Goal: Task Accomplishment & Management: Manage account settings

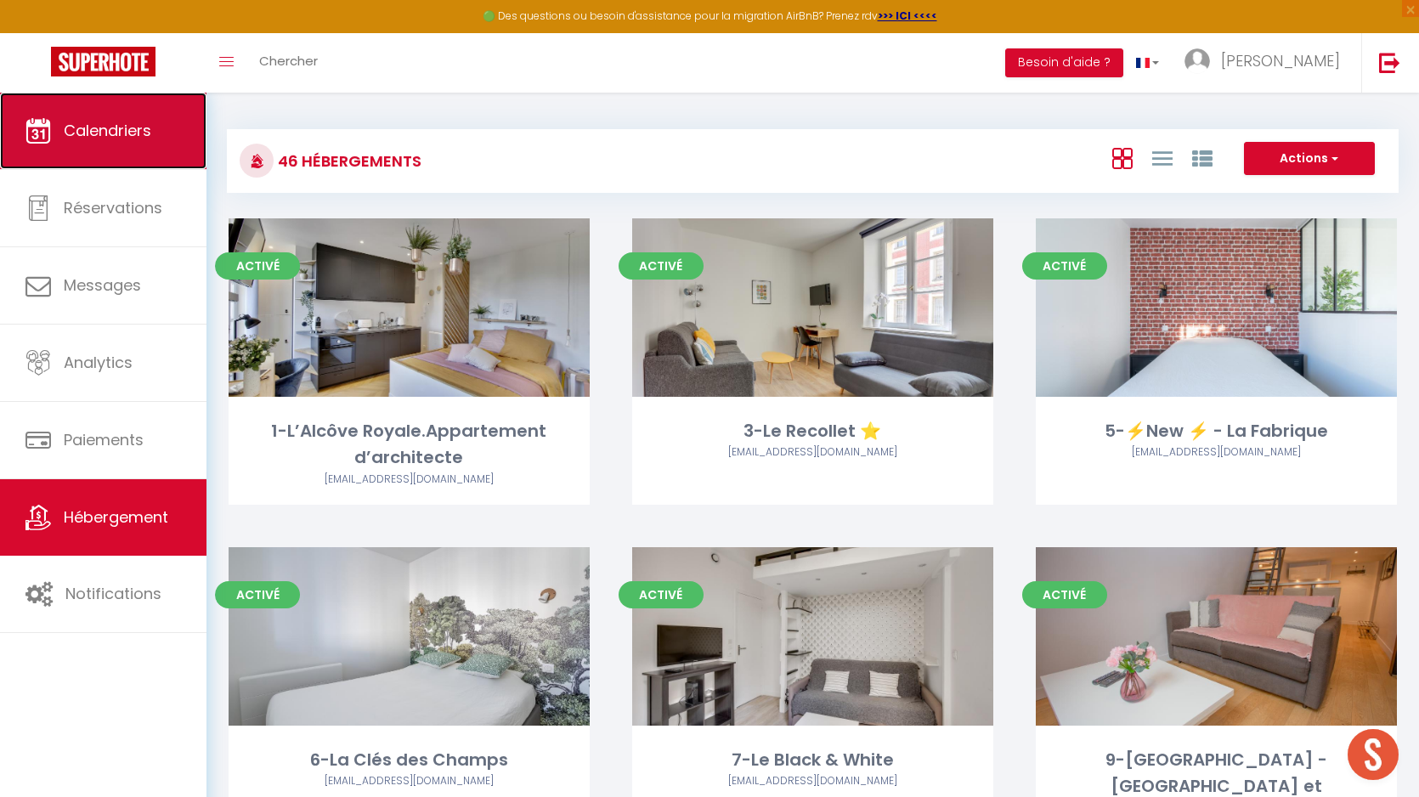
click at [132, 131] on span "Calendriers" at bounding box center [108, 130] width 88 height 21
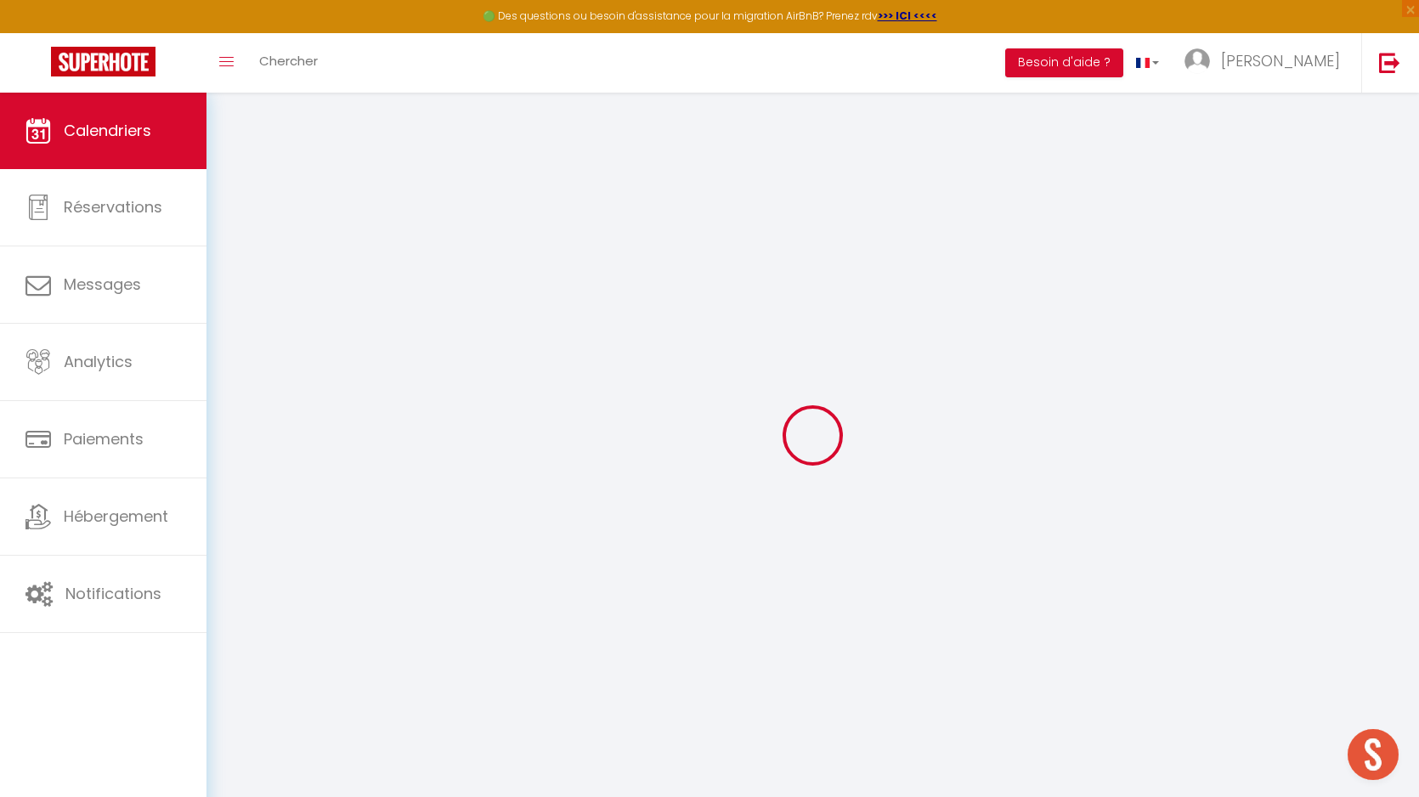
select select
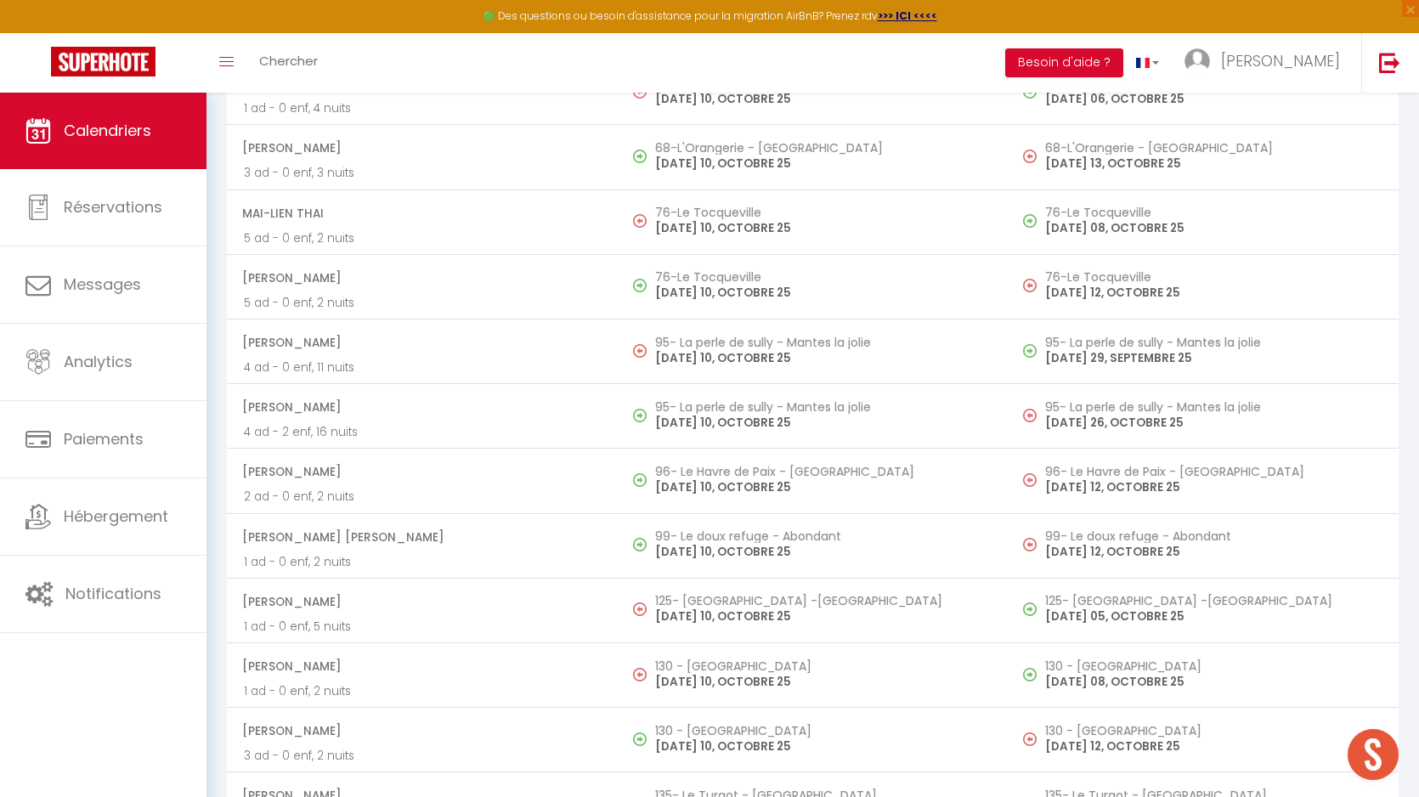
scroll to position [4411, 0]
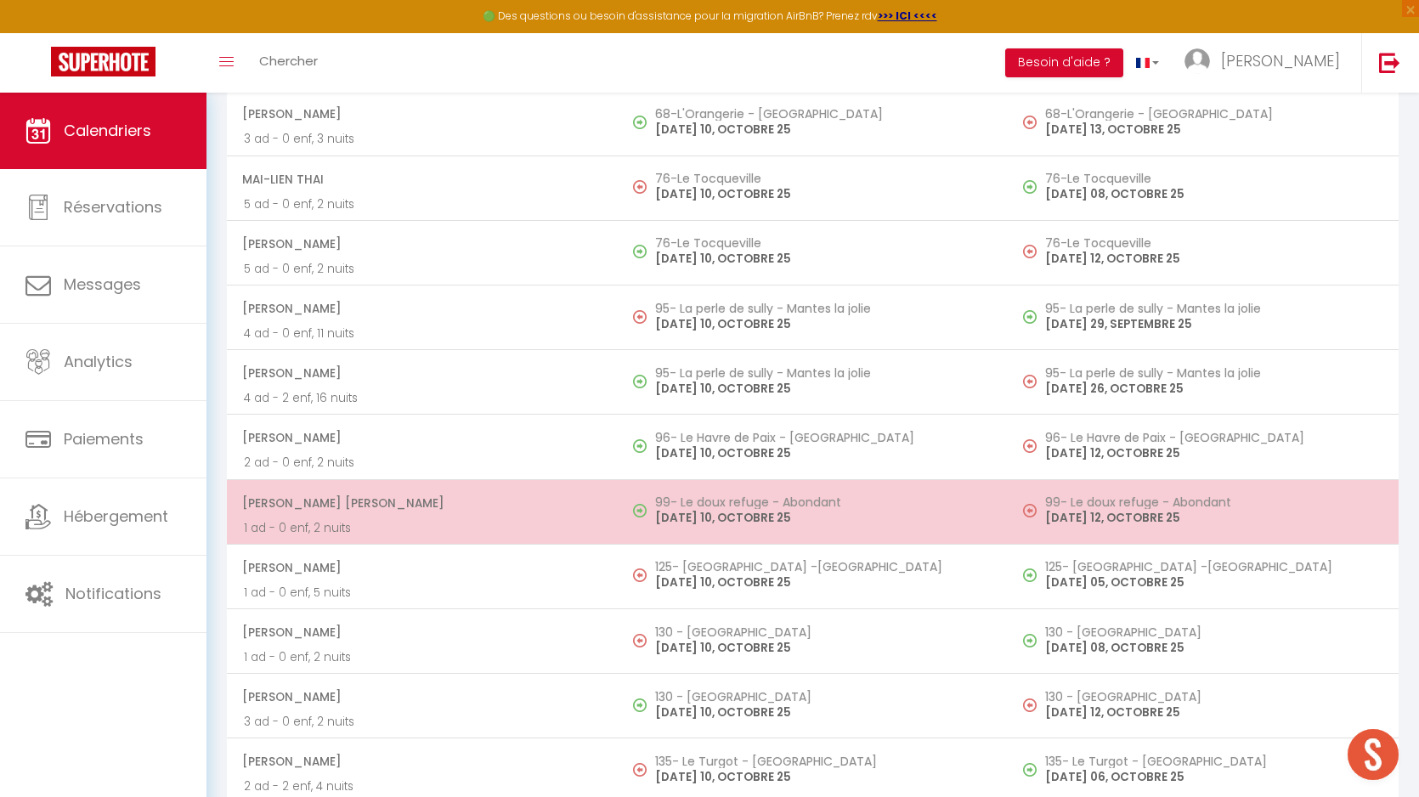
click at [746, 495] on h5 "99- Le doux refuge - Abondant" at bounding box center [823, 502] width 336 height 14
select select "OK"
select select "KO"
select select "0"
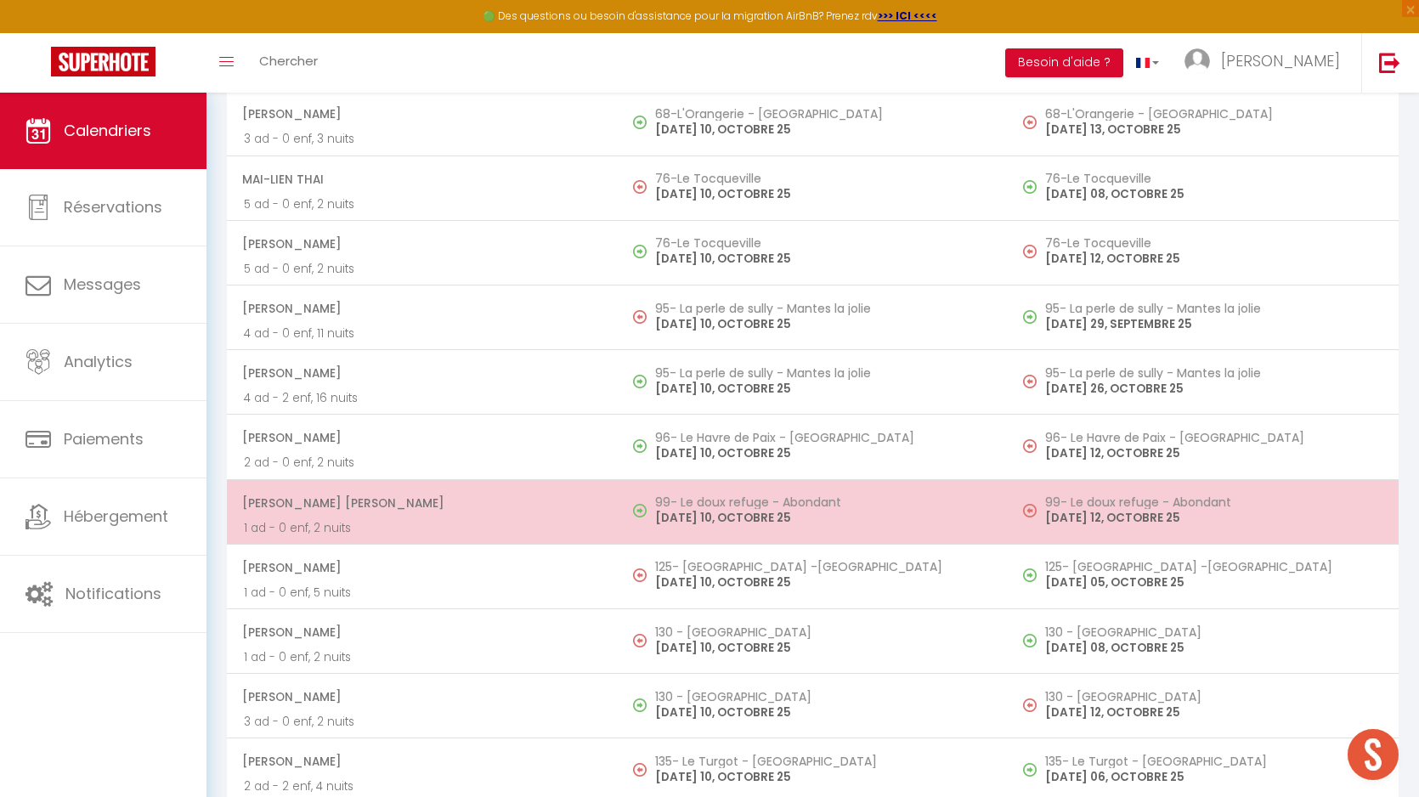
select select "1"
select select
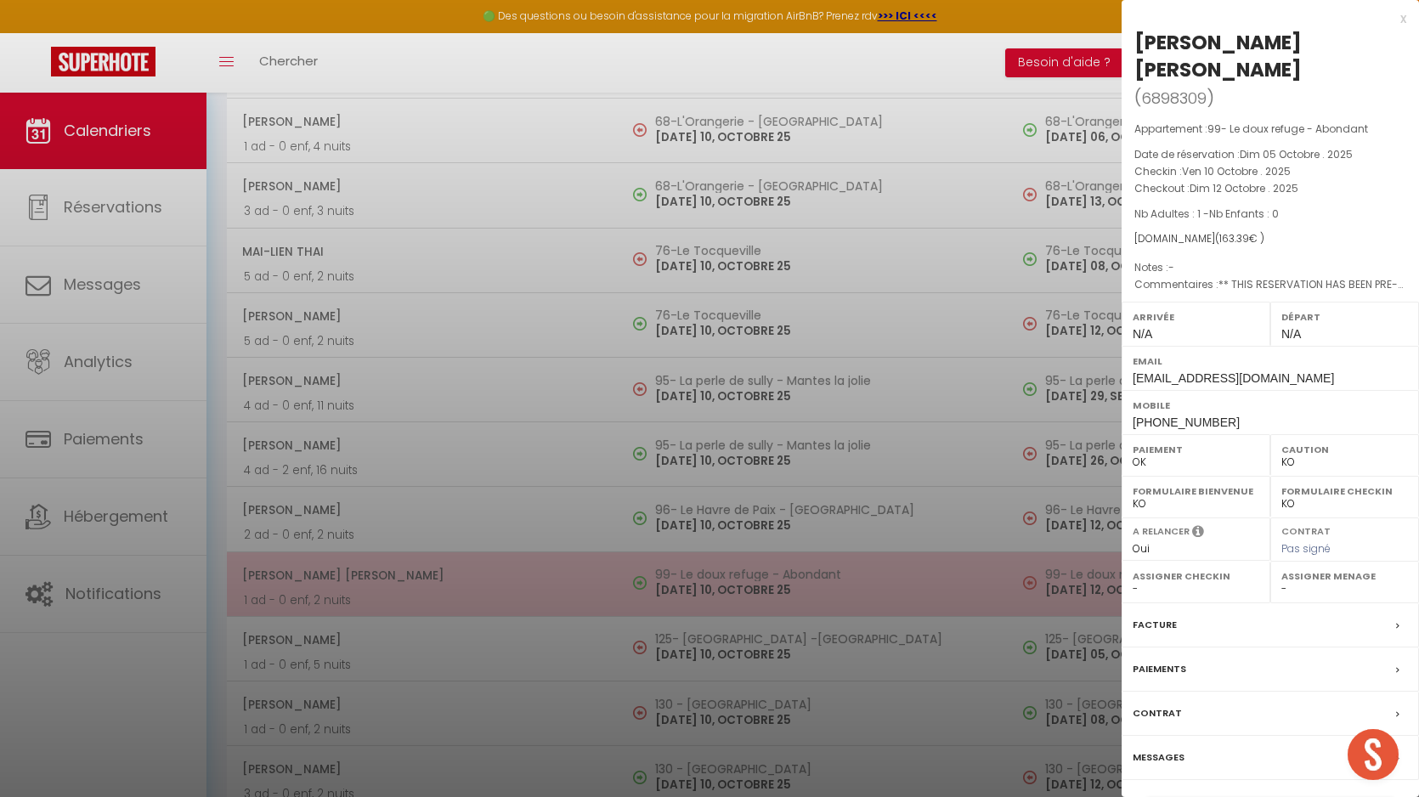
scroll to position [4484, 0]
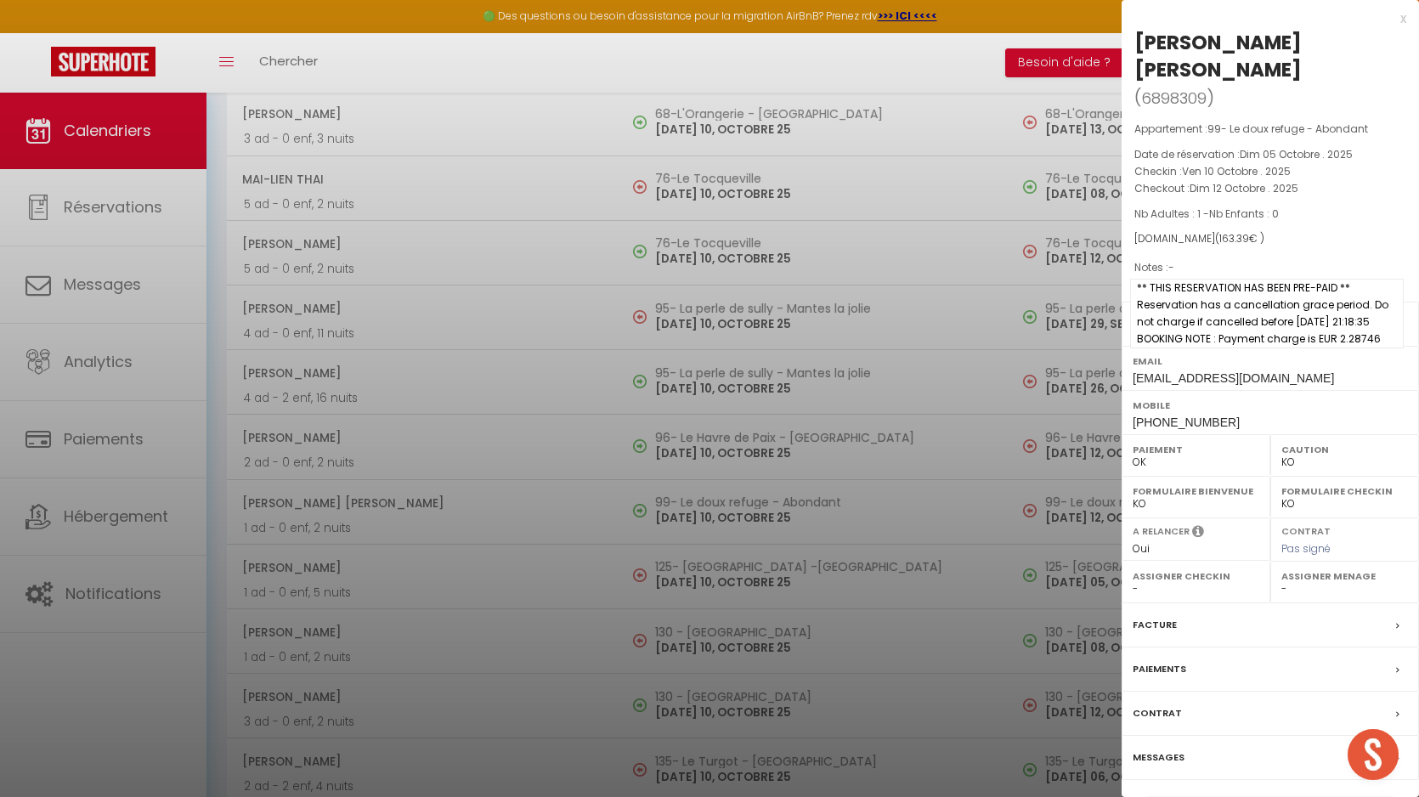
click at [1229, 286] on span "** THIS RESERVATION HAS BEEN PRE-PAID ** Reservation has a cancellation grace p…" at bounding box center [1267, 314] width 274 height 70
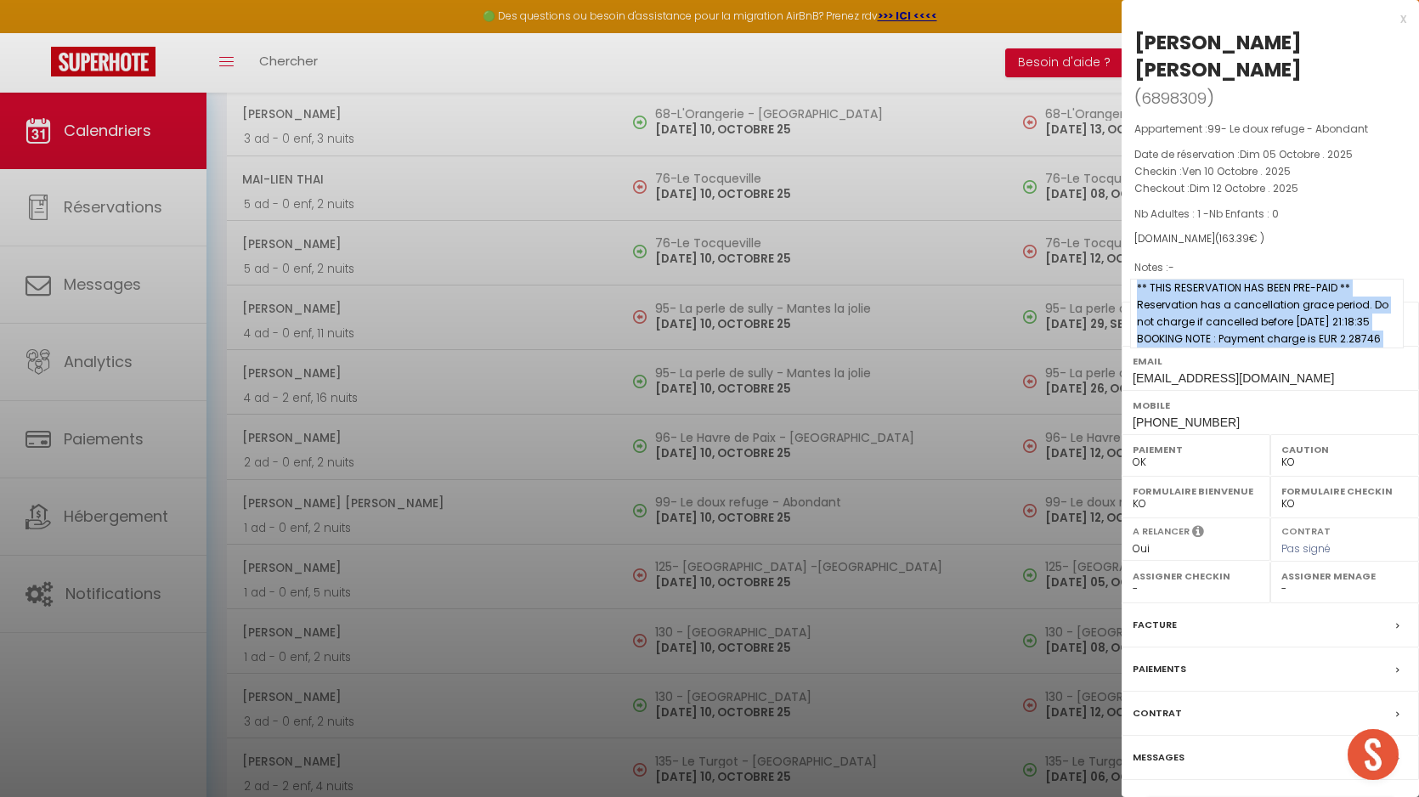
click at [1229, 286] on span "** THIS RESERVATION HAS BEEN PRE-PAID ** Reservation has a cancellation grace p…" at bounding box center [1267, 314] width 274 height 70
click at [1374, 314] on span "** THIS RESERVATION HAS BEEN PRE-PAID ** Reservation has a cancellation grace p…" at bounding box center [1267, 314] width 274 height 70
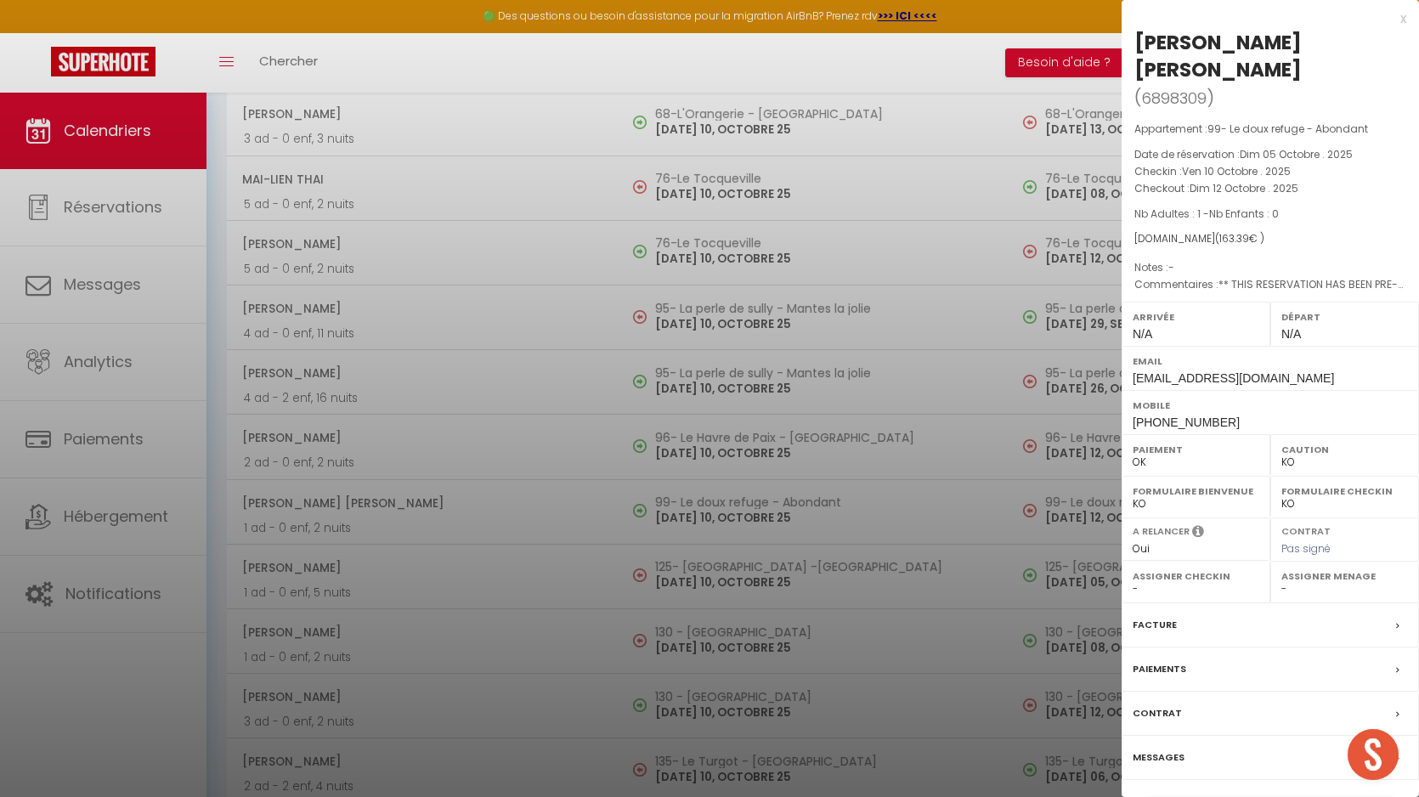
drag, startPoint x: 1379, startPoint y: 311, endPoint x: 1138, endPoint y: 43, distance: 360.4
click at [1138, 43] on div "[PERSON_NAME] [PERSON_NAME] ( 6898309 ) Appartement : 99- Le doux refuge - Abon…" at bounding box center [1270, 425] width 297 height 792
click at [1138, 43] on div "[PERSON_NAME] [PERSON_NAME]" at bounding box center [1270, 56] width 272 height 54
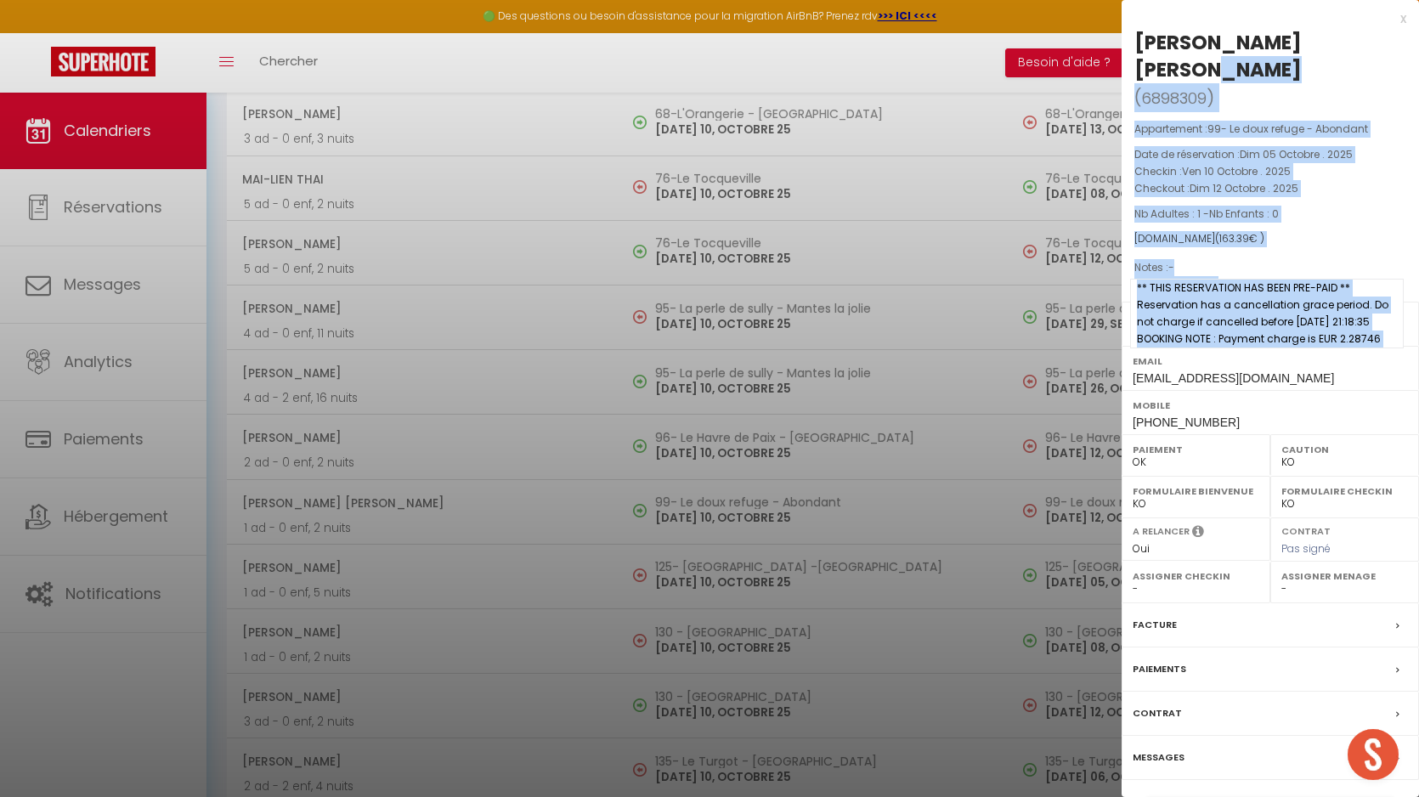
drag, startPoint x: 1138, startPoint y: 43, endPoint x: 1379, endPoint y: 314, distance: 362.9
click at [1379, 314] on div "[PERSON_NAME] [PERSON_NAME] ( 6898309 ) Appartement : 99- Le doux refuge - Abon…" at bounding box center [1270, 425] width 297 height 792
click at [1379, 314] on span "** THIS RESERVATION HAS BEEN PRE-PAID ** Reservation has a cancellation grace p…" at bounding box center [1267, 314] width 274 height 70
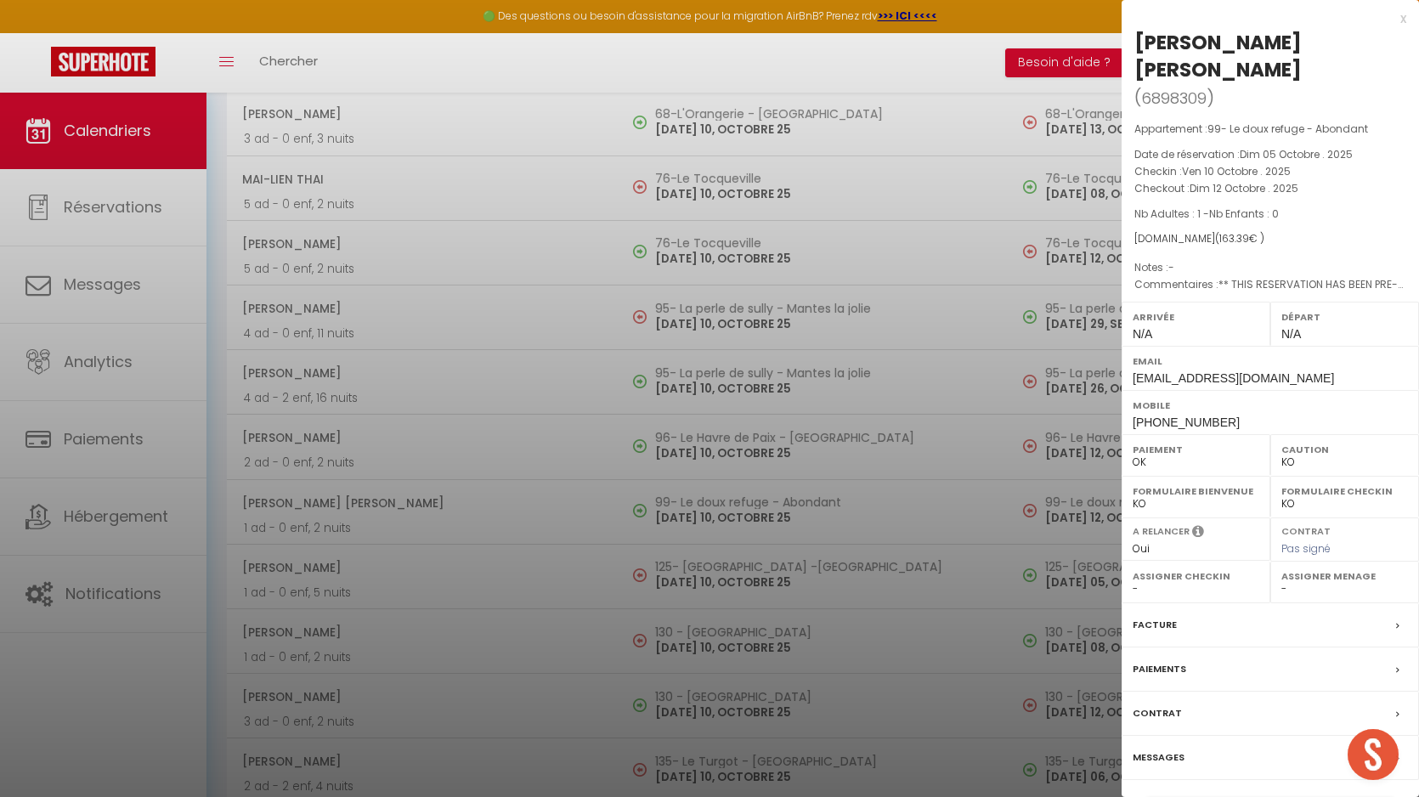
drag, startPoint x: 1379, startPoint y: 314, endPoint x: 1136, endPoint y: 48, distance: 360.9
click at [1136, 48] on div "[PERSON_NAME] [PERSON_NAME] ( 6898309 ) Appartement : 99- Le doux refuge - Abon…" at bounding box center [1270, 425] width 297 height 792
click at [1136, 48] on div "[PERSON_NAME] [PERSON_NAME]" at bounding box center [1270, 56] width 272 height 54
drag, startPoint x: 1136, startPoint y: 48, endPoint x: 1382, endPoint y: 314, distance: 362.5
click at [1382, 314] on div "[PERSON_NAME] [PERSON_NAME] ( 6898309 ) Appartement : 99- Le doux refuge - Abon…" at bounding box center [1270, 425] width 297 height 792
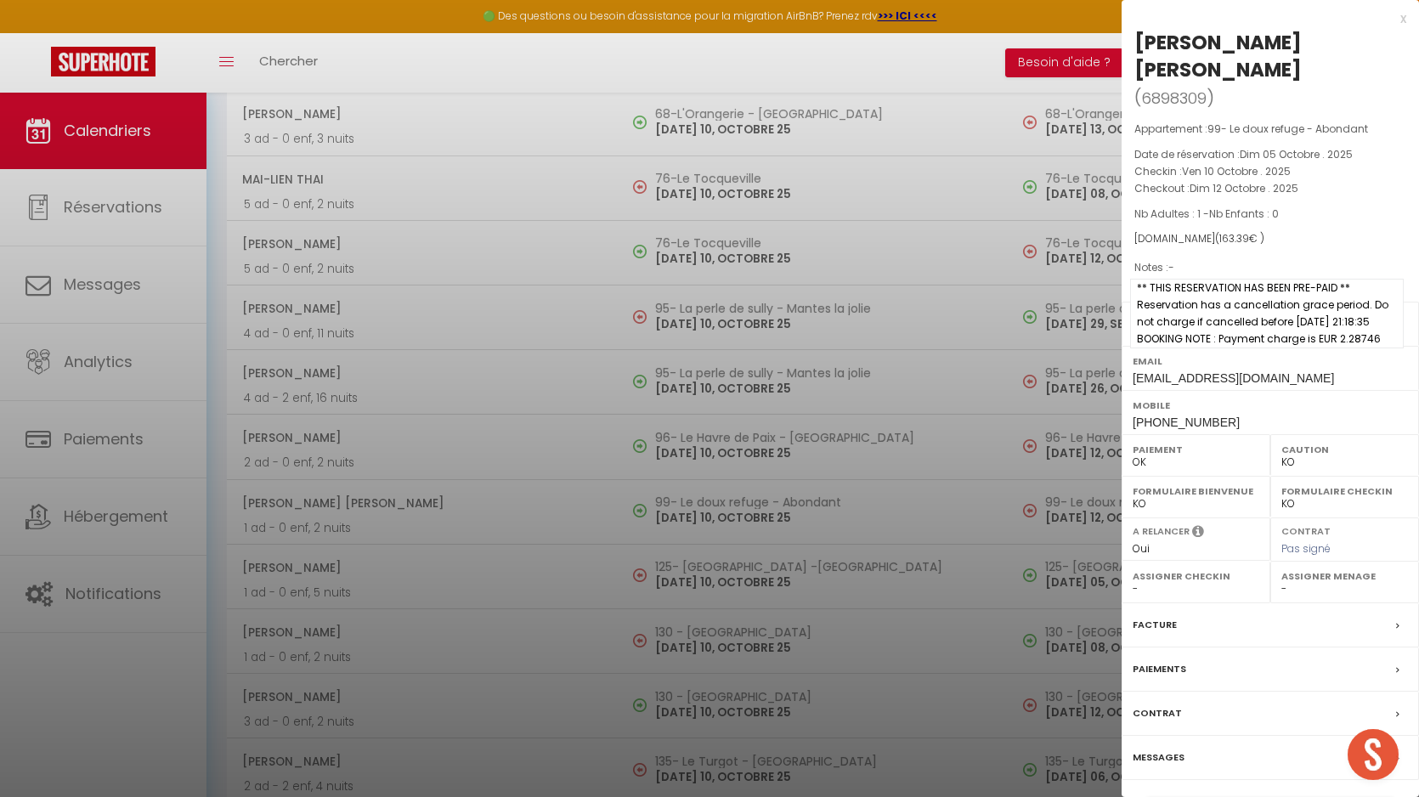
click at [1382, 314] on span "** THIS RESERVATION HAS BEEN PRE-PAID ** Reservation has a cancellation grace p…" at bounding box center [1267, 314] width 274 height 70
drag, startPoint x: 1382, startPoint y: 314, endPoint x: 1139, endPoint y: 38, distance: 367.8
click at [1139, 38] on div "[PERSON_NAME] [PERSON_NAME] ( 6898309 ) Appartement : 99- Le doux refuge - Abon…" at bounding box center [1270, 425] width 297 height 792
click at [1139, 38] on div "[PERSON_NAME] [PERSON_NAME]" at bounding box center [1270, 56] width 272 height 54
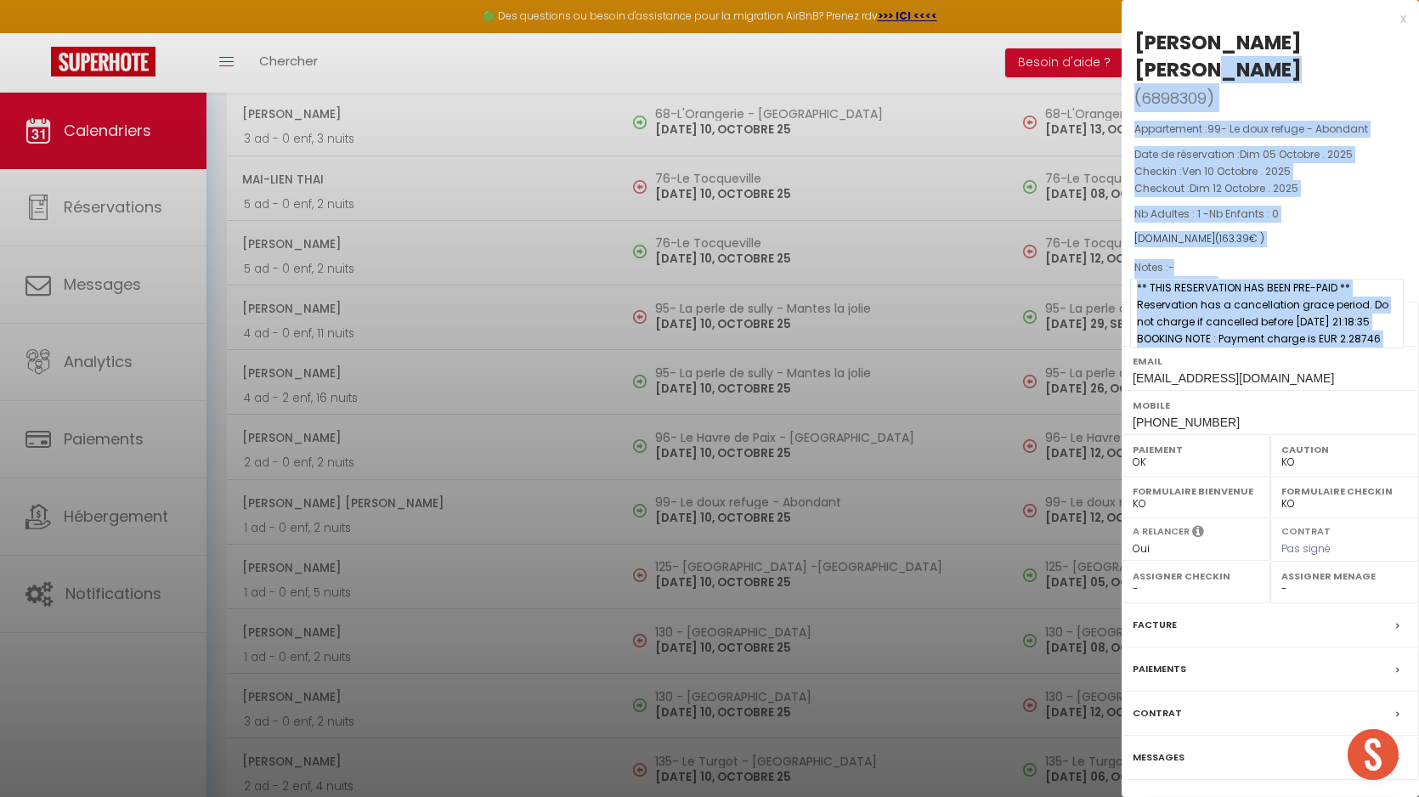
drag, startPoint x: 1139, startPoint y: 38, endPoint x: 1382, endPoint y: 316, distance: 369.7
click at [1382, 316] on div "[PERSON_NAME] [PERSON_NAME] ( 6898309 ) Appartement : 99- Le doux refuge - Abon…" at bounding box center [1270, 425] width 297 height 792
click at [1382, 316] on span "** THIS RESERVATION HAS BEEN PRE-PAID ** Reservation has a cancellation grace p…" at bounding box center [1267, 314] width 274 height 70
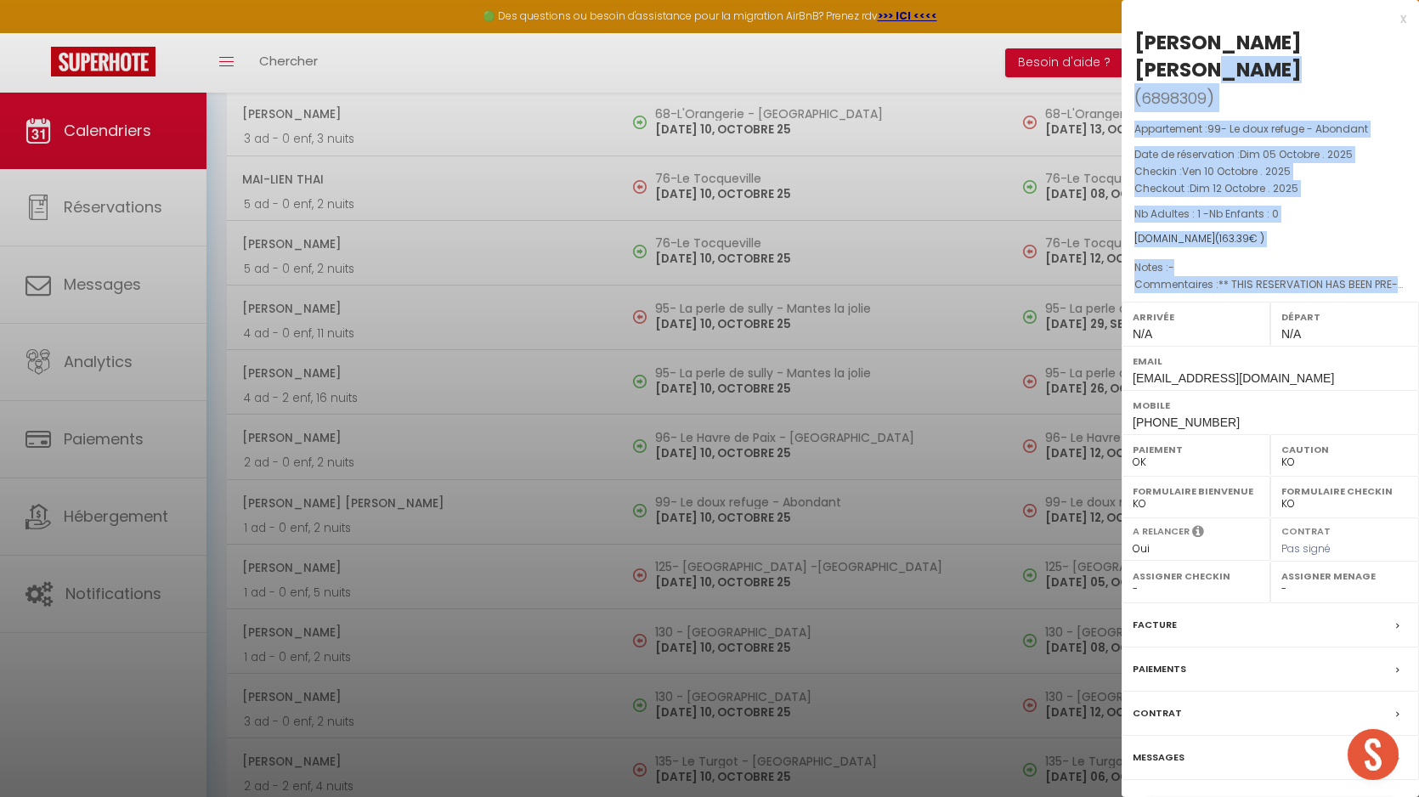
drag, startPoint x: 1382, startPoint y: 316, endPoint x: 1139, endPoint y: 50, distance: 360.2
click at [1139, 50] on div "[PERSON_NAME] [PERSON_NAME] ( 6898309 ) Appartement : 99- Le doux refuge - Abon…" at bounding box center [1270, 425] width 297 height 792
click at [1139, 50] on div "[PERSON_NAME] [PERSON_NAME]" at bounding box center [1270, 56] width 272 height 54
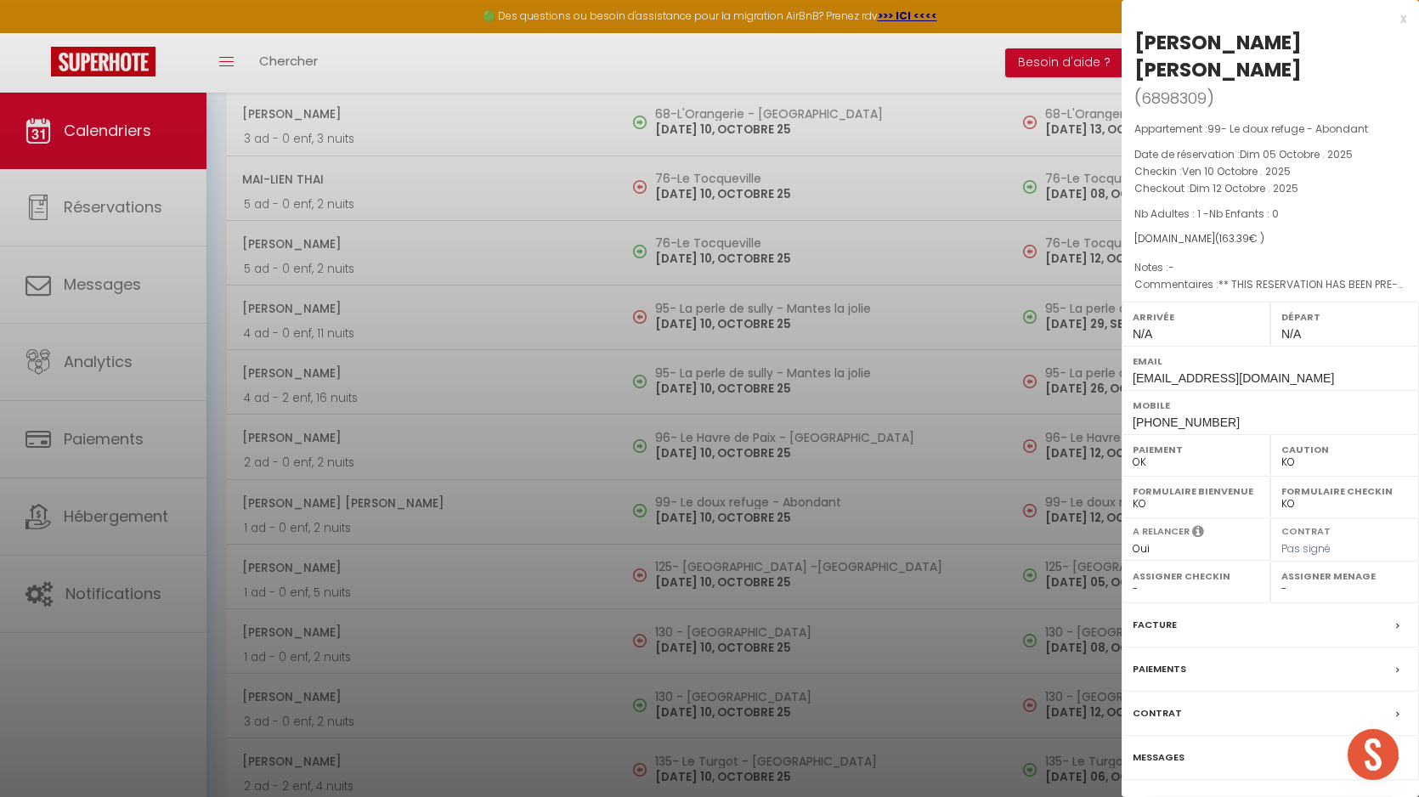
click at [1170, 749] on label "Messages" at bounding box center [1159, 758] width 52 height 18
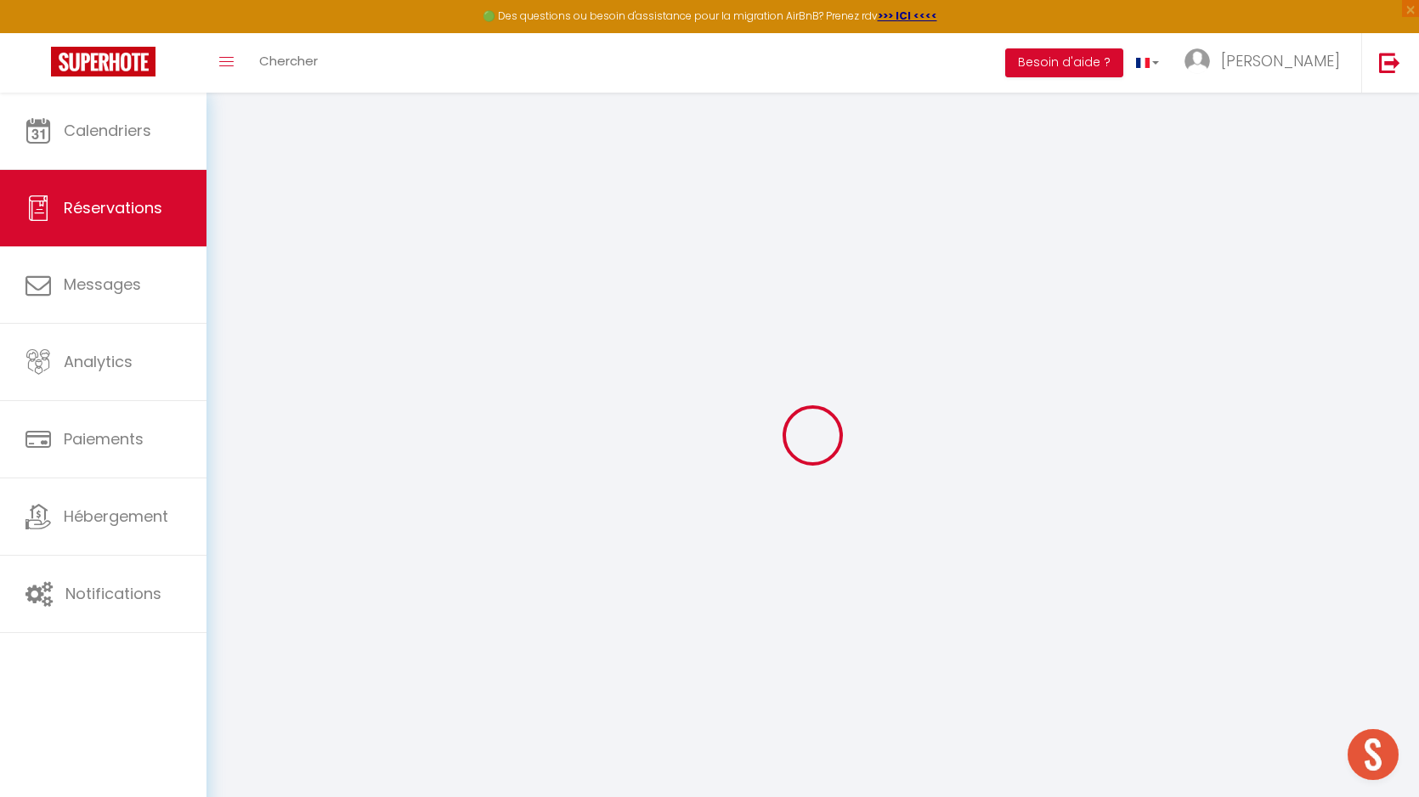
select select
checkbox input "true"
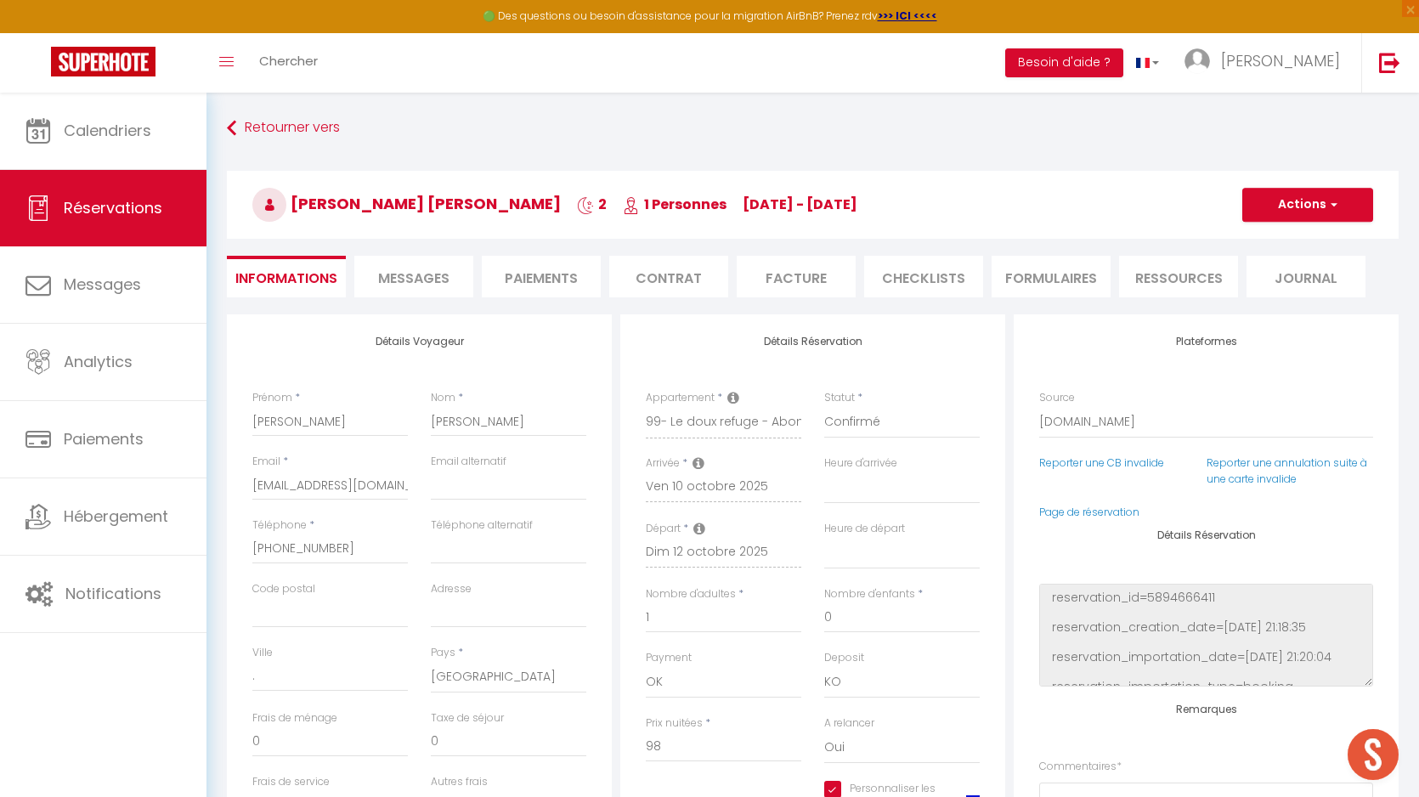
select select
checkbox input "true"
type textarea "** THIS RESERVATION HAS BEEN PRE-PAID ** Reservation has a cancellation grace p…"
click at [398, 271] on span "Messages" at bounding box center [413, 278] width 71 height 20
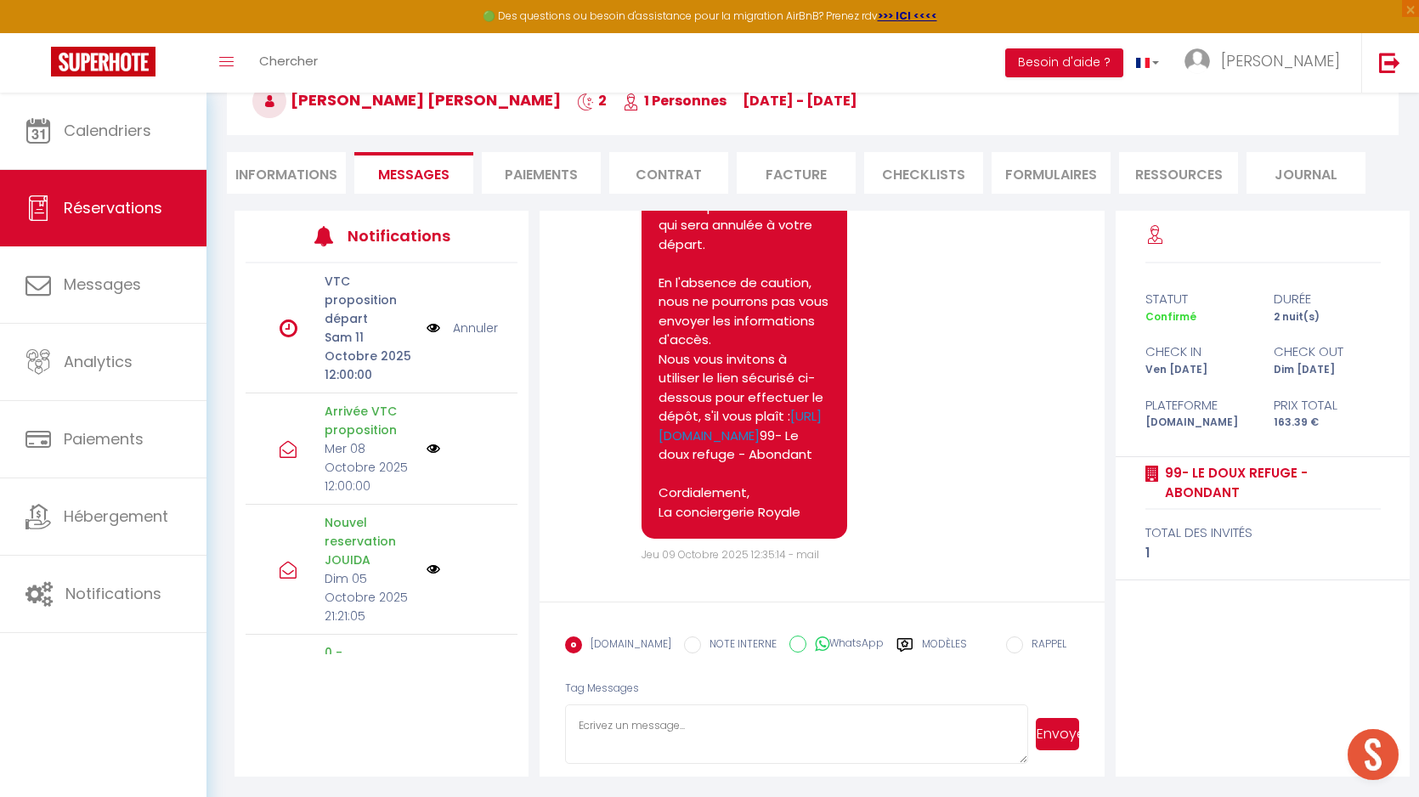
scroll to position [3613, 0]
drag, startPoint x: 810, startPoint y: 511, endPoint x: 654, endPoint y: 314, distance: 251.1
click at [654, 314] on div "[PERSON_NAME], Conformément aux conditions, un dépôt de garantie sera prélevé a…" at bounding box center [744, 292] width 206 height 493
copy pre "[PERSON_NAME], Conformément aux conditions, un dépôt de garantie sera prélevé a…"
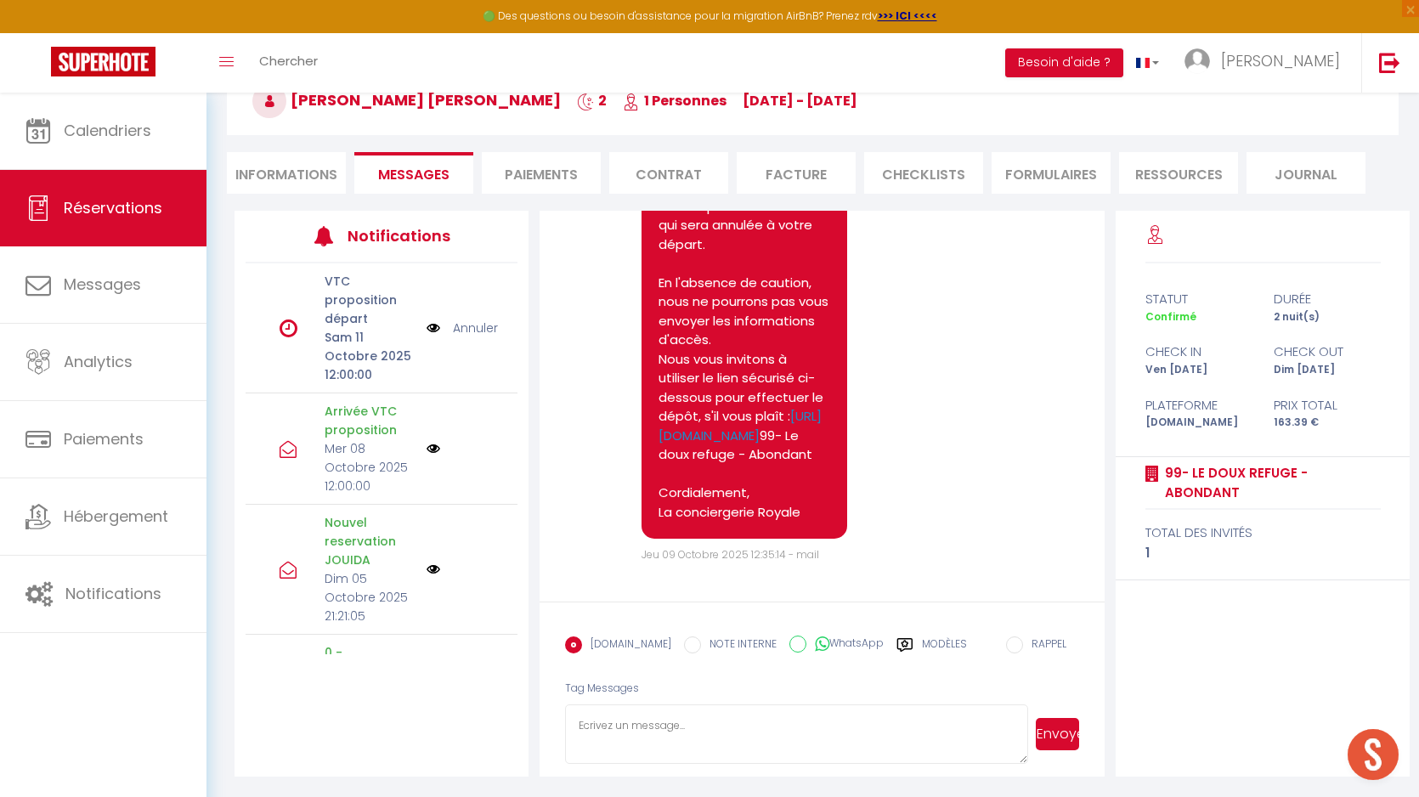
click at [686, 757] on textarea at bounding box center [796, 733] width 463 height 59
paste textarea "[PERSON_NAME], Conformément aux conditions, un dépôt de garantie sera prélevé a…"
type textarea "[PERSON_NAME], Conformément aux conditions, un dépôt de garantie sera prélevé a…"
click at [1045, 737] on button "Envoyer" at bounding box center [1057, 734] width 43 height 32
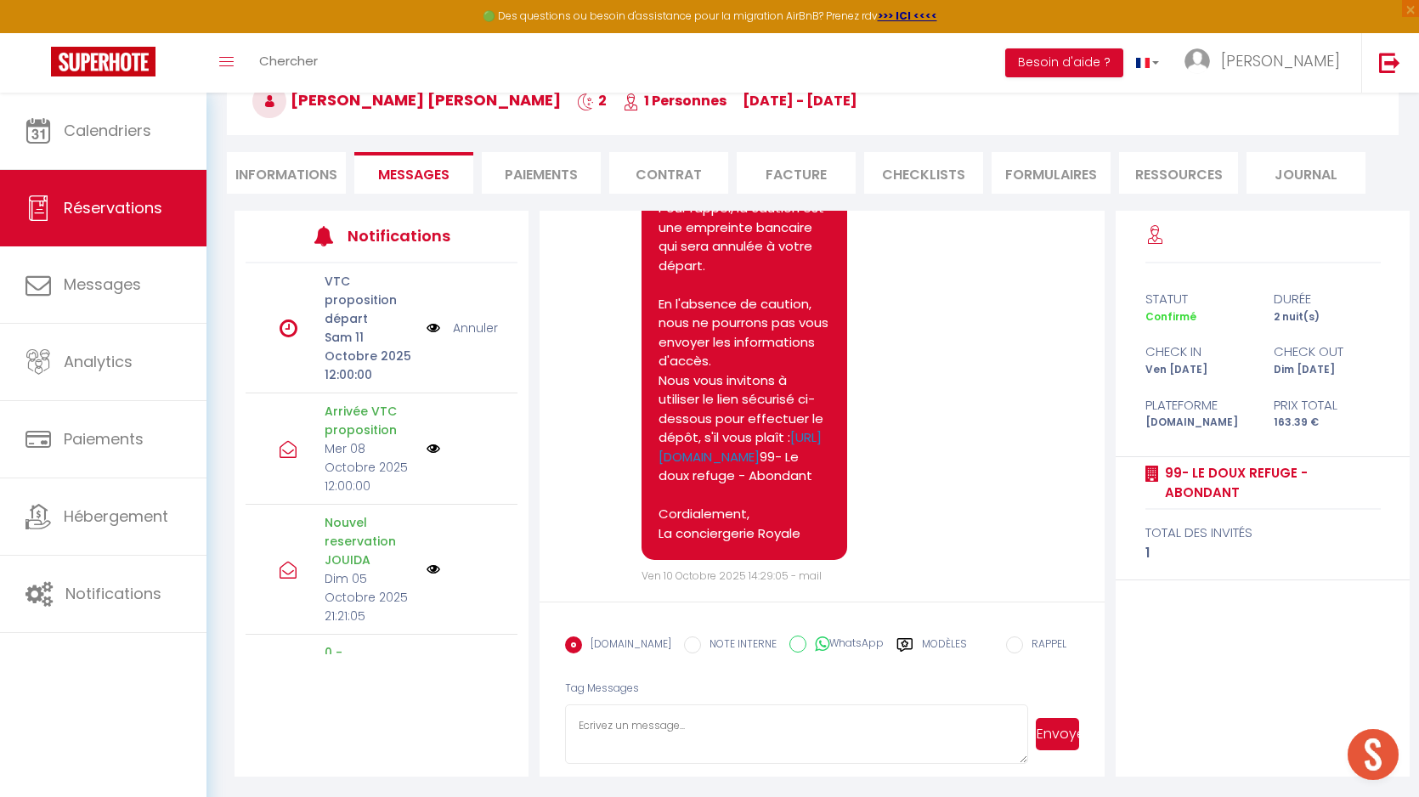
scroll to position [4548, 0]
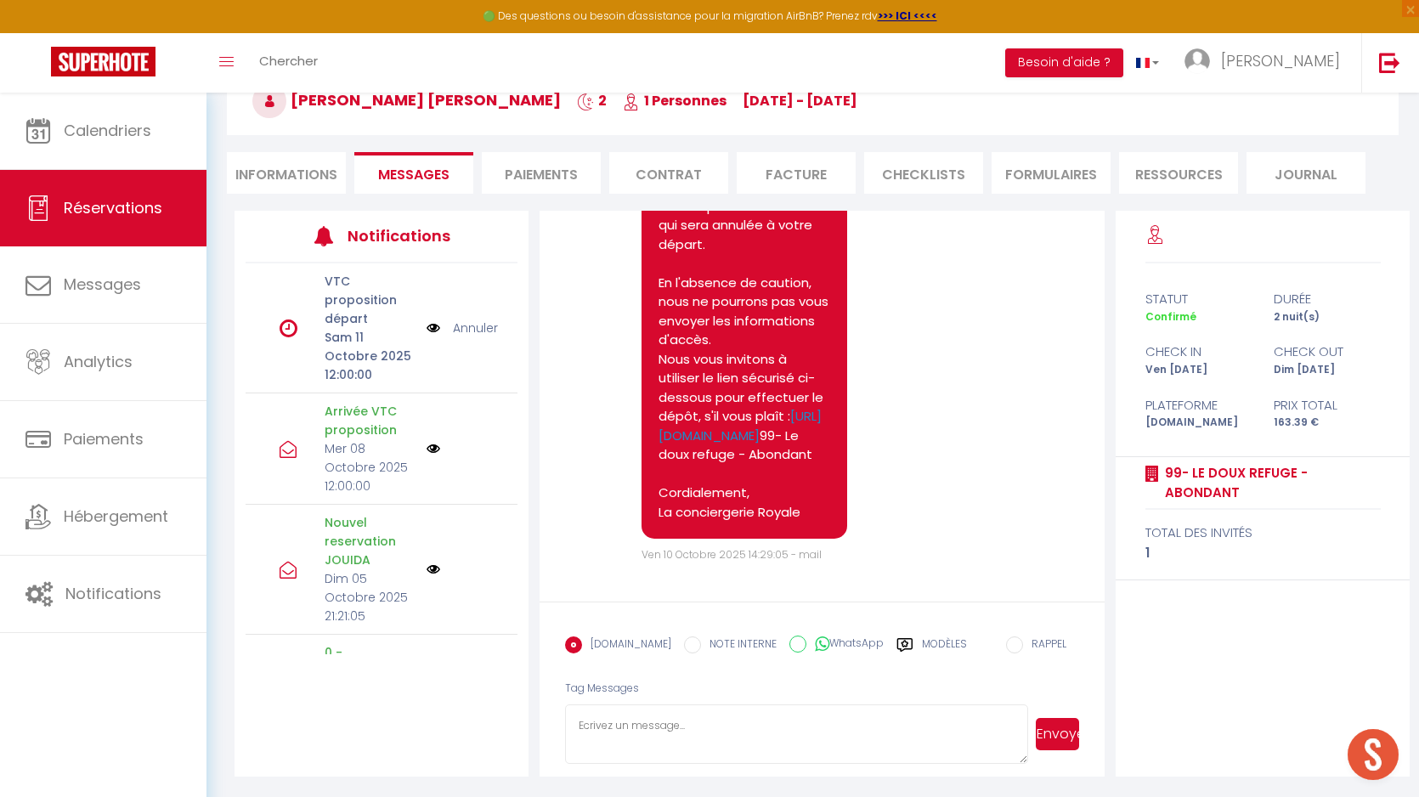
click at [712, 306] on pre "[PERSON_NAME], Conformément aux conditions, un dépôt de garantie sera prélevé a…" at bounding box center [744, 292] width 172 height 459
click at [735, 274] on pre "[PERSON_NAME], Conformément aux conditions, un dépôt de garantie sera prélevé a…" at bounding box center [744, 292] width 172 height 459
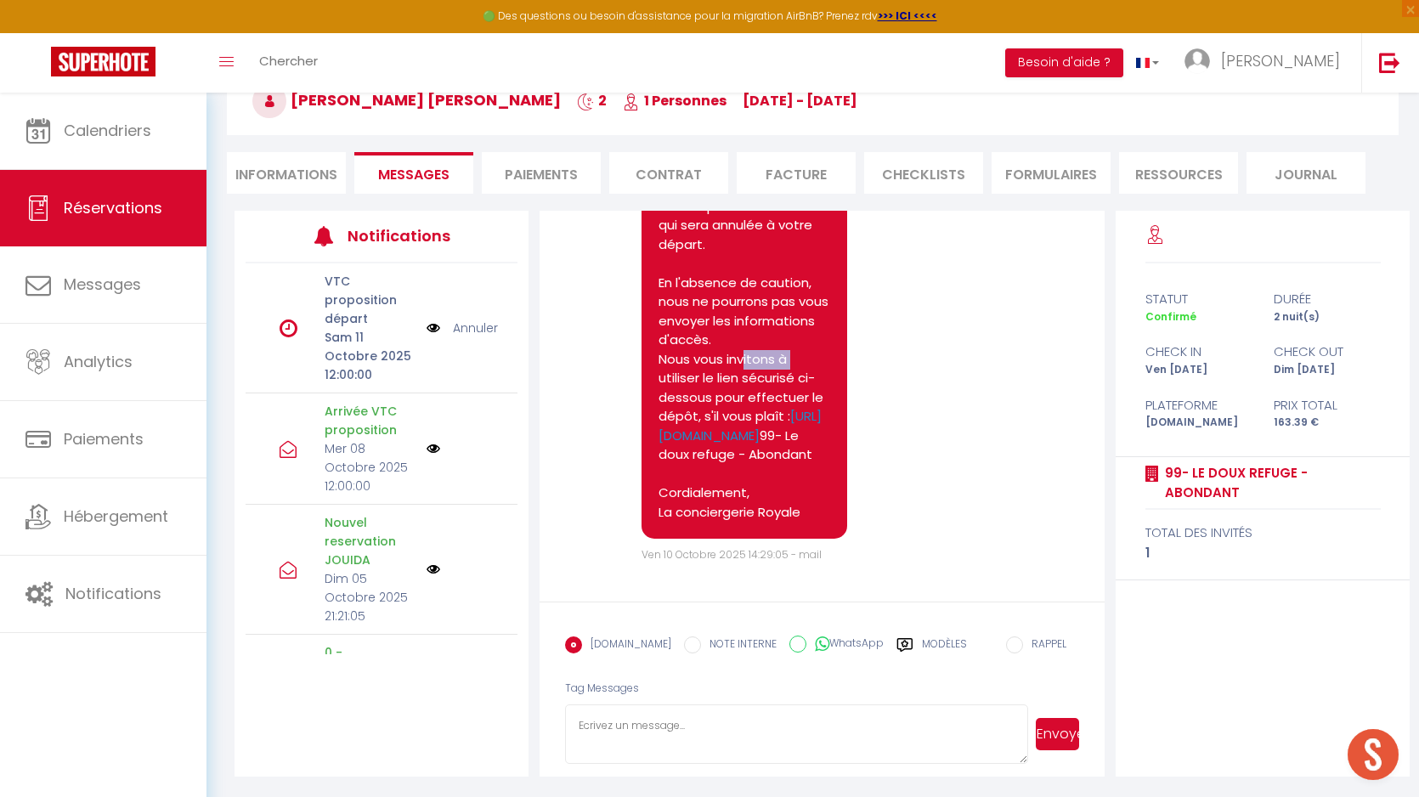
click at [735, 274] on pre "[PERSON_NAME], Conformément aux conditions, un dépôt de garantie sera prélevé a…" at bounding box center [744, 292] width 172 height 459
click at [743, 477] on pre "[PERSON_NAME], Conformément aux conditions, un dépôt de garantie sera prélevé a…" at bounding box center [744, 292] width 172 height 459
click at [743, 498] on pre "[PERSON_NAME], Conformément aux conditions, un dépôt de garantie sera prélevé a…" at bounding box center [744, 292] width 172 height 459
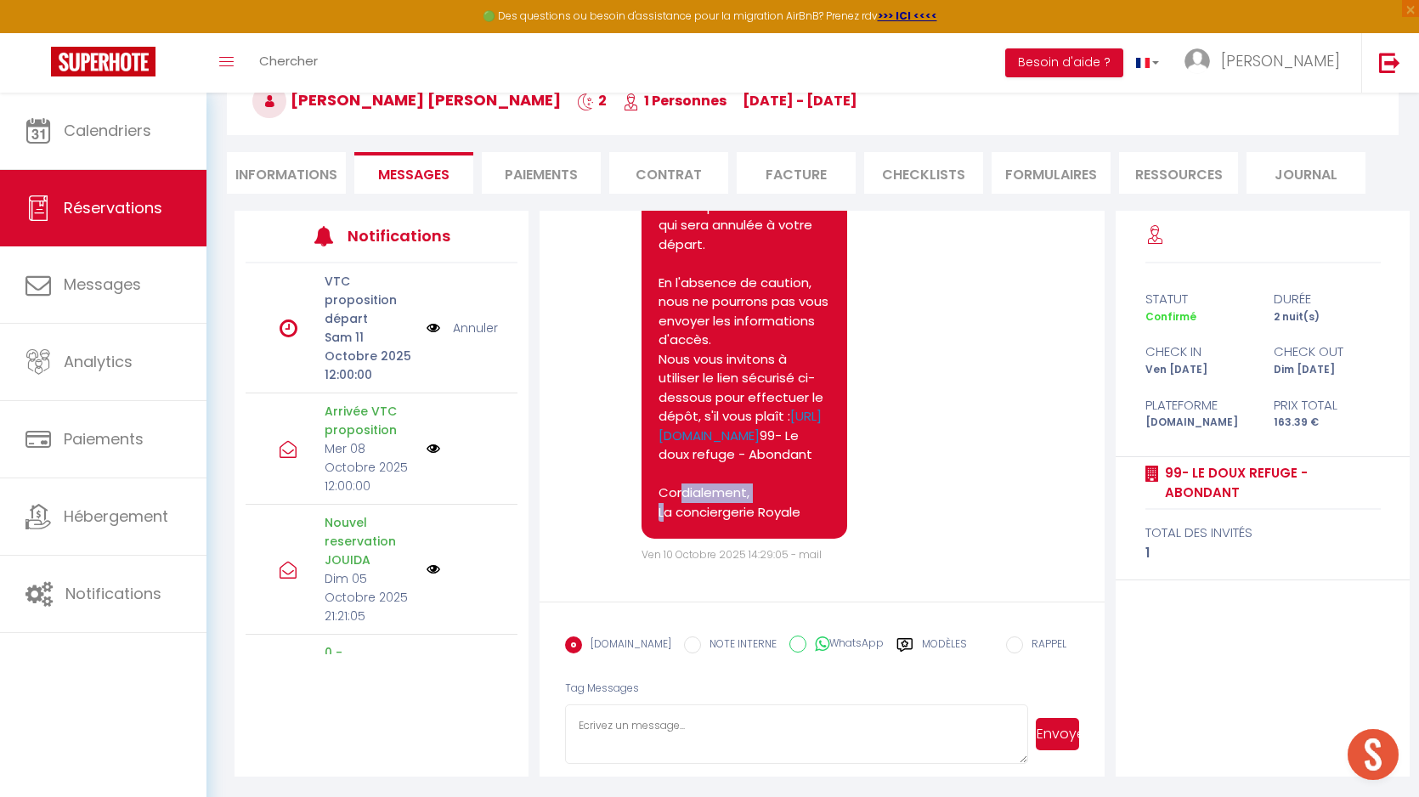
click at [743, 498] on pre "[PERSON_NAME], Conformément aux conditions, un dépôt de garantie sera prélevé a…" at bounding box center [744, 292] width 172 height 459
click at [749, 506] on pre "[PERSON_NAME], Conformément aux conditions, un dépôt de garantie sera prélevé a…" at bounding box center [744, 292] width 172 height 459
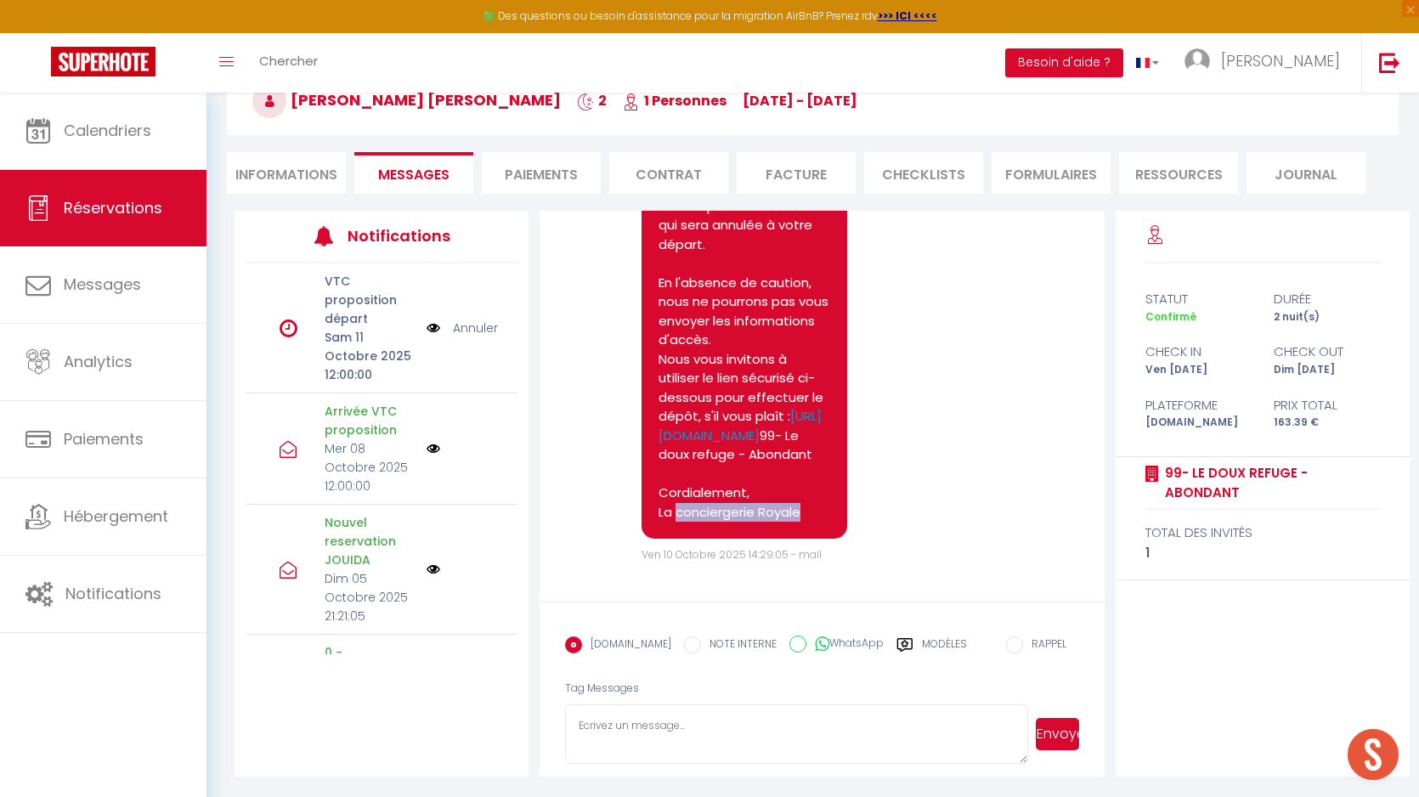
click at [749, 506] on pre "[PERSON_NAME], Conformément aux conditions, un dépôt de garantie sera prélevé a…" at bounding box center [744, 292] width 172 height 459
drag, startPoint x: 802, startPoint y: 513, endPoint x: 639, endPoint y: 361, distance: 223.0
click at [639, 361] on div "[PERSON_NAME], Conformément aux conditions, un dépôt de garantie sera prélevé a…" at bounding box center [752, 296] width 257 height 501
copy pre "[PERSON_NAME], Conformément aux conditions, un dépôt de garantie sera prélevé a…"
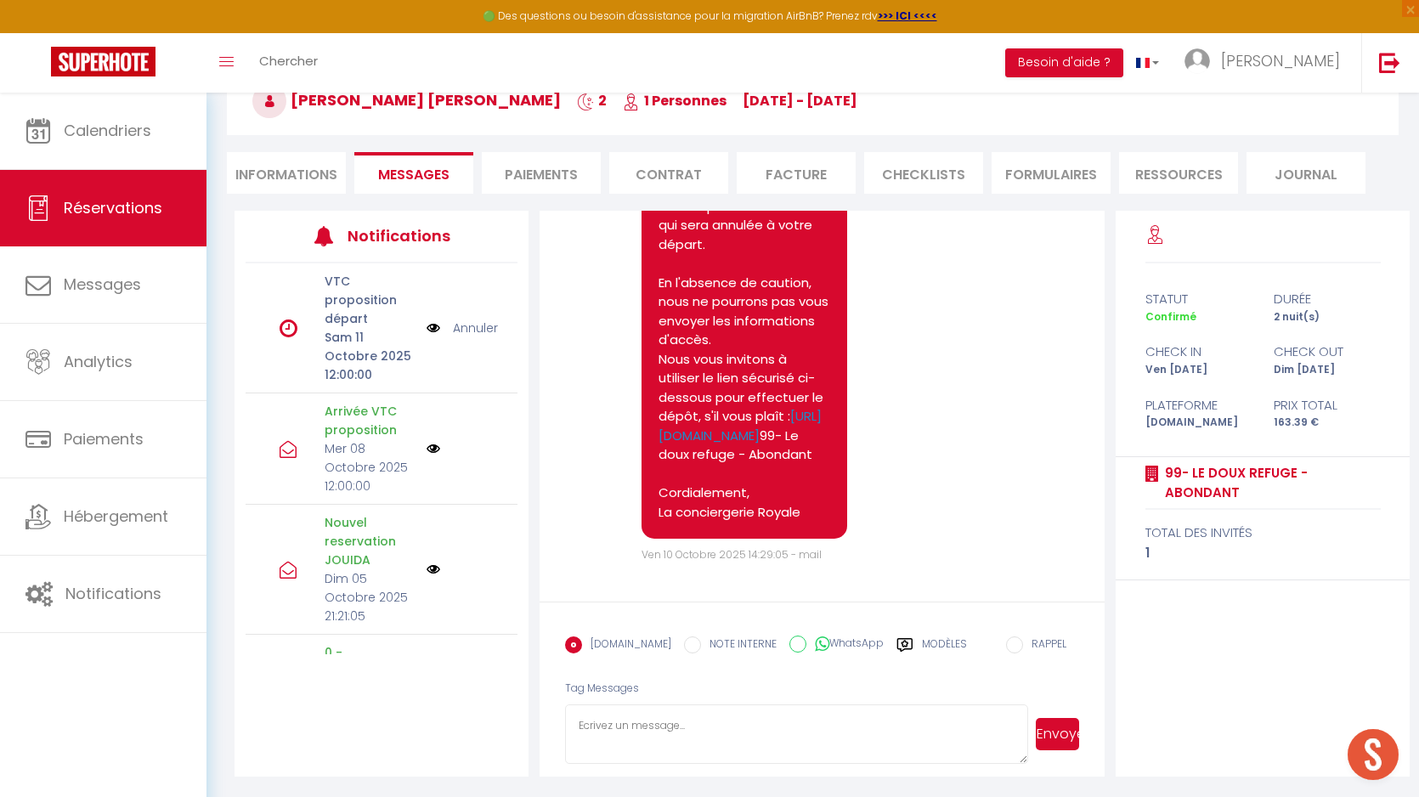
click at [314, 169] on li "Informations" at bounding box center [286, 173] width 119 height 42
select select
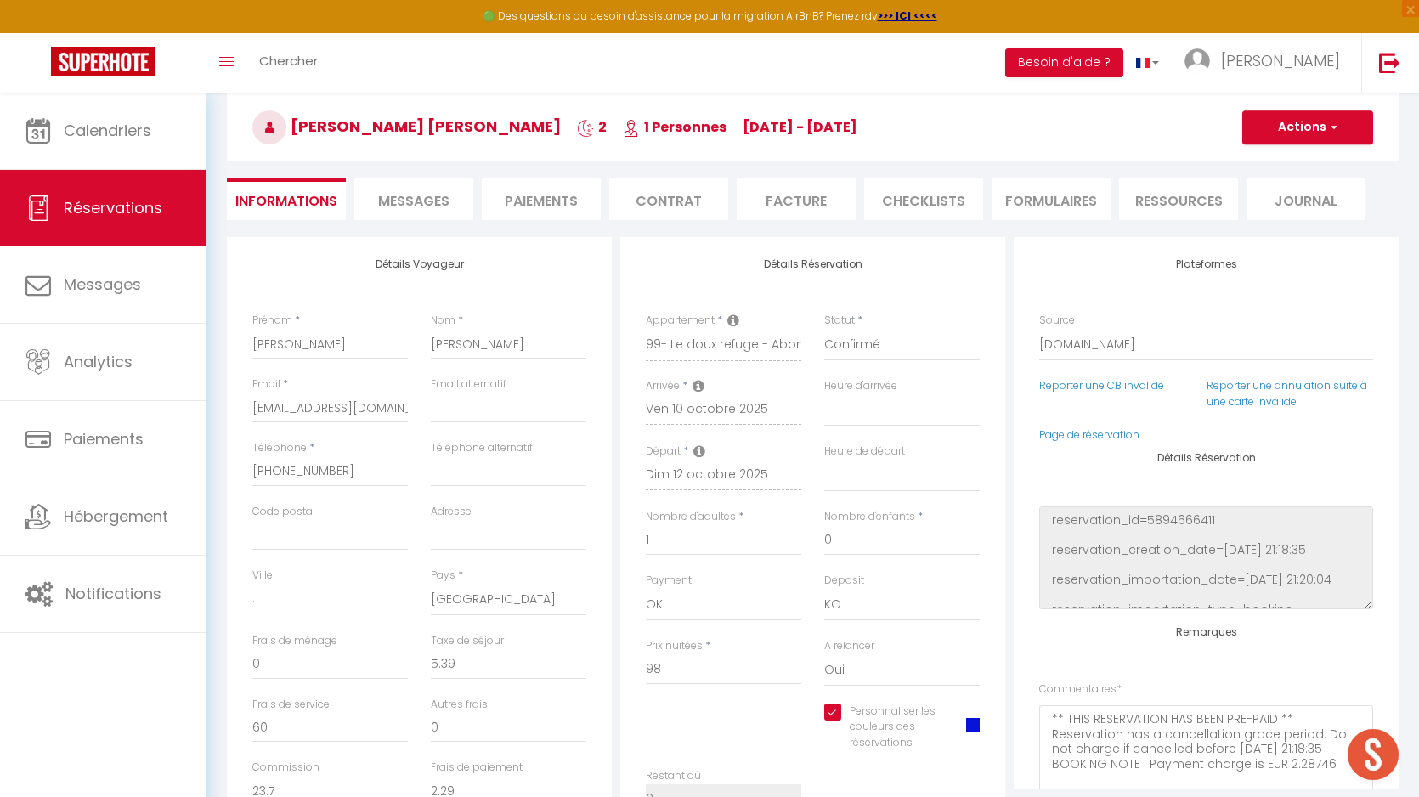
scroll to position [133, 0]
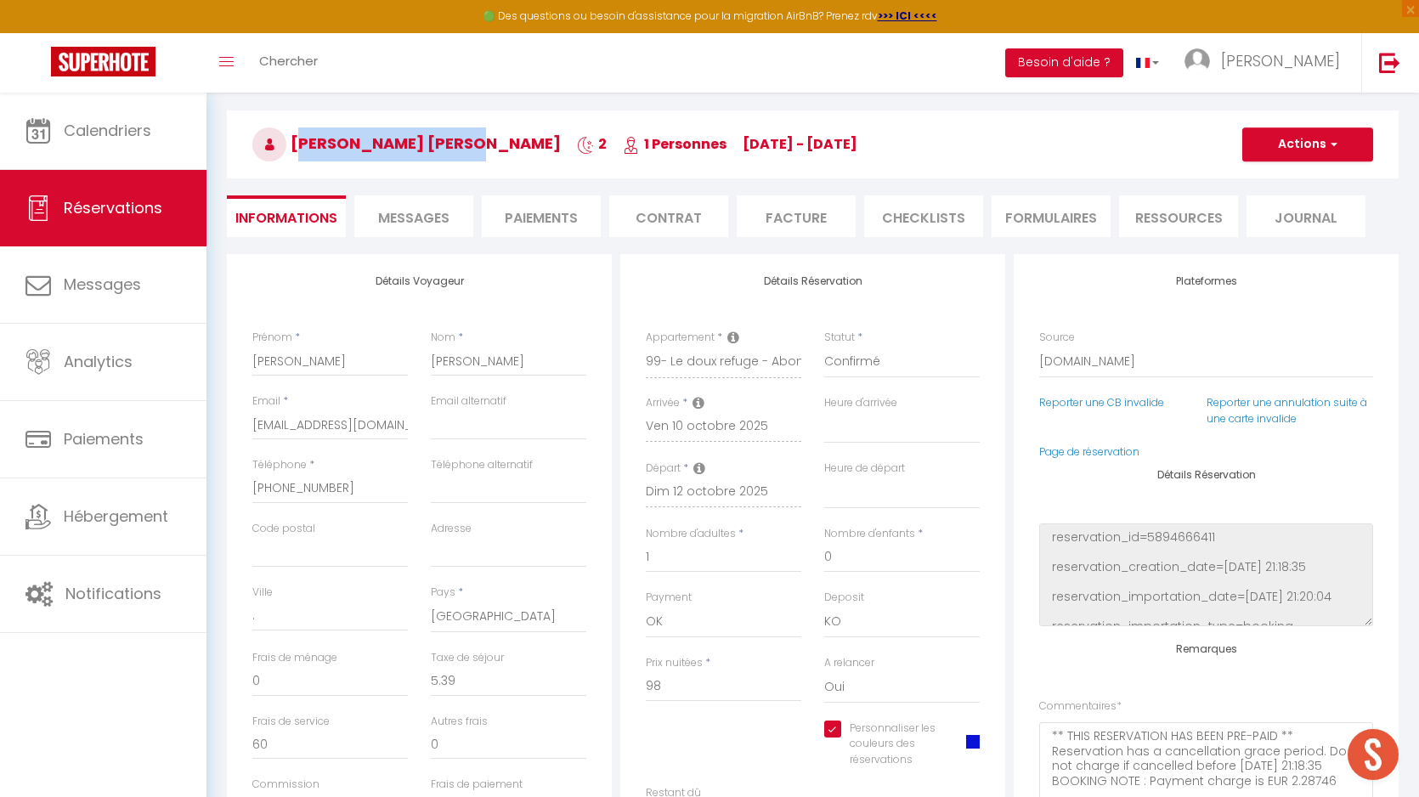
drag, startPoint x: 294, startPoint y: 145, endPoint x: 463, endPoint y: 146, distance: 169.1
click at [463, 146] on span "[PERSON_NAME] [PERSON_NAME]" at bounding box center [406, 143] width 308 height 21
copy span "[PERSON_NAME] [PERSON_NAME]"
select select
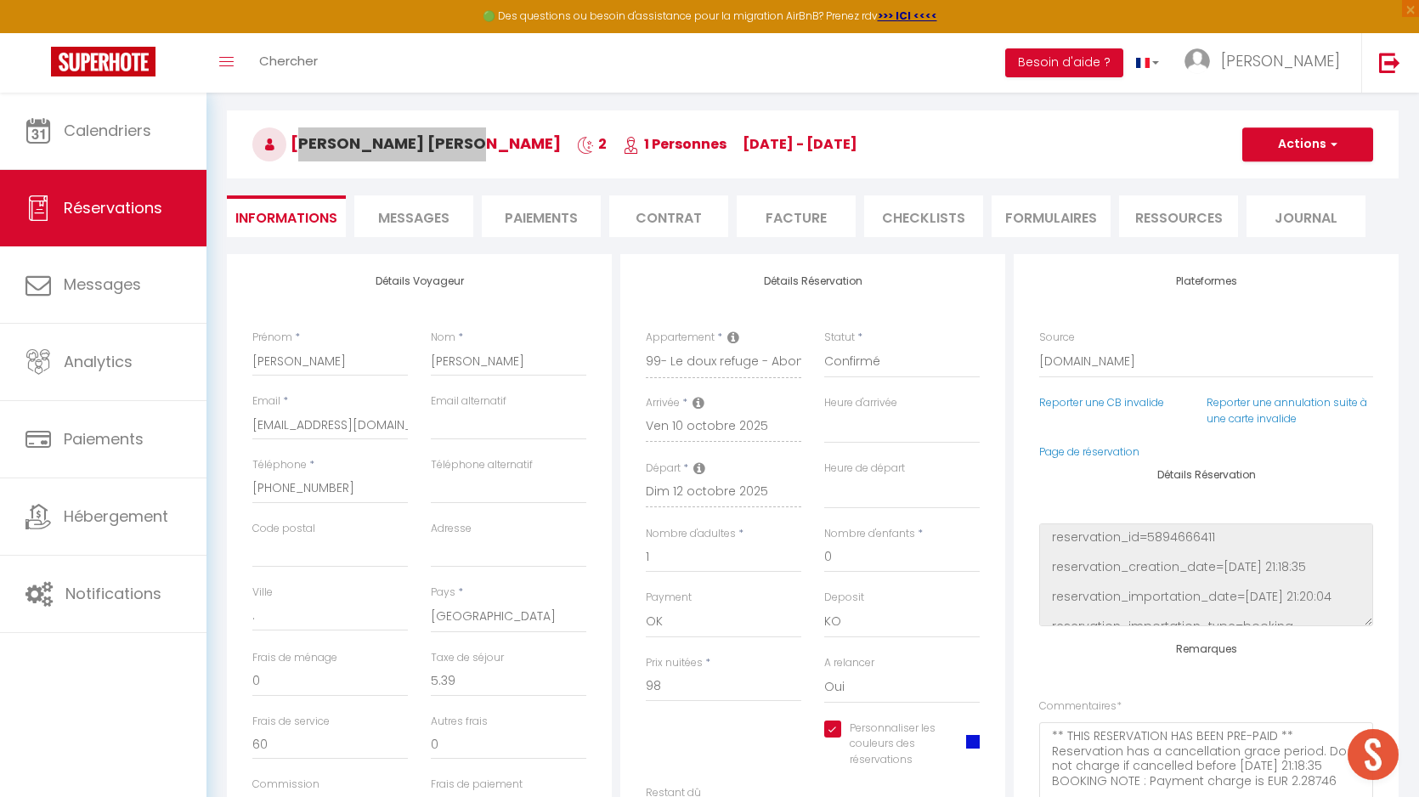
checkbox input "true"
select select
checkbox input "true"
select select
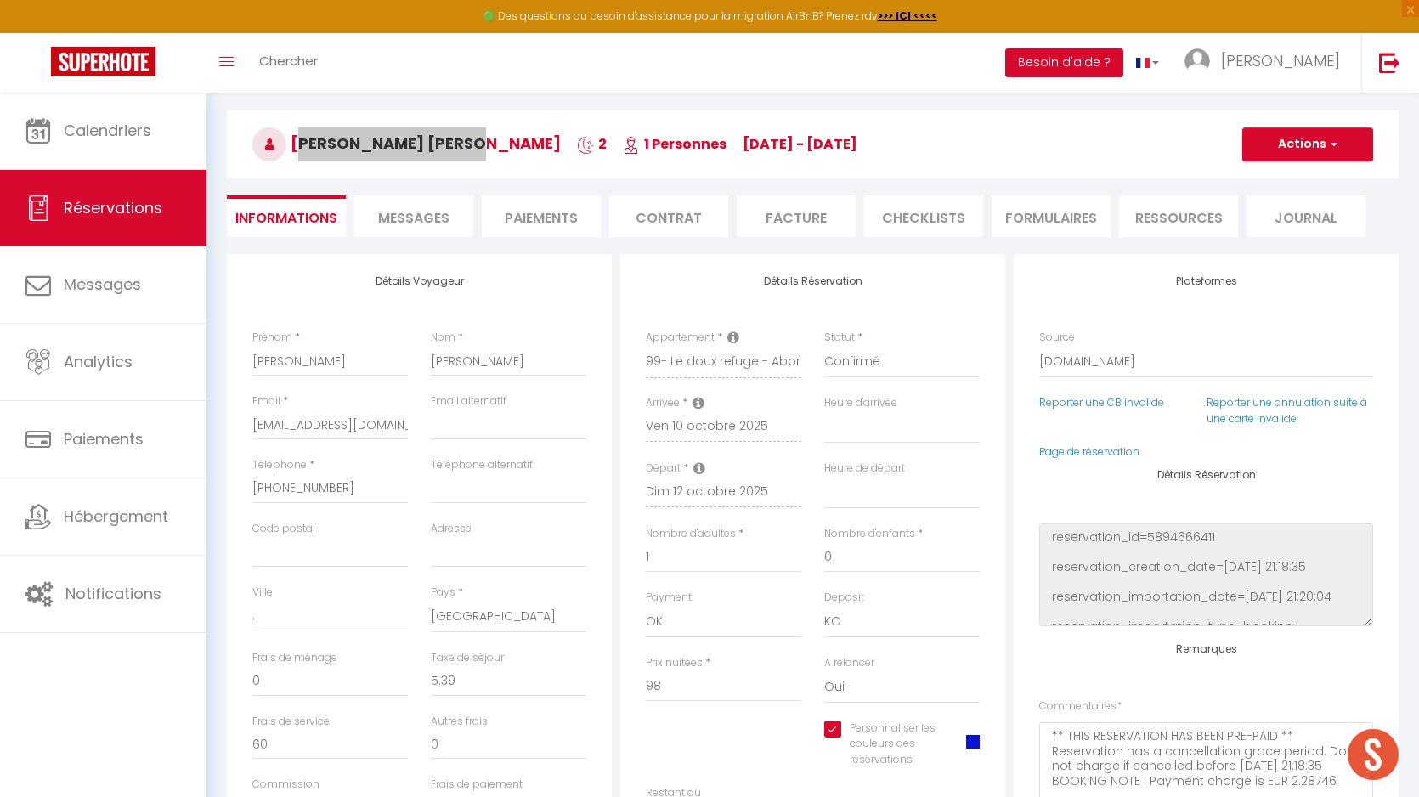
select select
checkbox input "true"
select select
checkbox input "true"
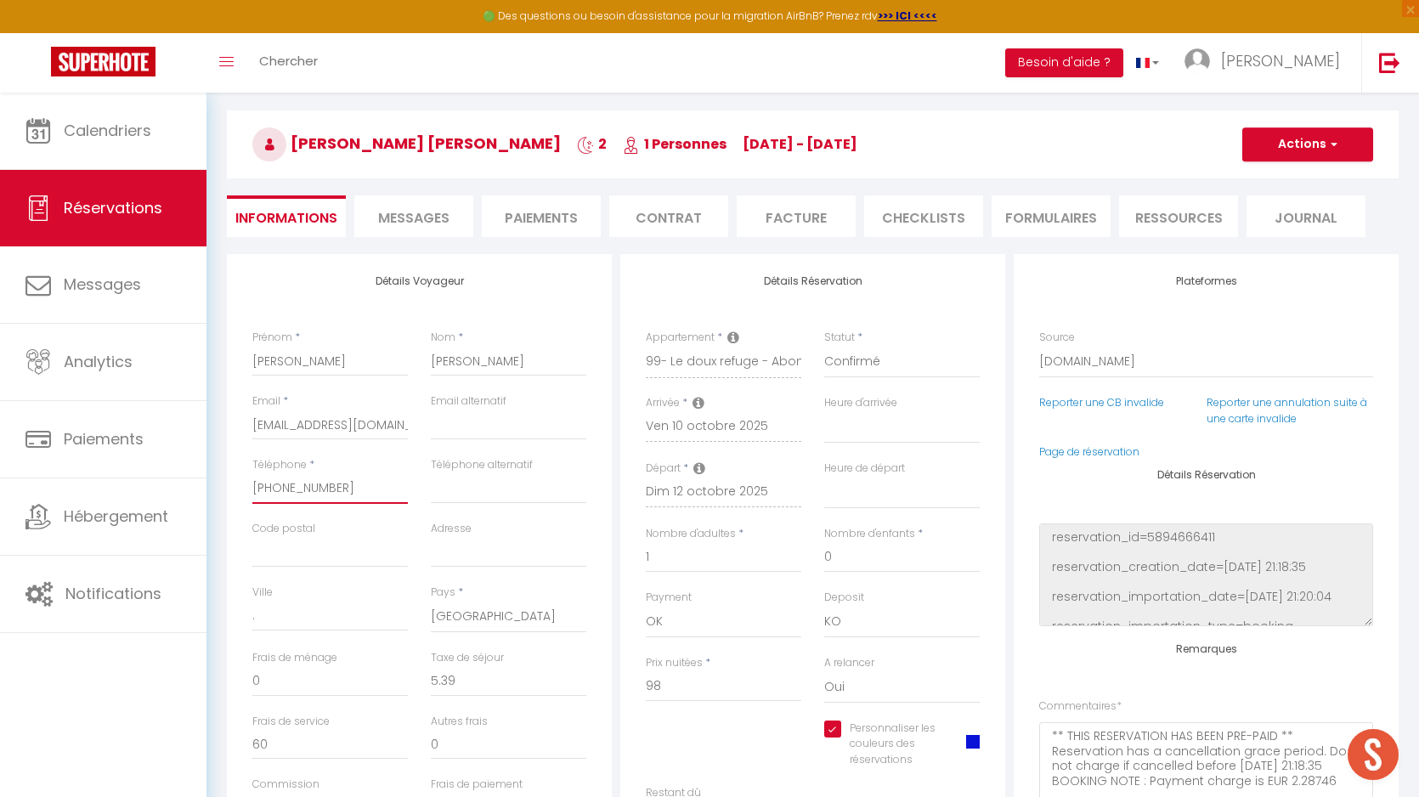
click at [322, 487] on input "[PHONE_NUMBER]" at bounding box center [329, 488] width 155 height 31
select select
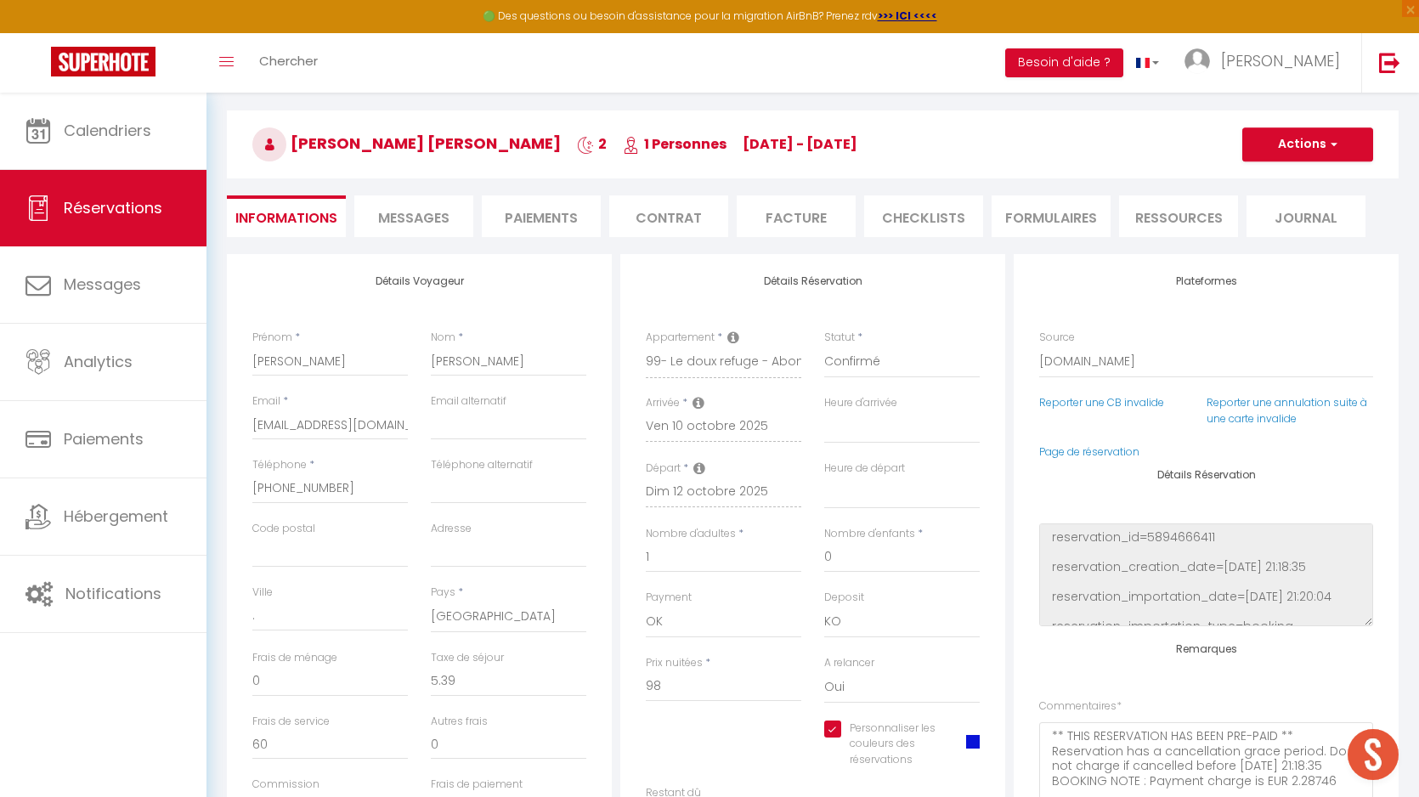
checkbox input "true"
select select
checkbox input "true"
select select
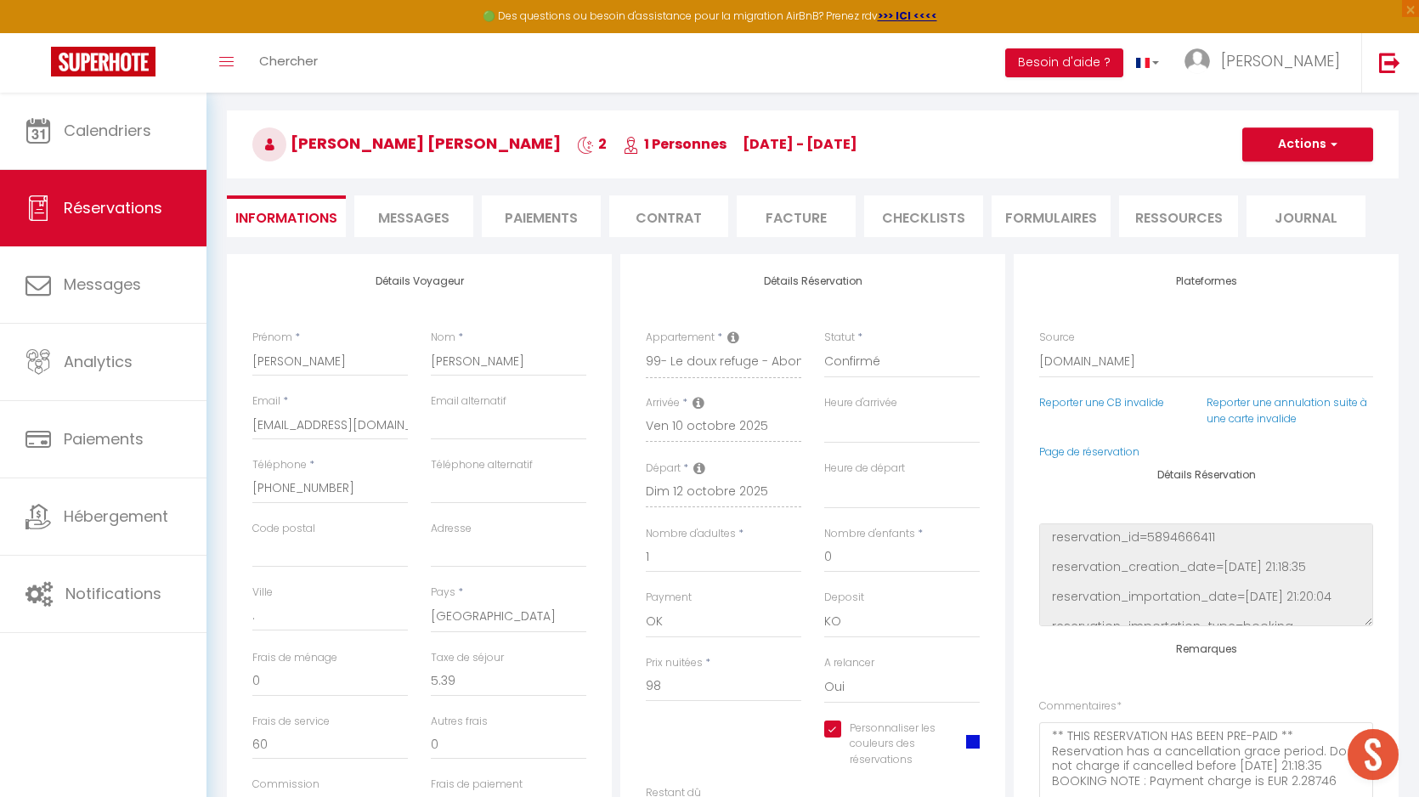
select select
checkbox input "true"
select select
checkbox input "true"
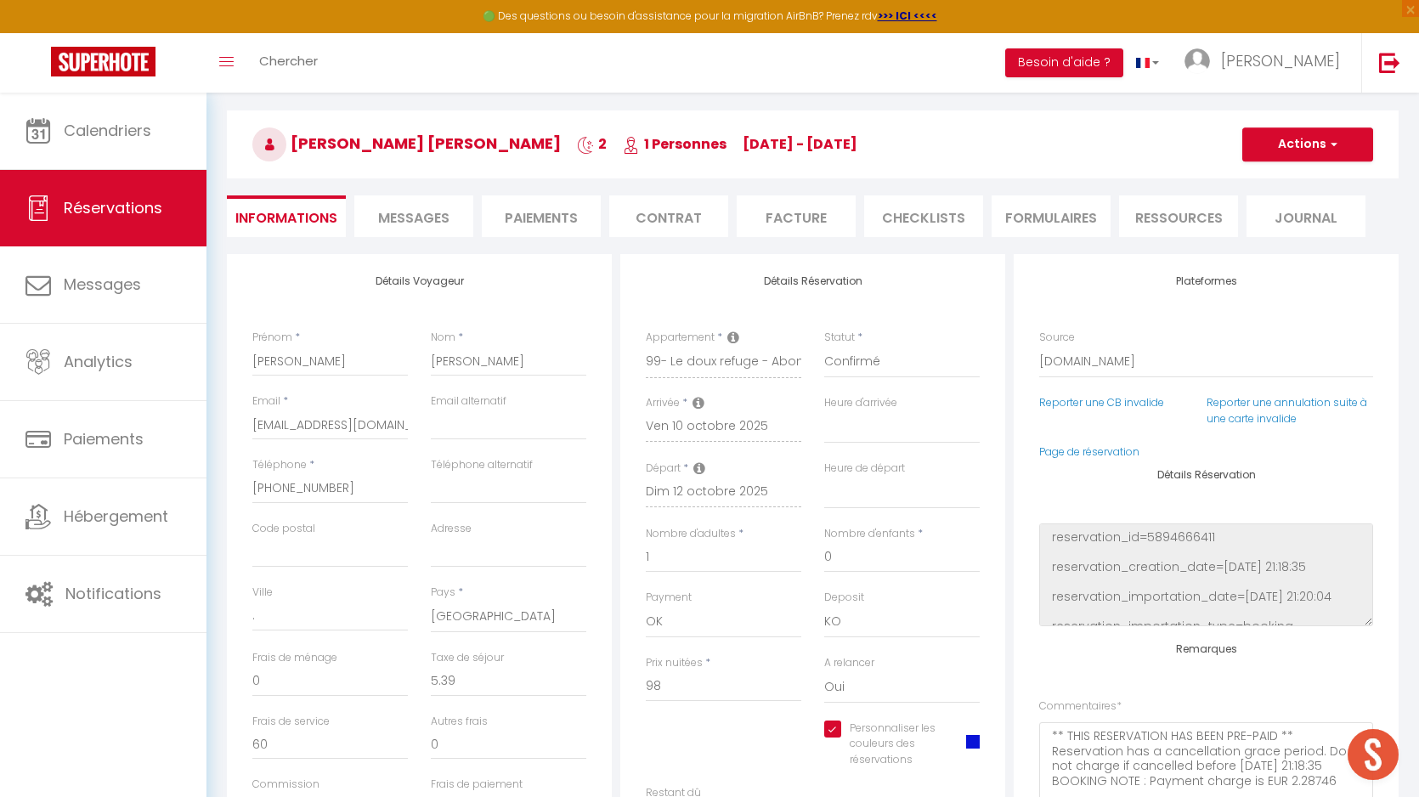
select select
checkbox input "true"
select select
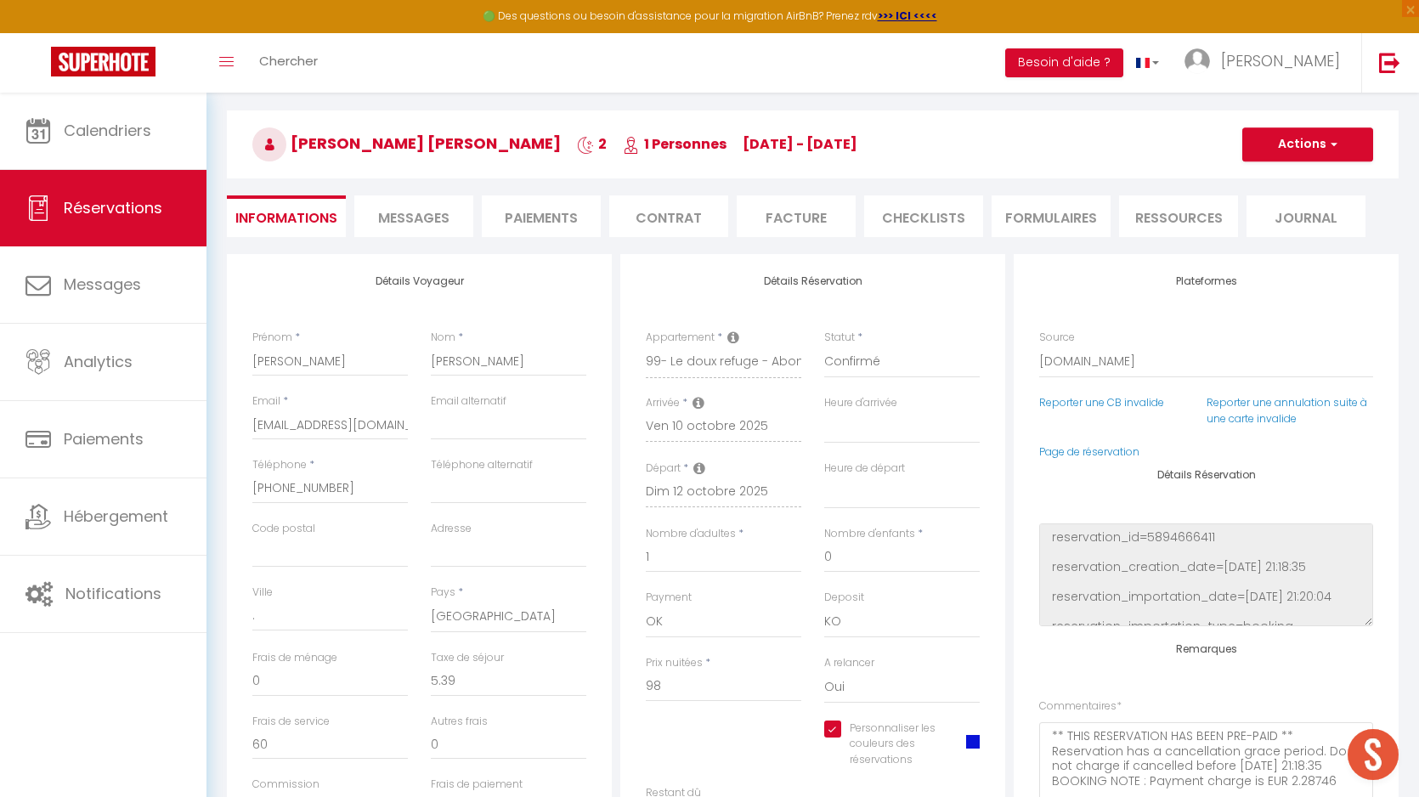
checkbox input "true"
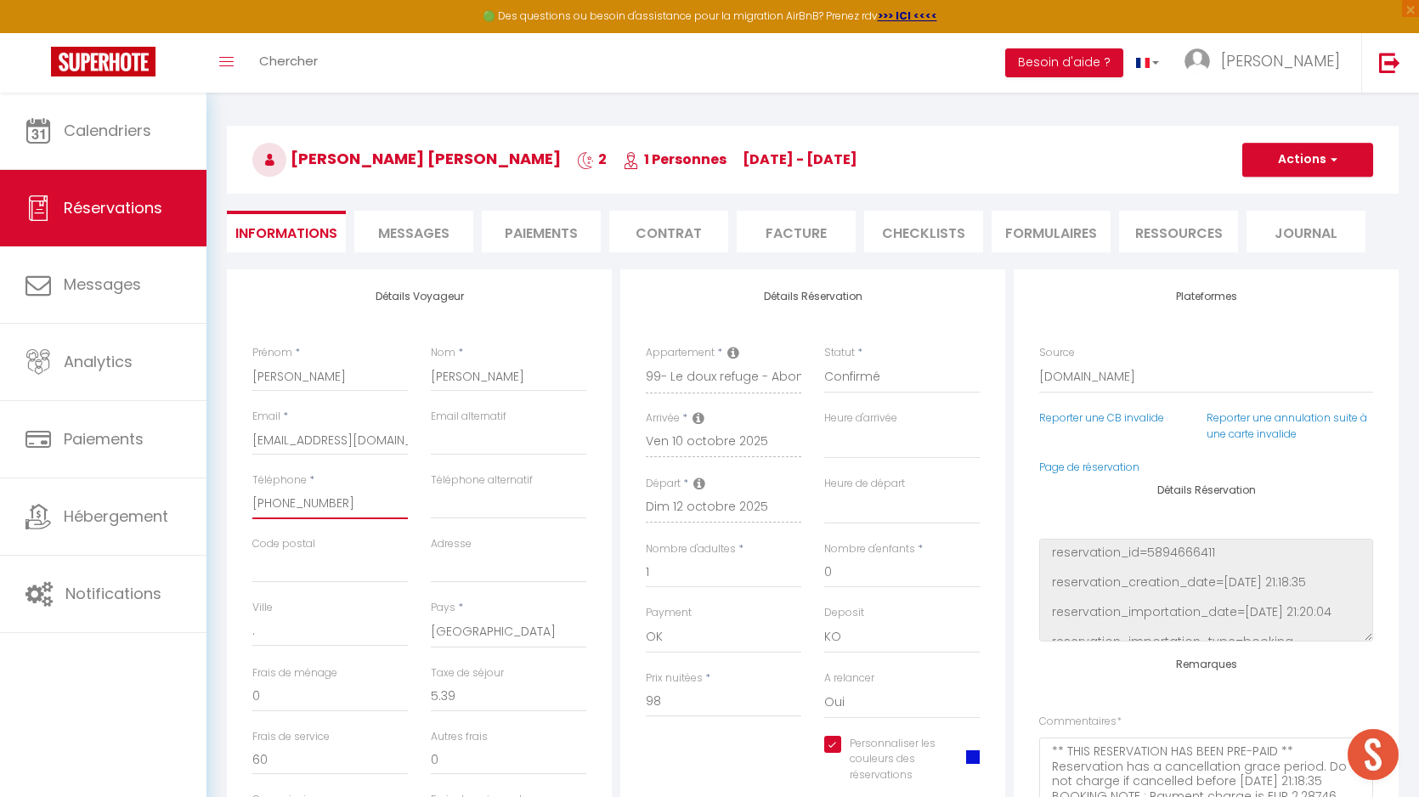
scroll to position [121, 0]
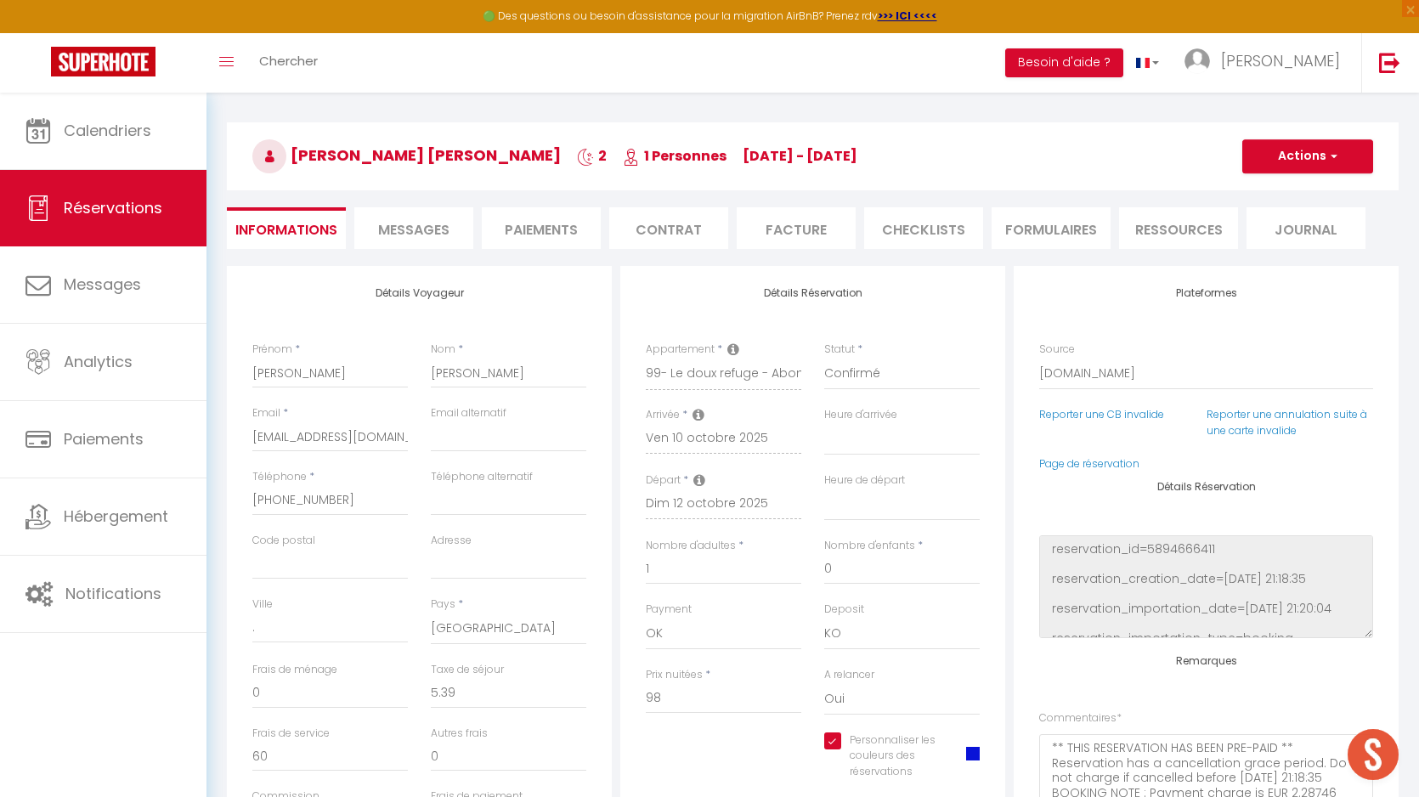
select select
checkbox input "true"
select select
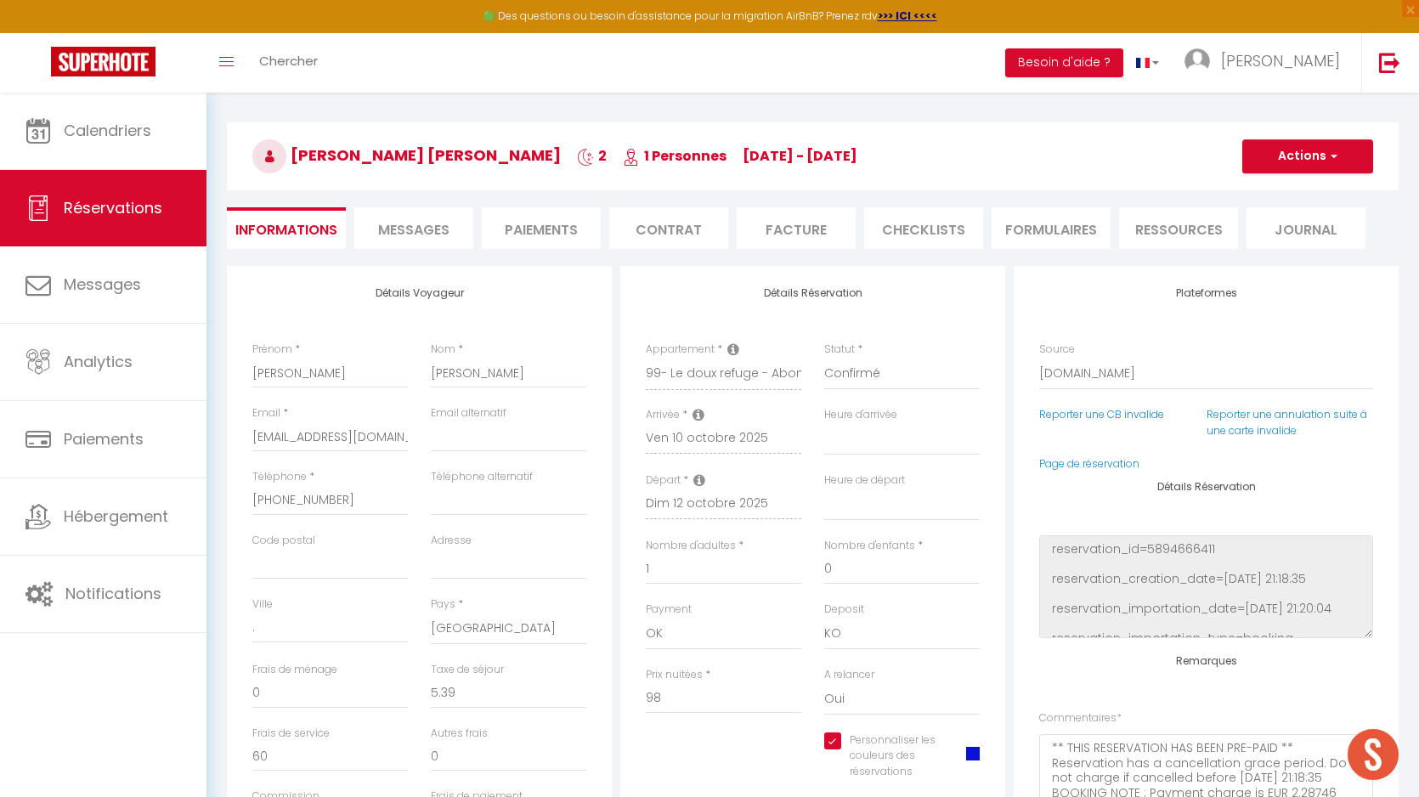
checkbox input "true"
select select
checkbox input "true"
select select
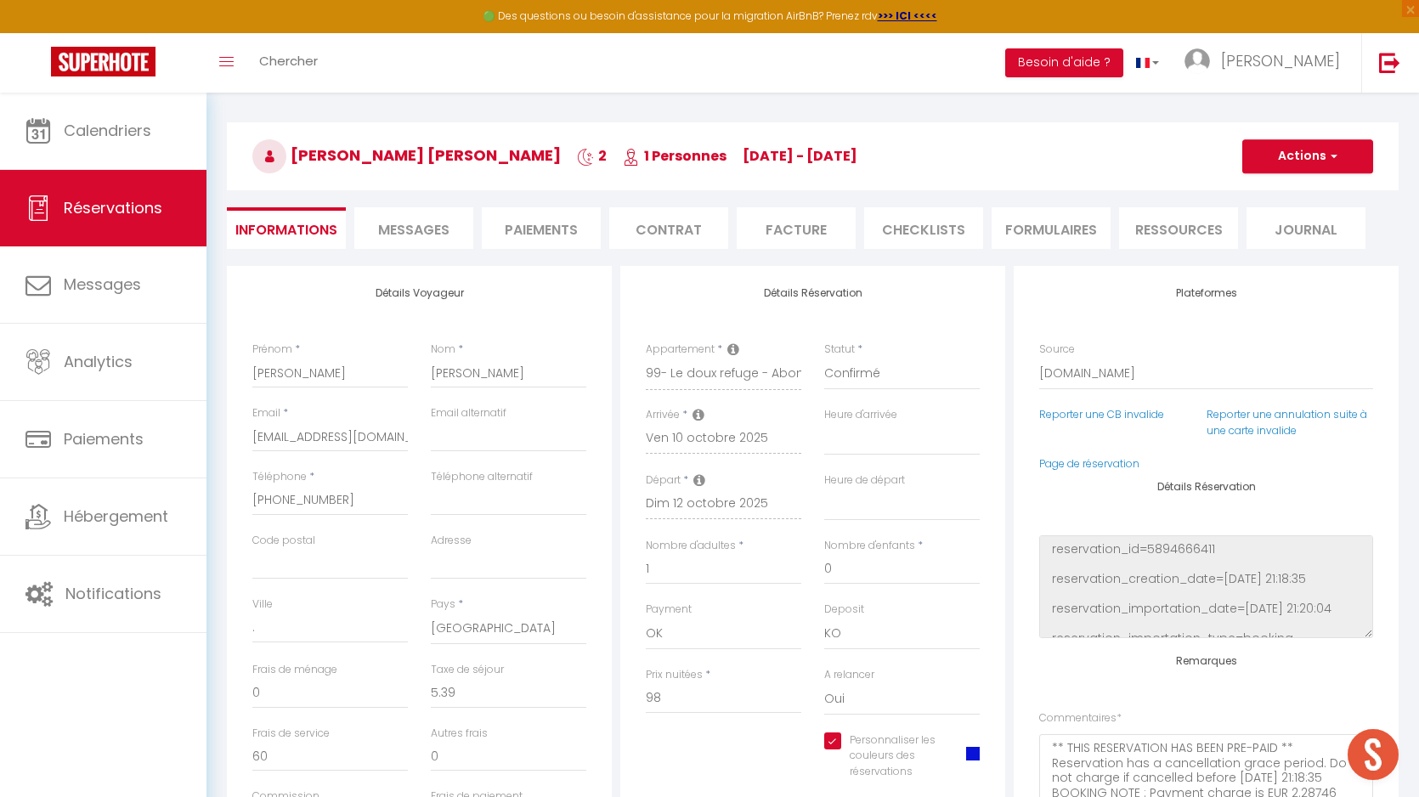
select select
checkbox input "true"
select select
checkbox input "true"
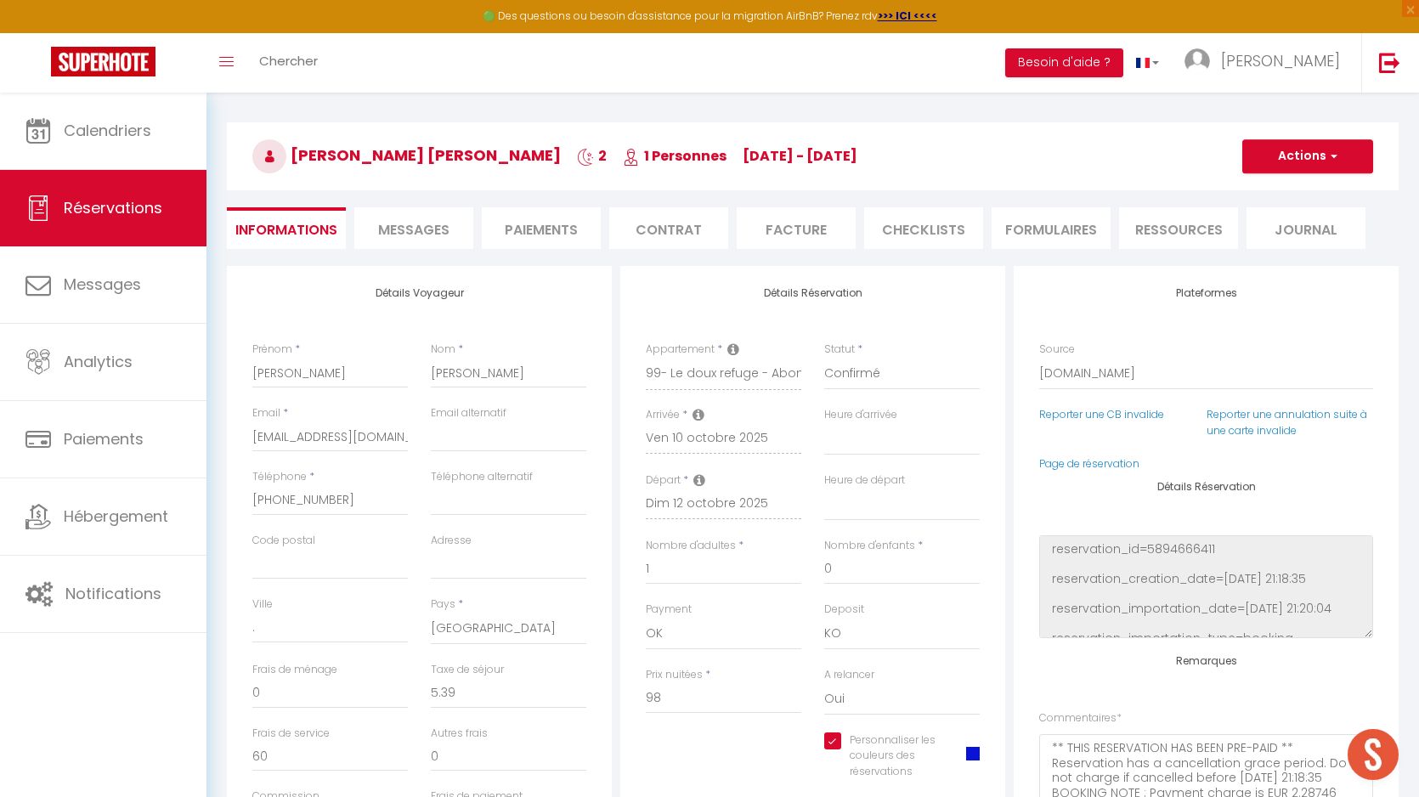
select select
checkbox input "true"
select select
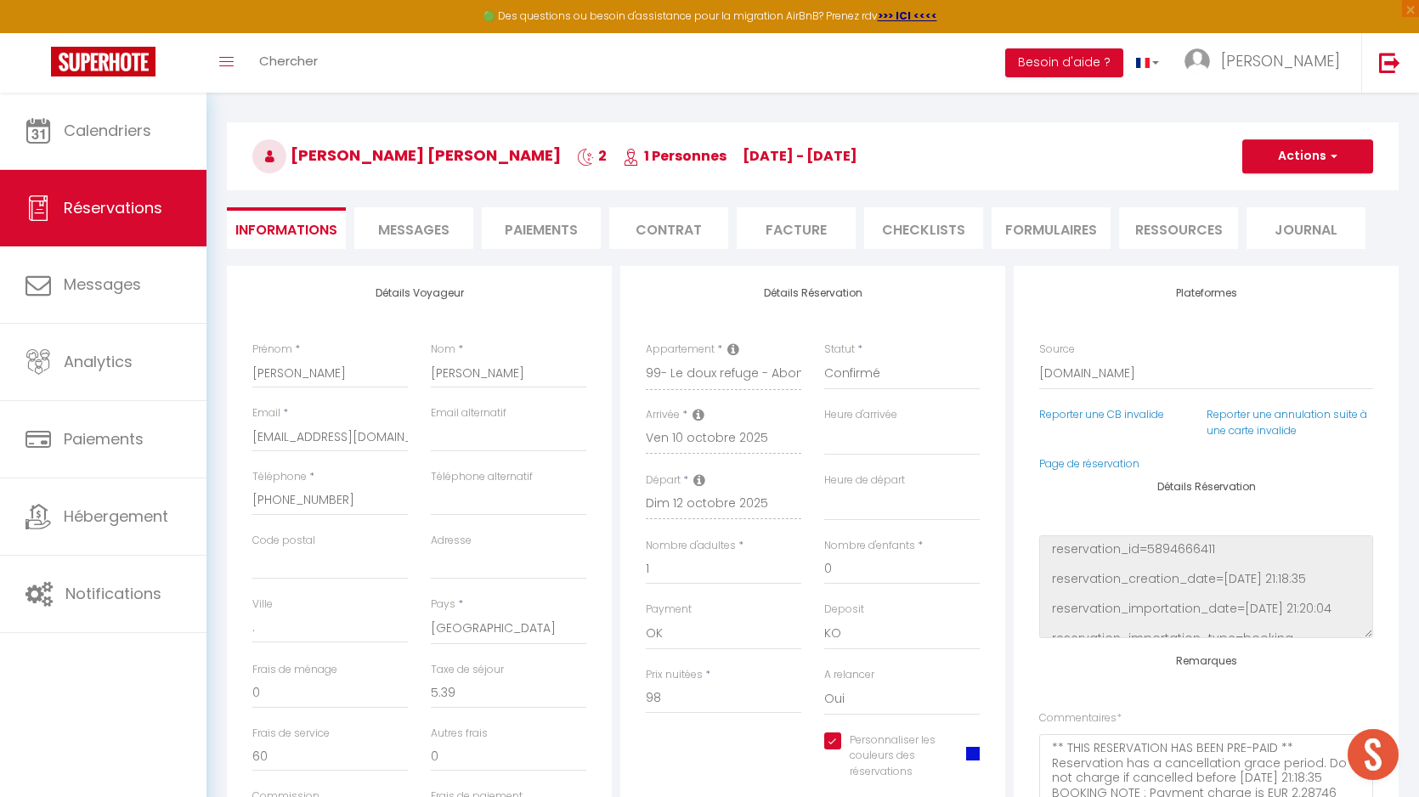
checkbox input "true"
select select
checkbox input "true"
select select
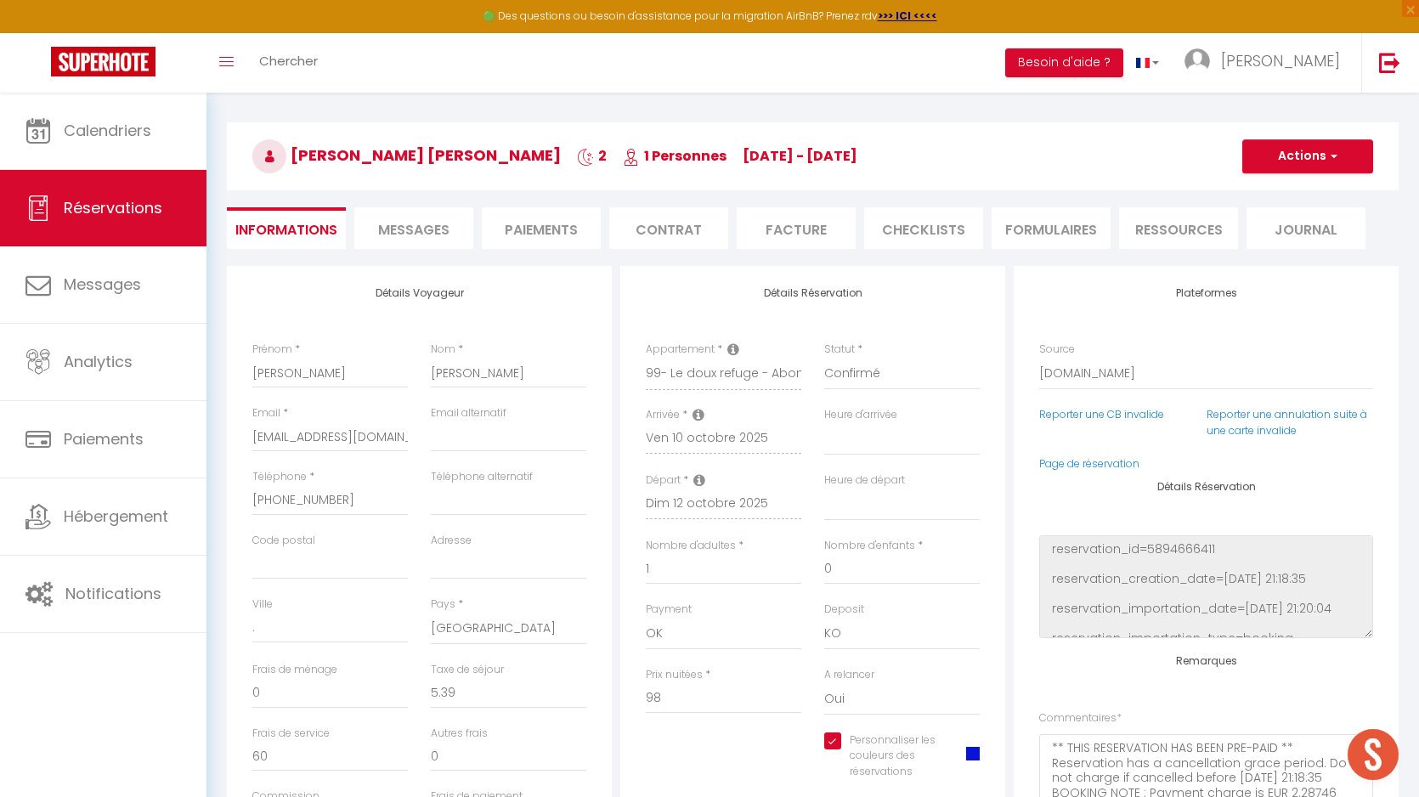
select select
checkbox input "true"
select select
checkbox input "true"
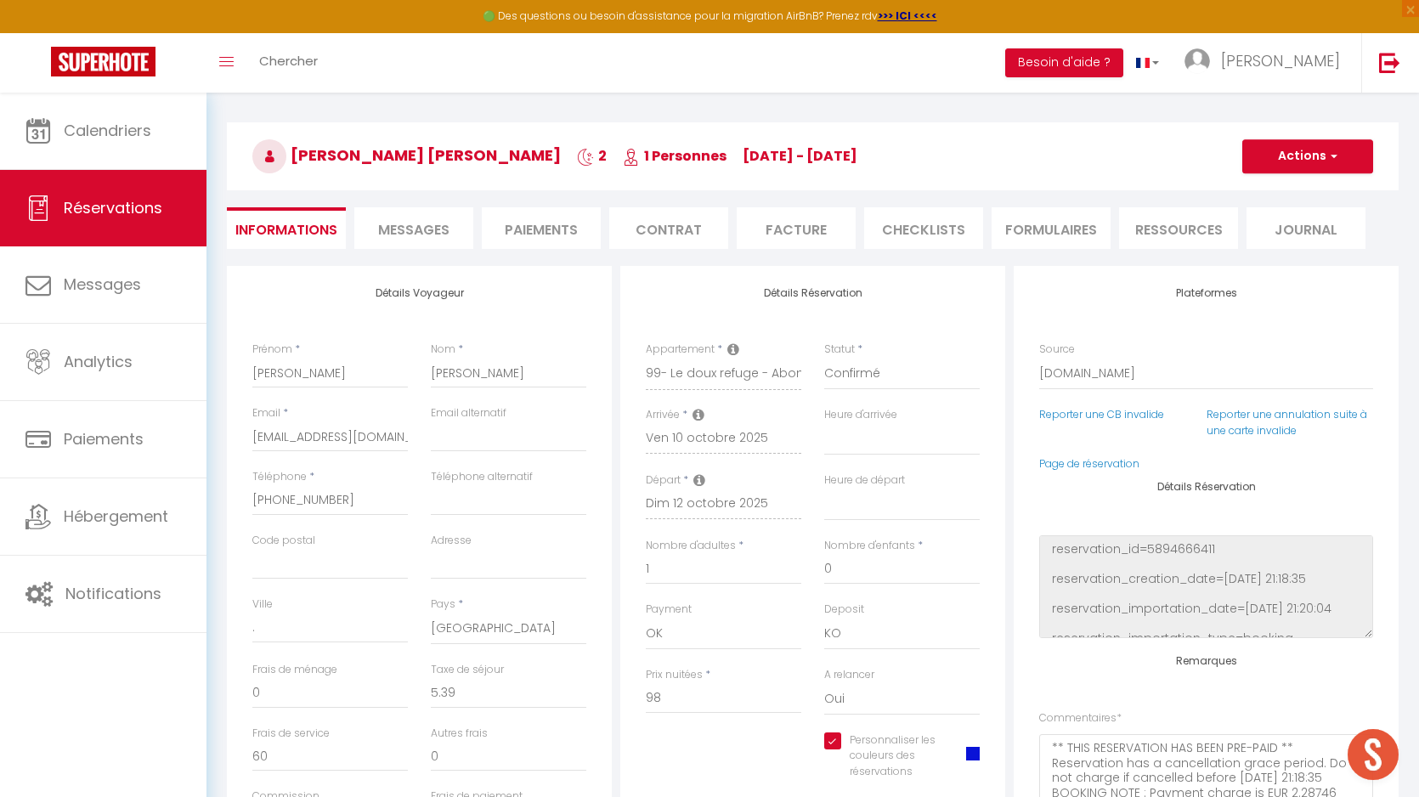
select select
checkbox input "true"
select select
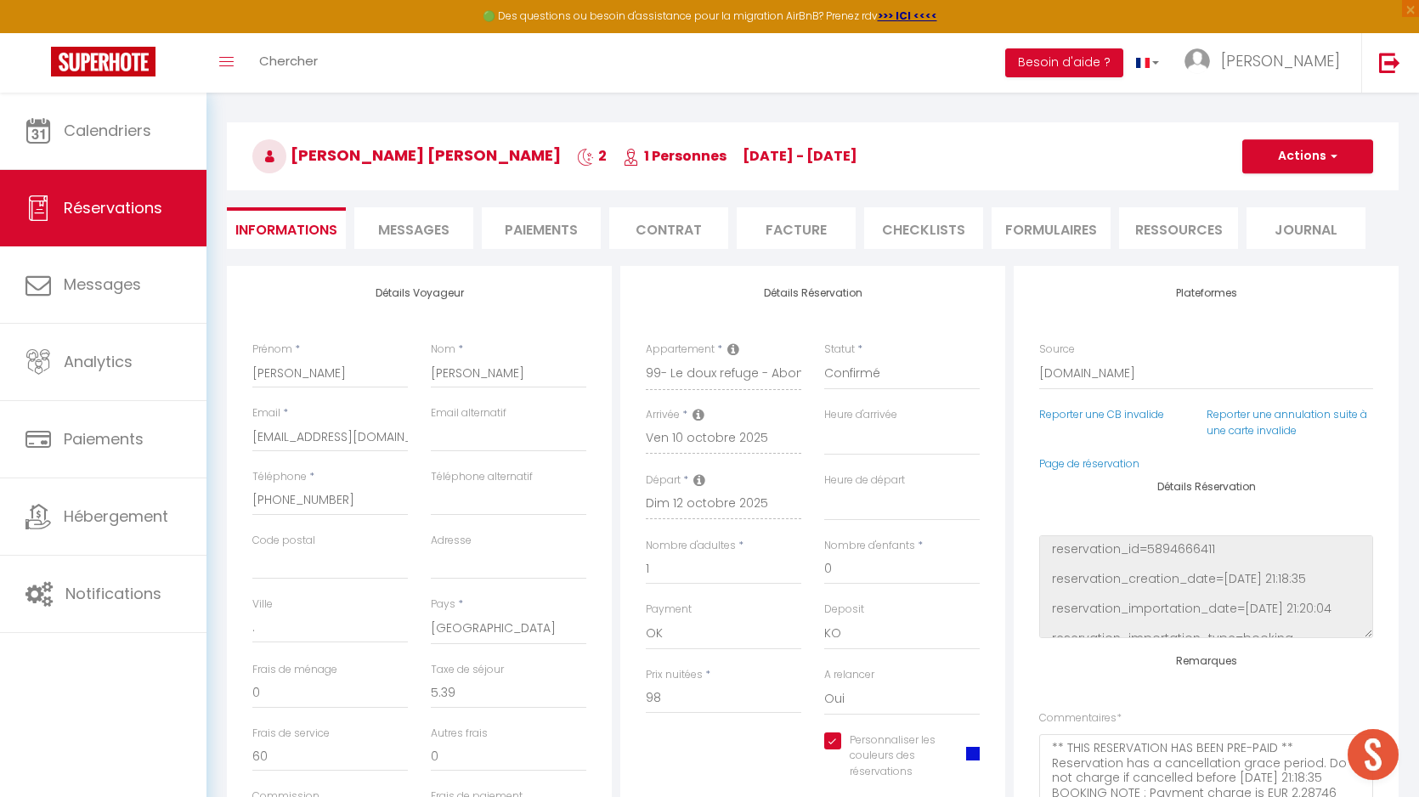
checkbox input "true"
select select
checkbox input "true"
select select
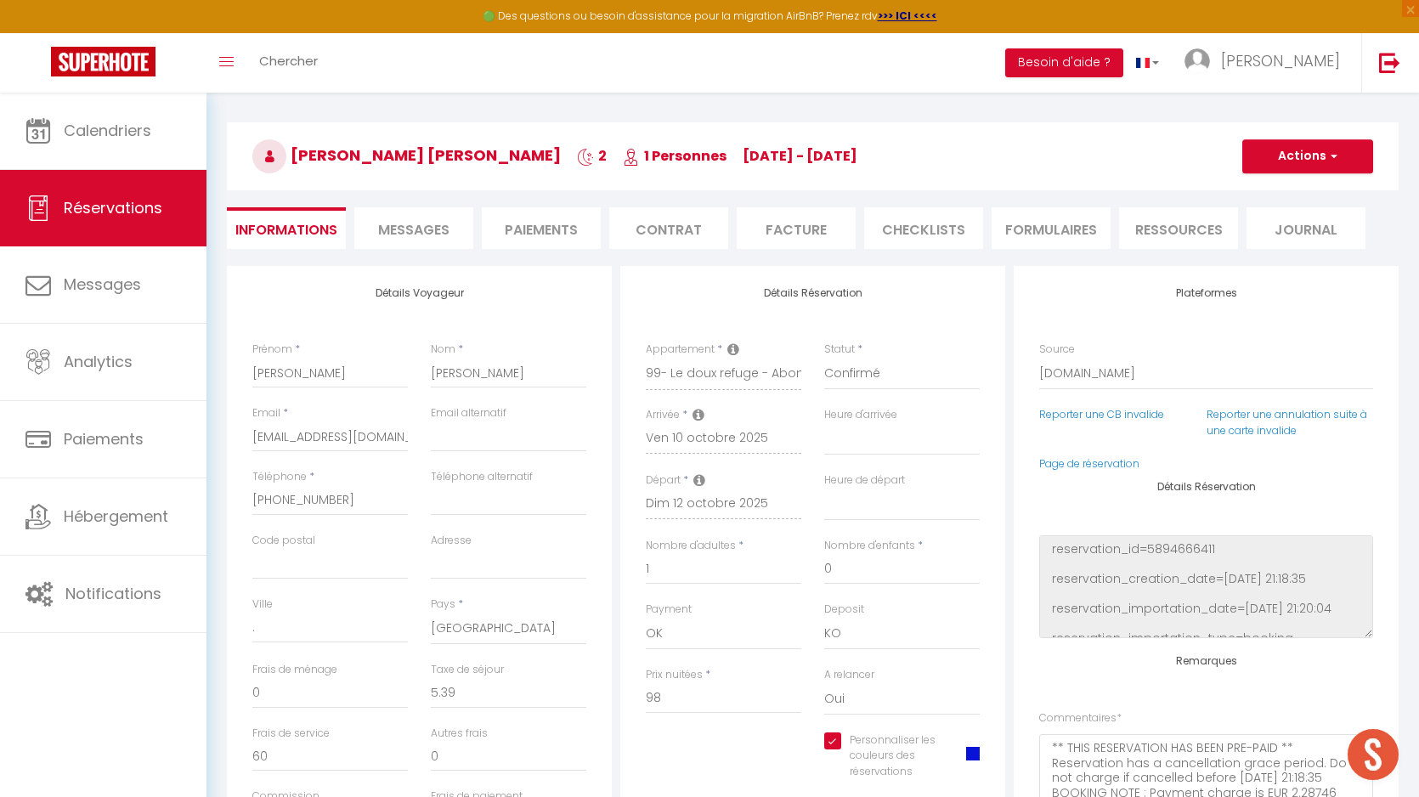
select select
checkbox input "true"
select select
checkbox input "true"
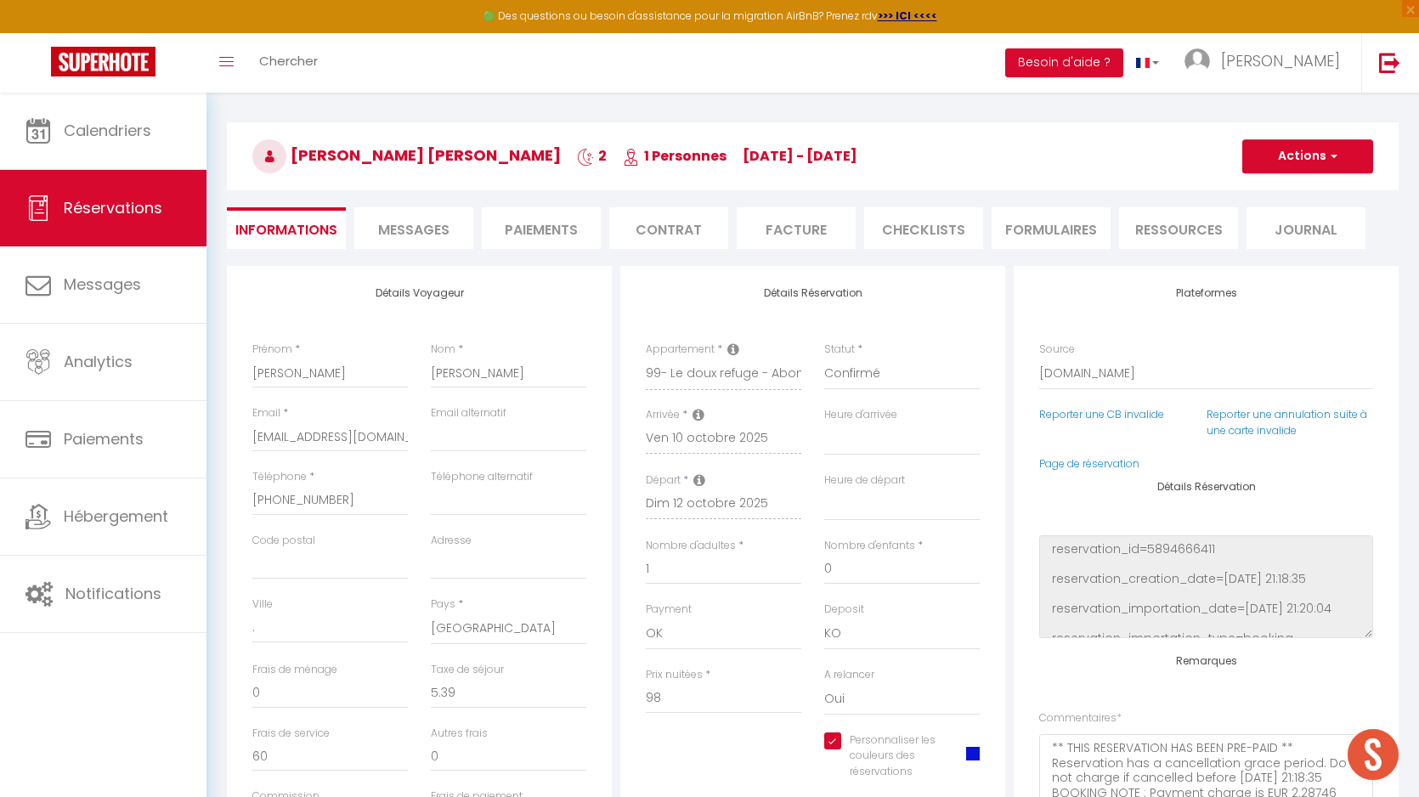
select select
checkbox input "true"
select select
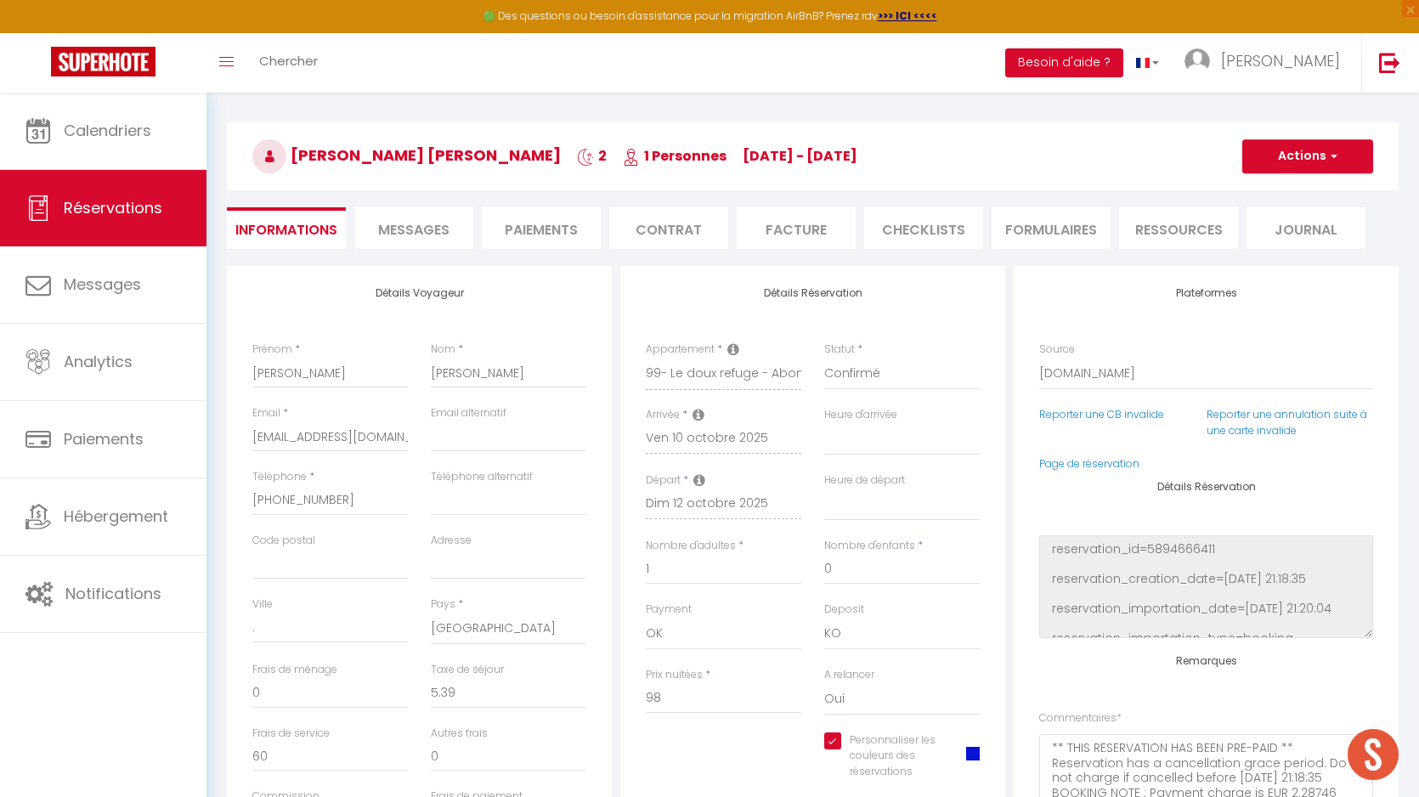
checkbox input "true"
select select
checkbox input "true"
select select
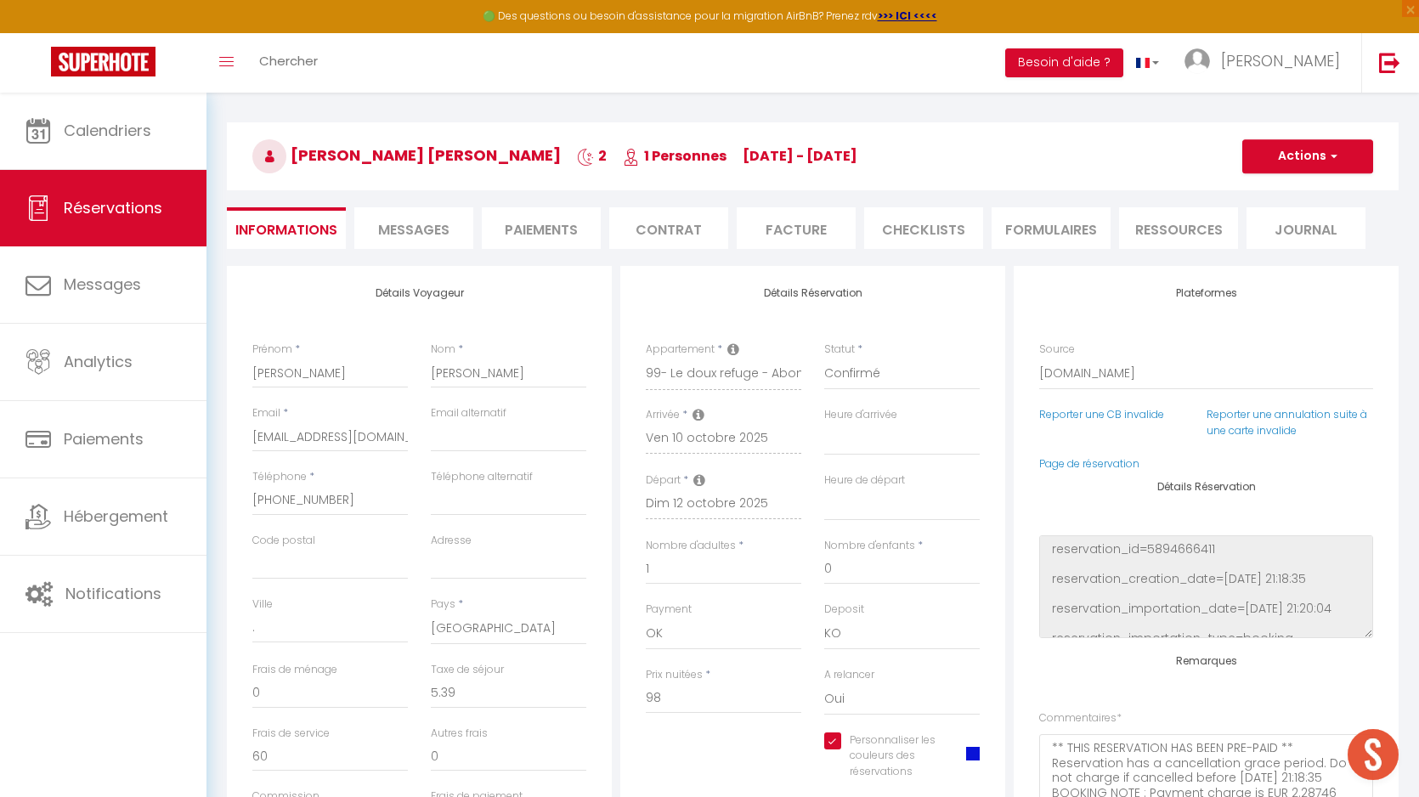
select select
checkbox input "true"
select select
checkbox input "true"
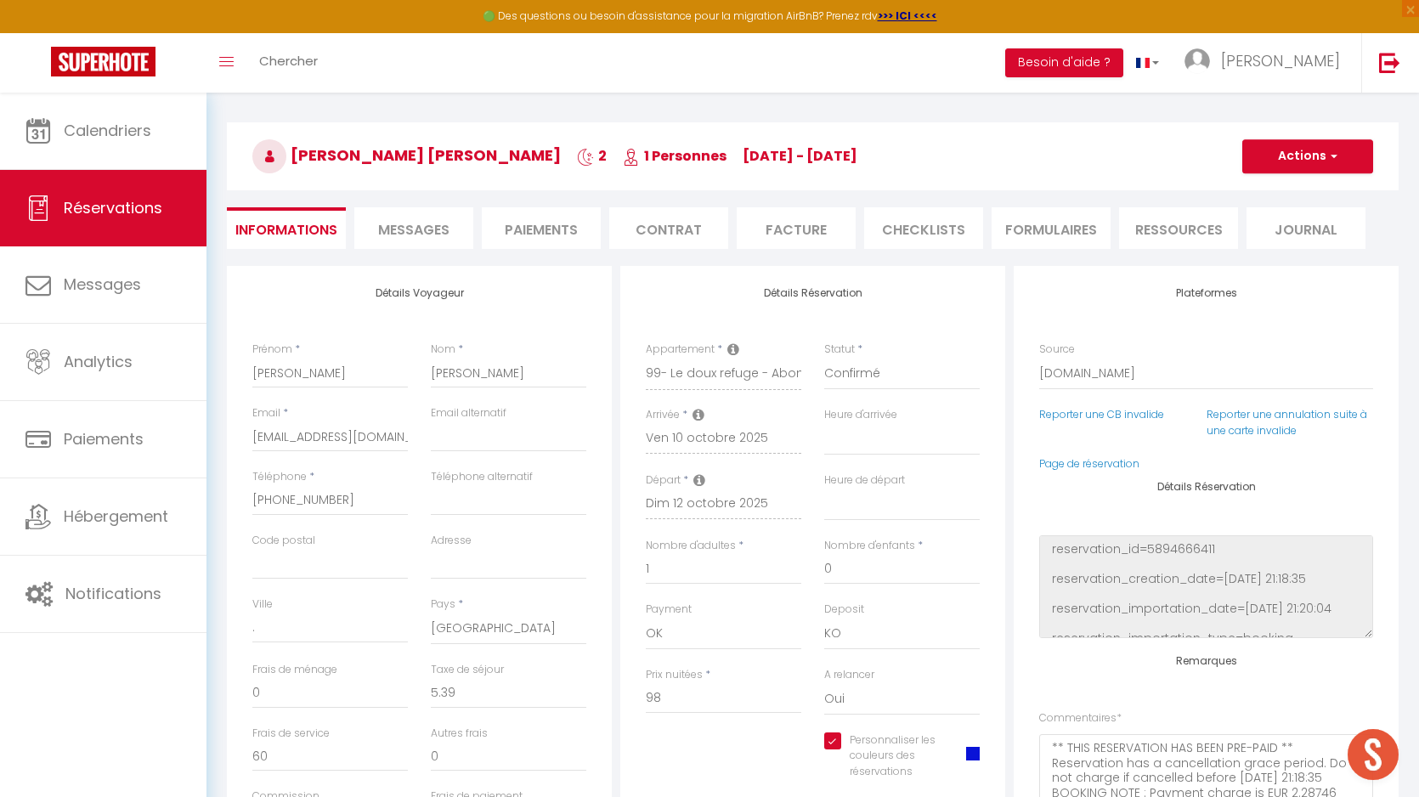
select select
checkbox input "true"
select select
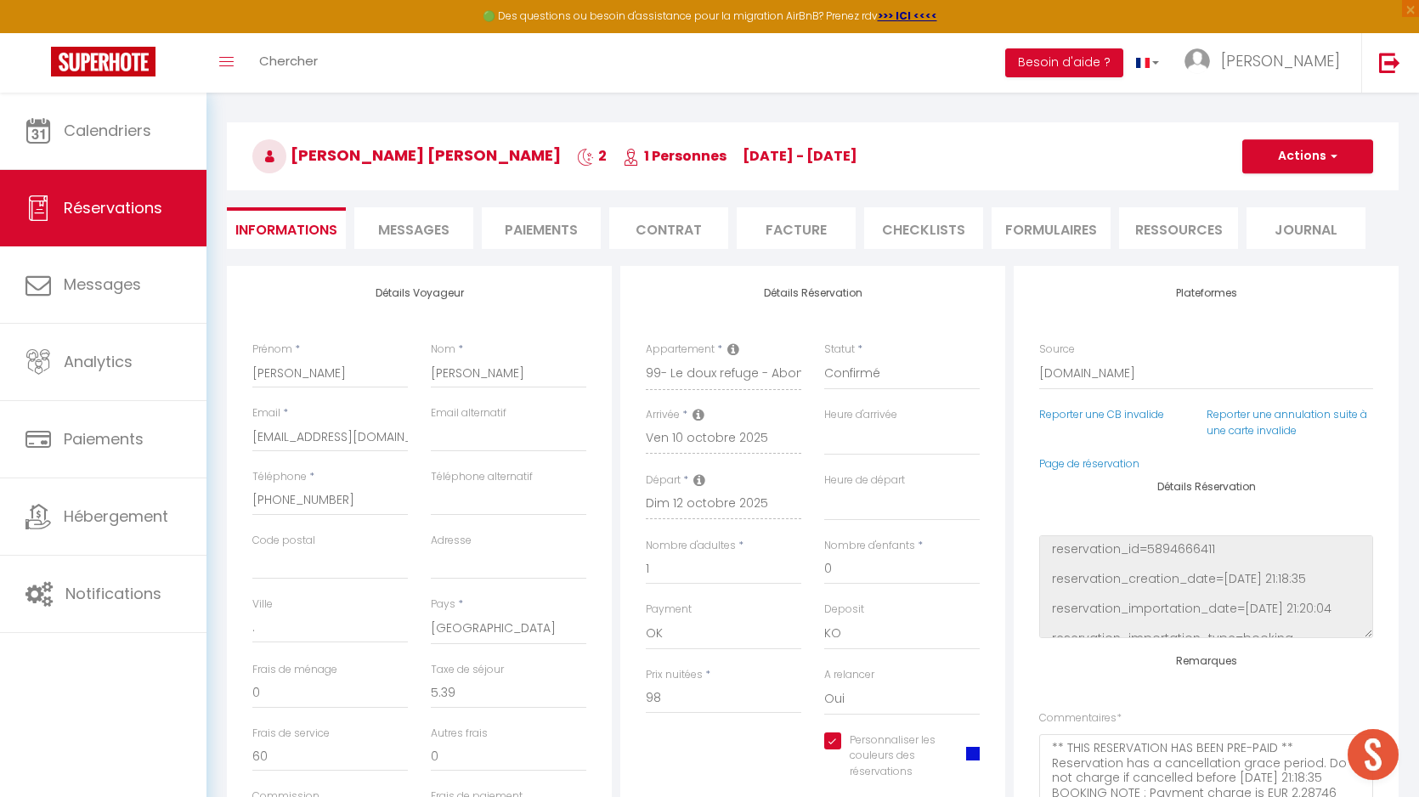
checkbox input "true"
select select
checkbox input "true"
select select
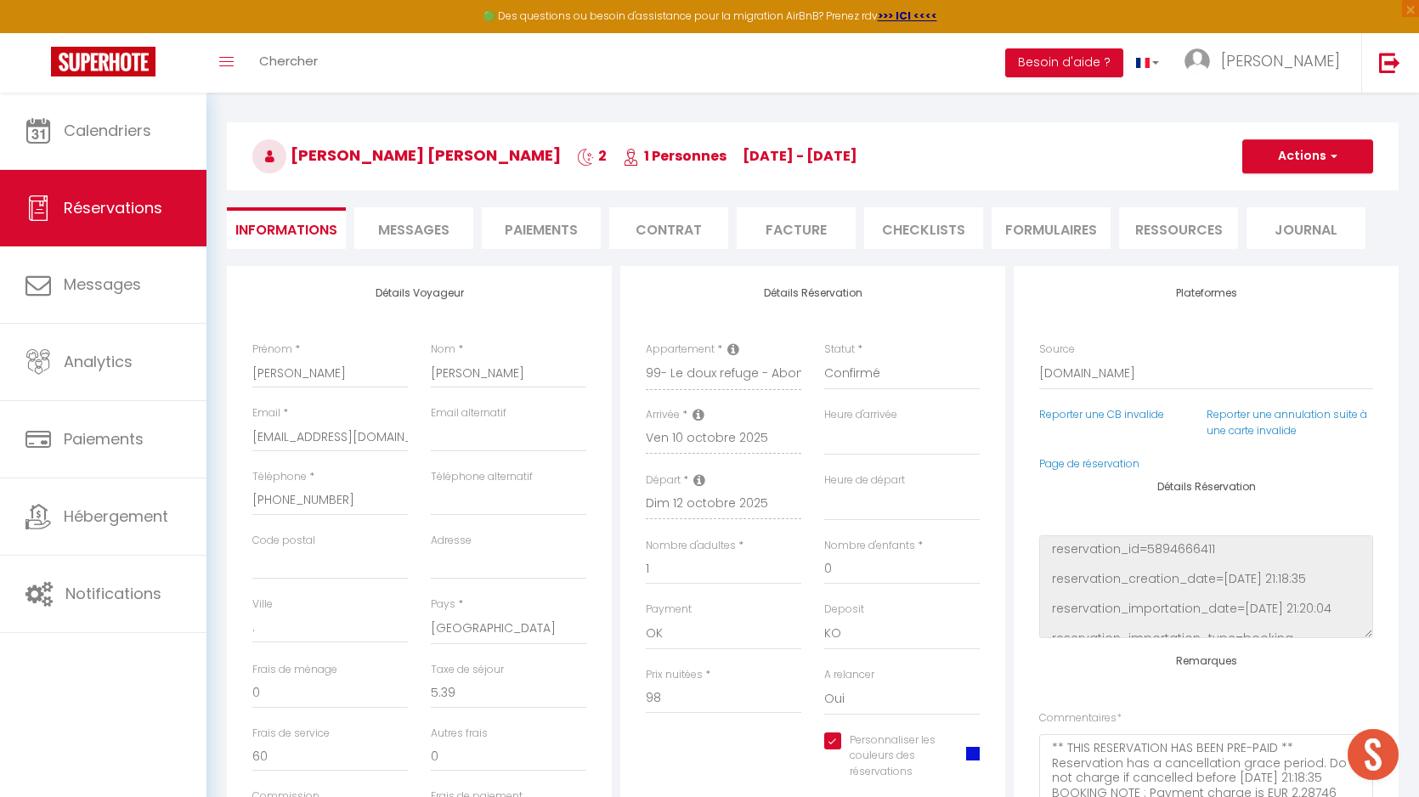
select select
checkbox input "true"
select select
checkbox input "true"
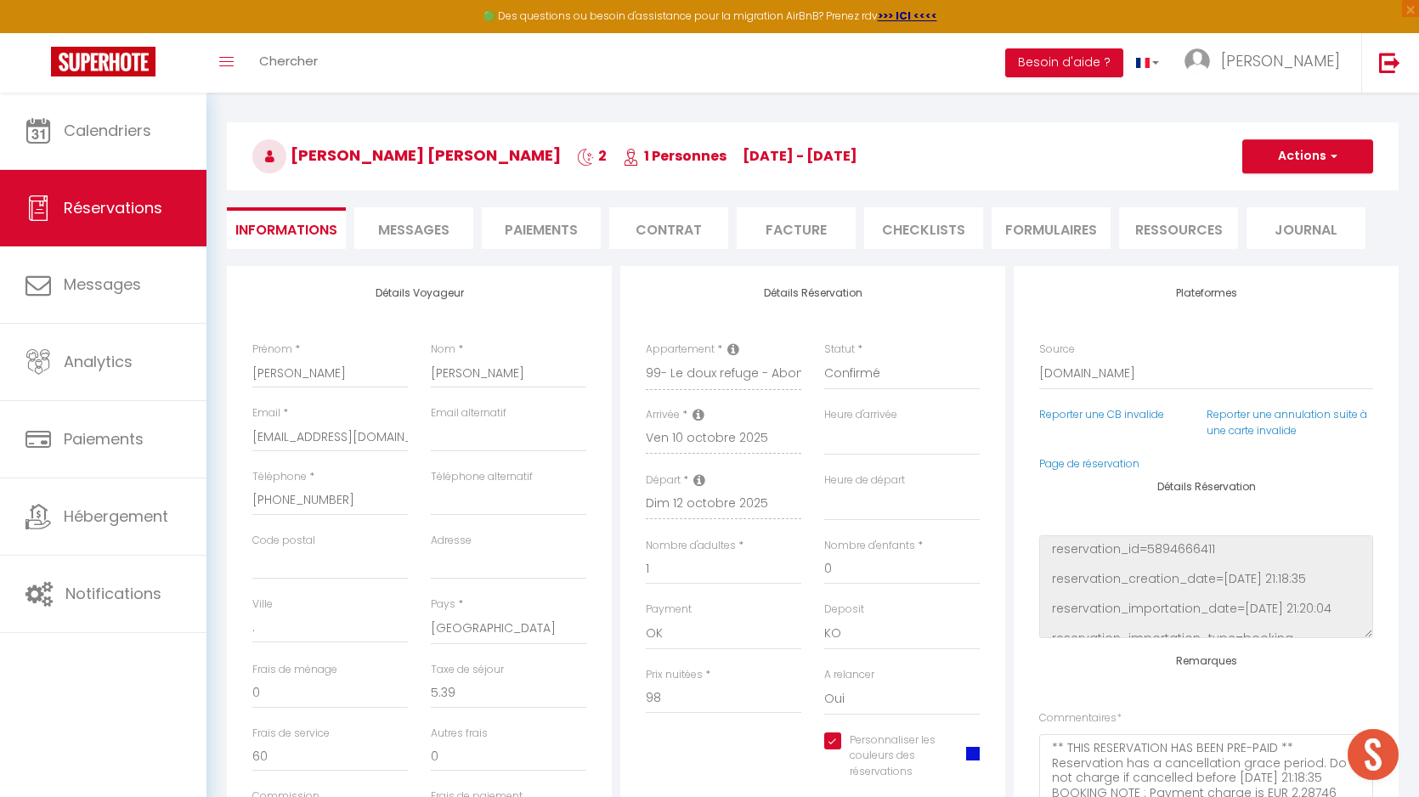
select select
checkbox input "true"
select select
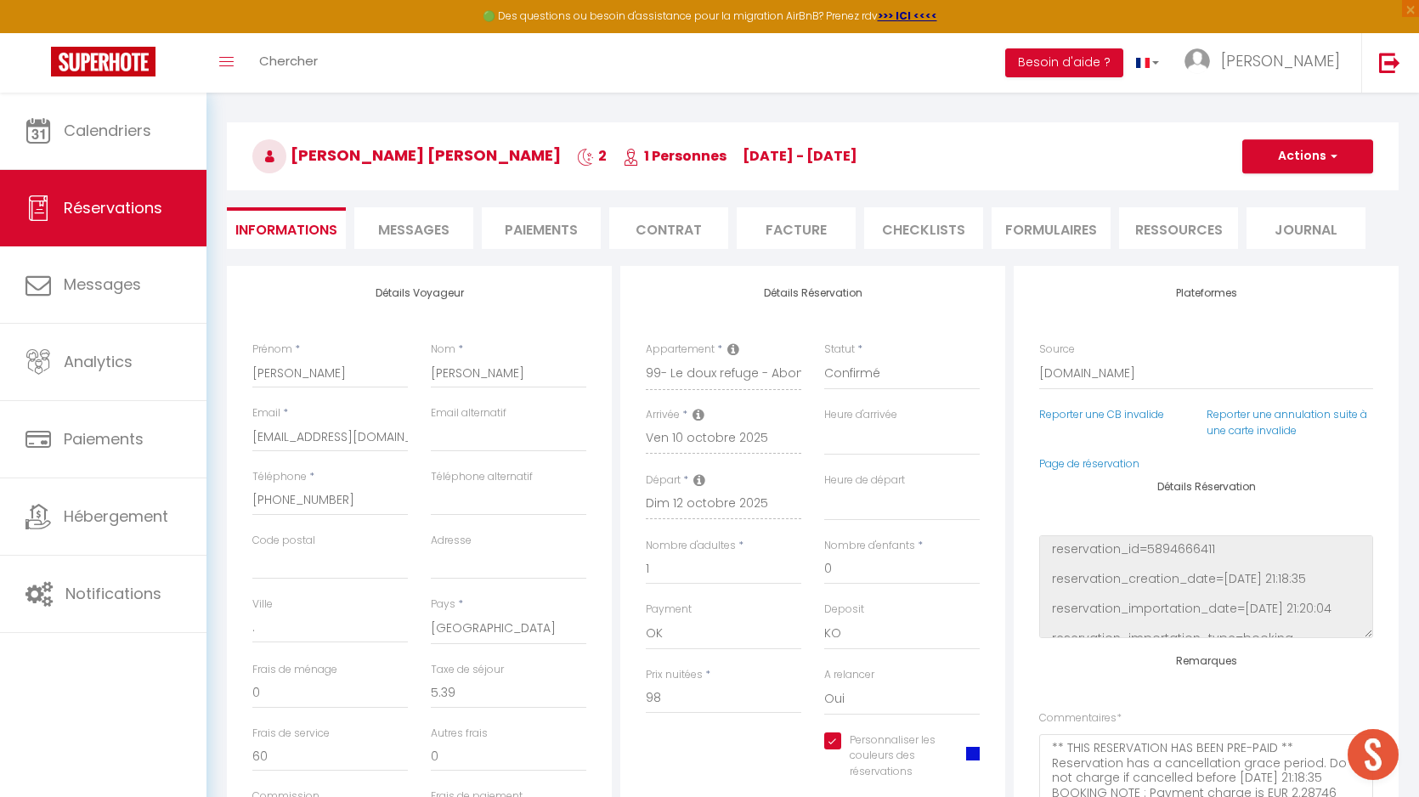
checkbox input "true"
select select
checkbox input "true"
select select
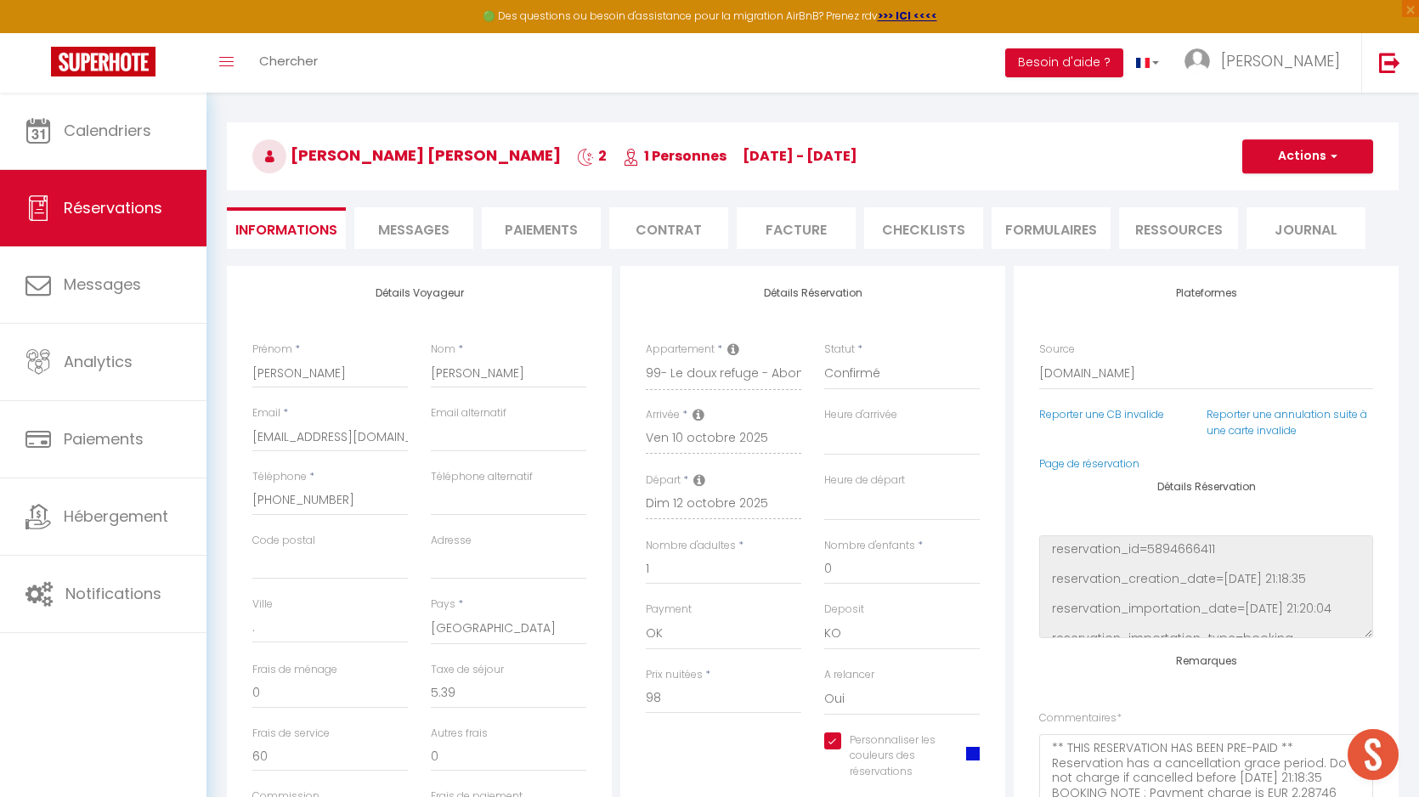
select select
checkbox input "true"
select select
checkbox input "true"
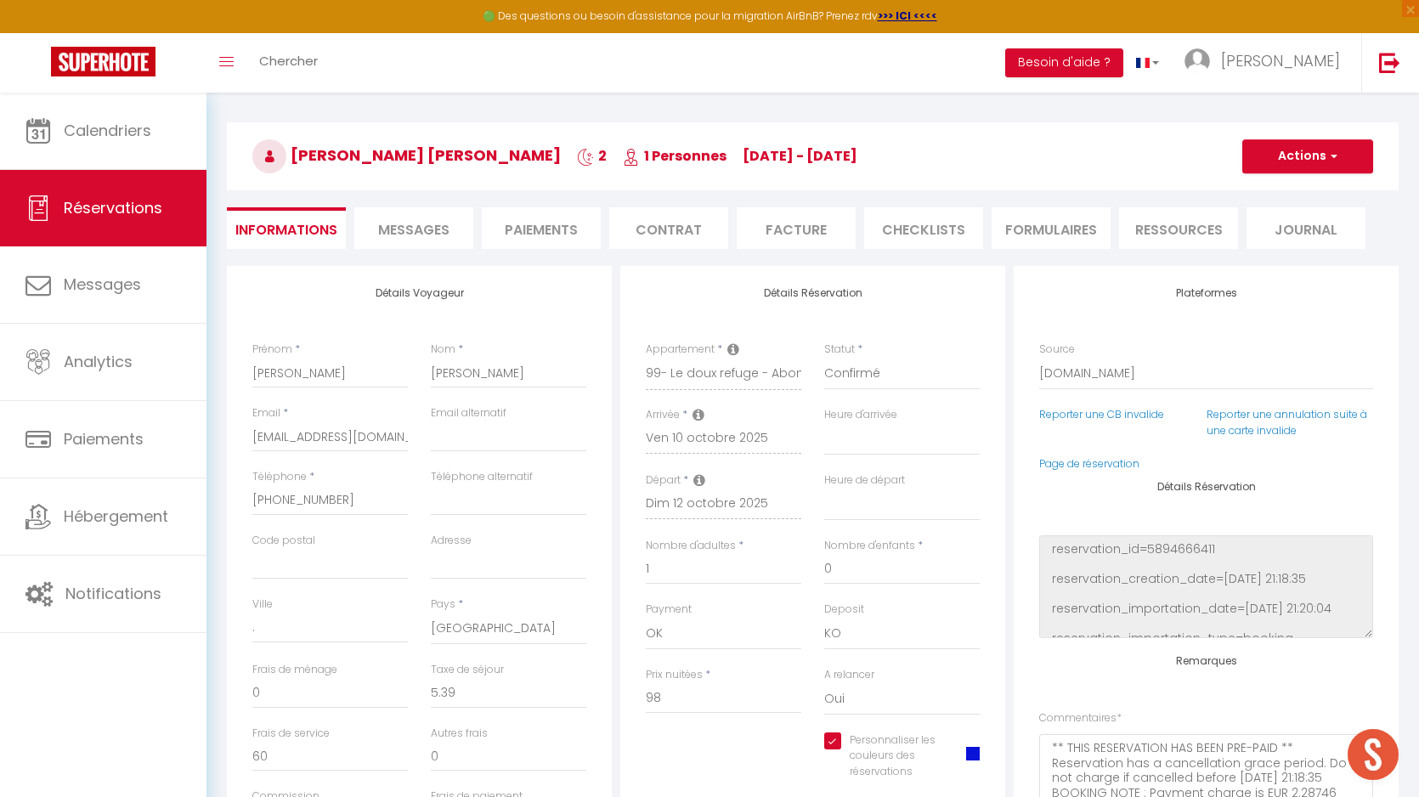
select select
checkbox input "true"
select select
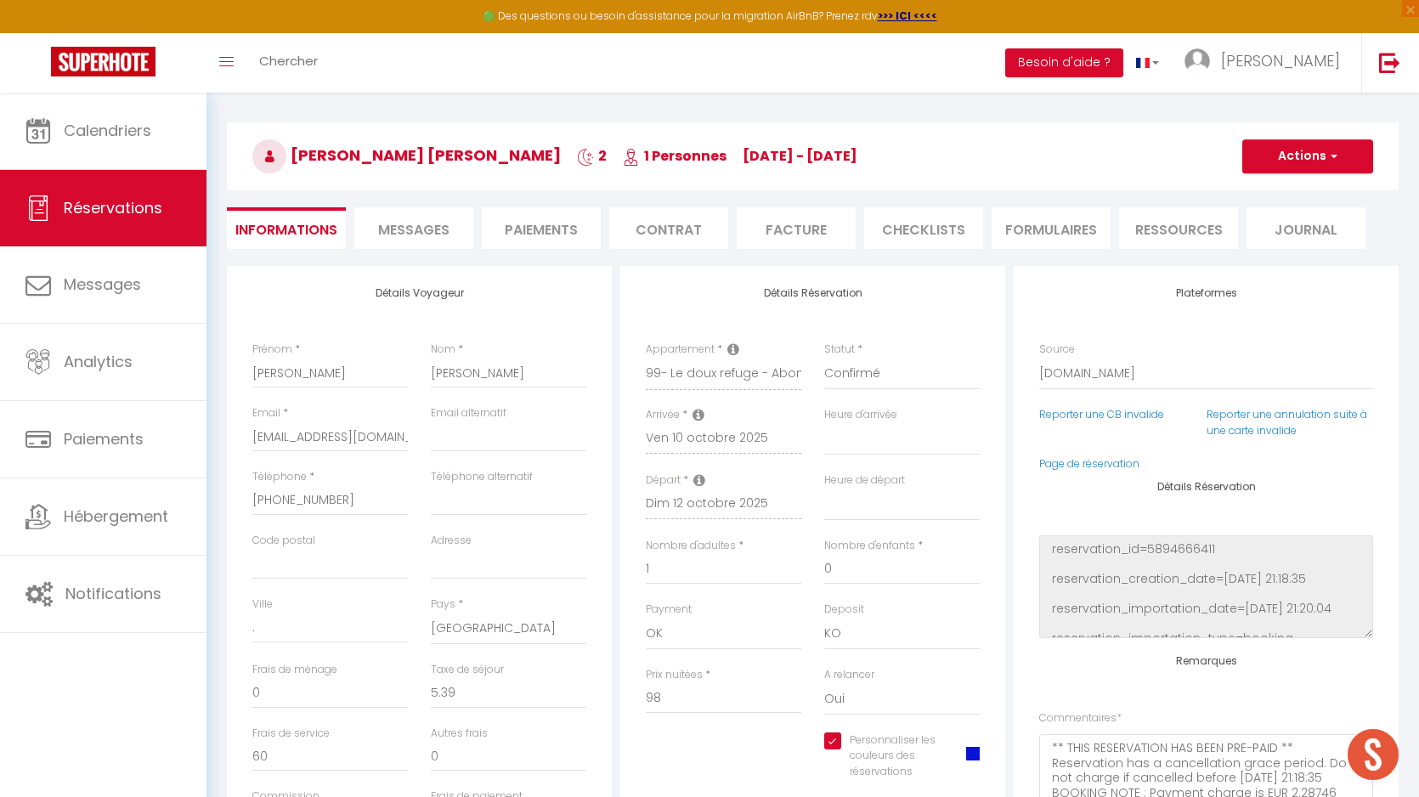
checkbox input "true"
select select
checkbox input "true"
select select
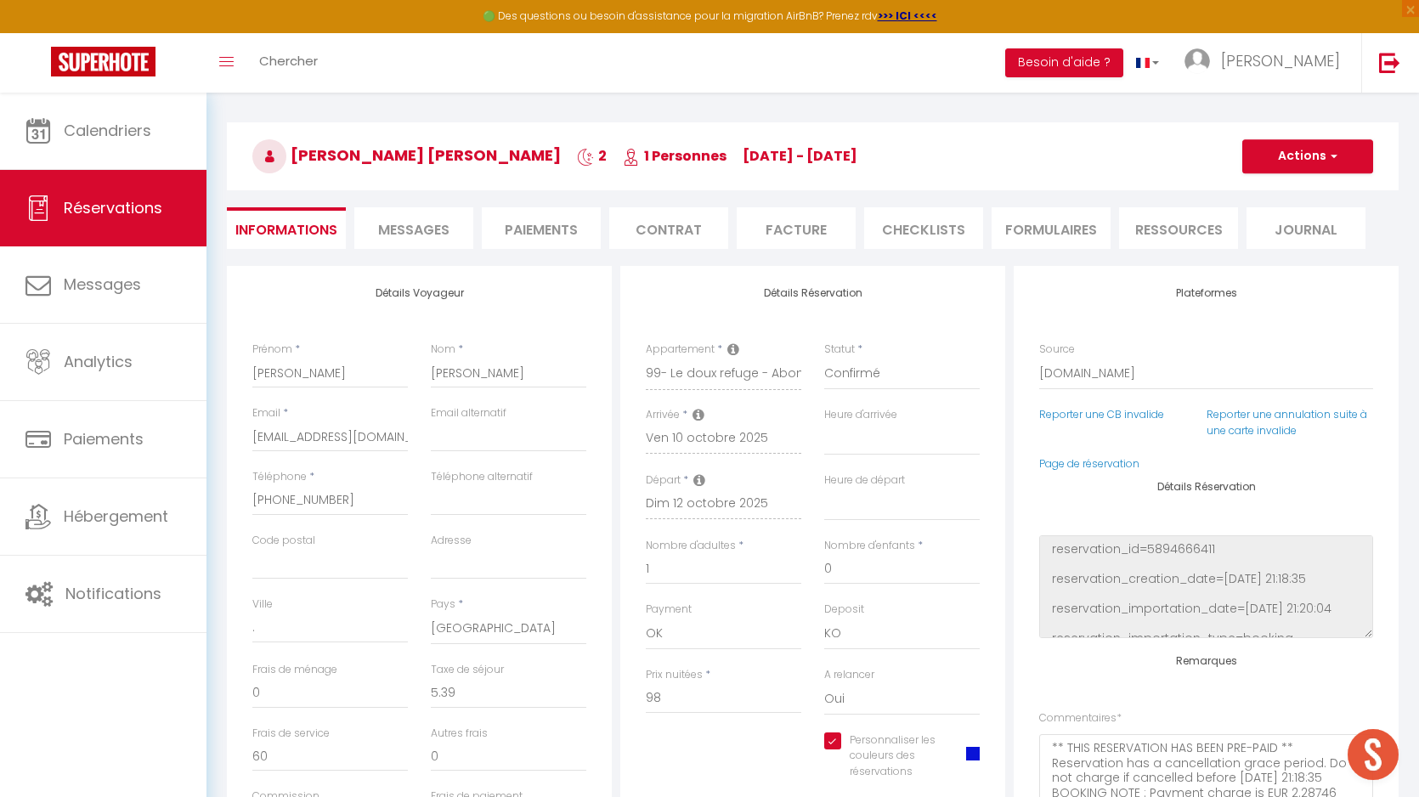
select select
checkbox input "true"
select select
checkbox input "true"
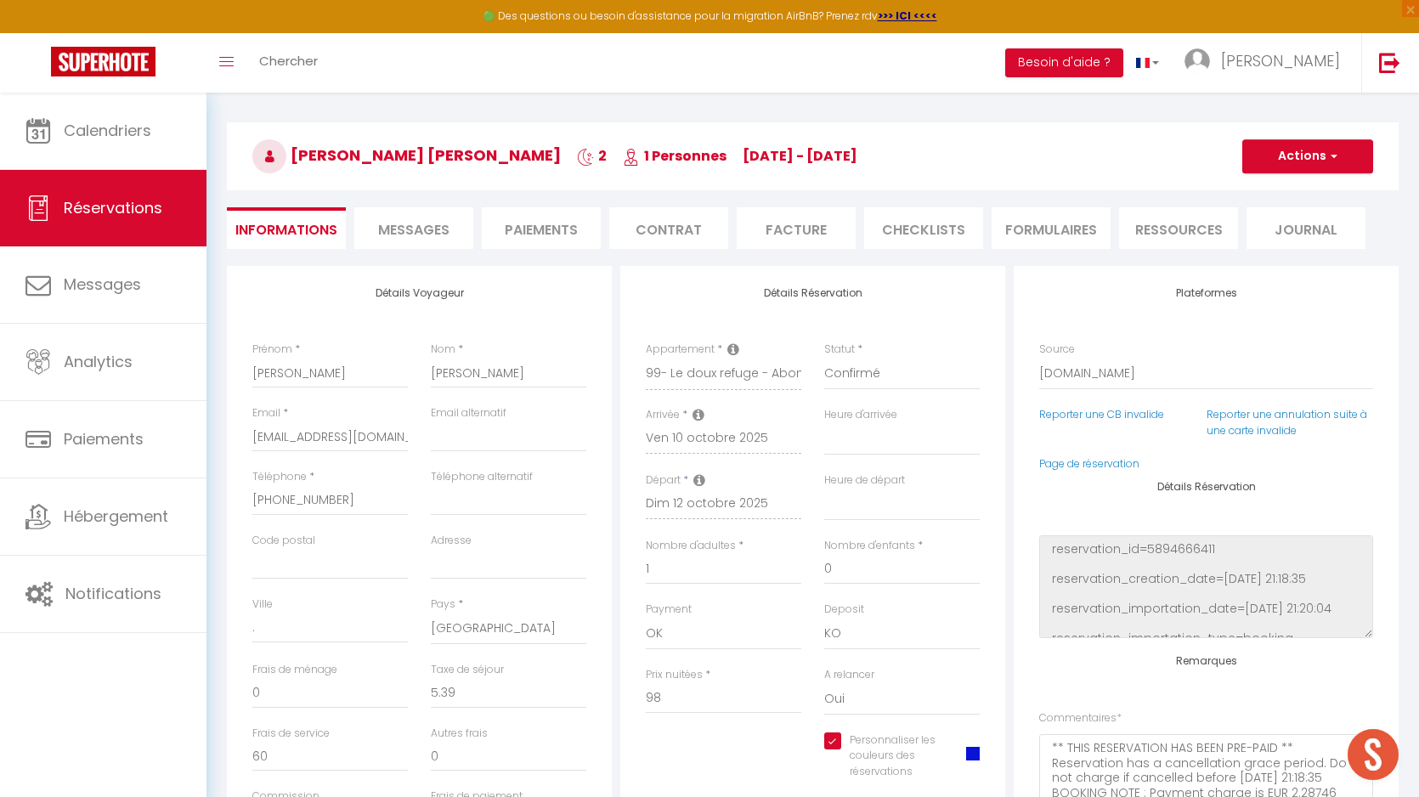
select select
checkbox input "true"
select select
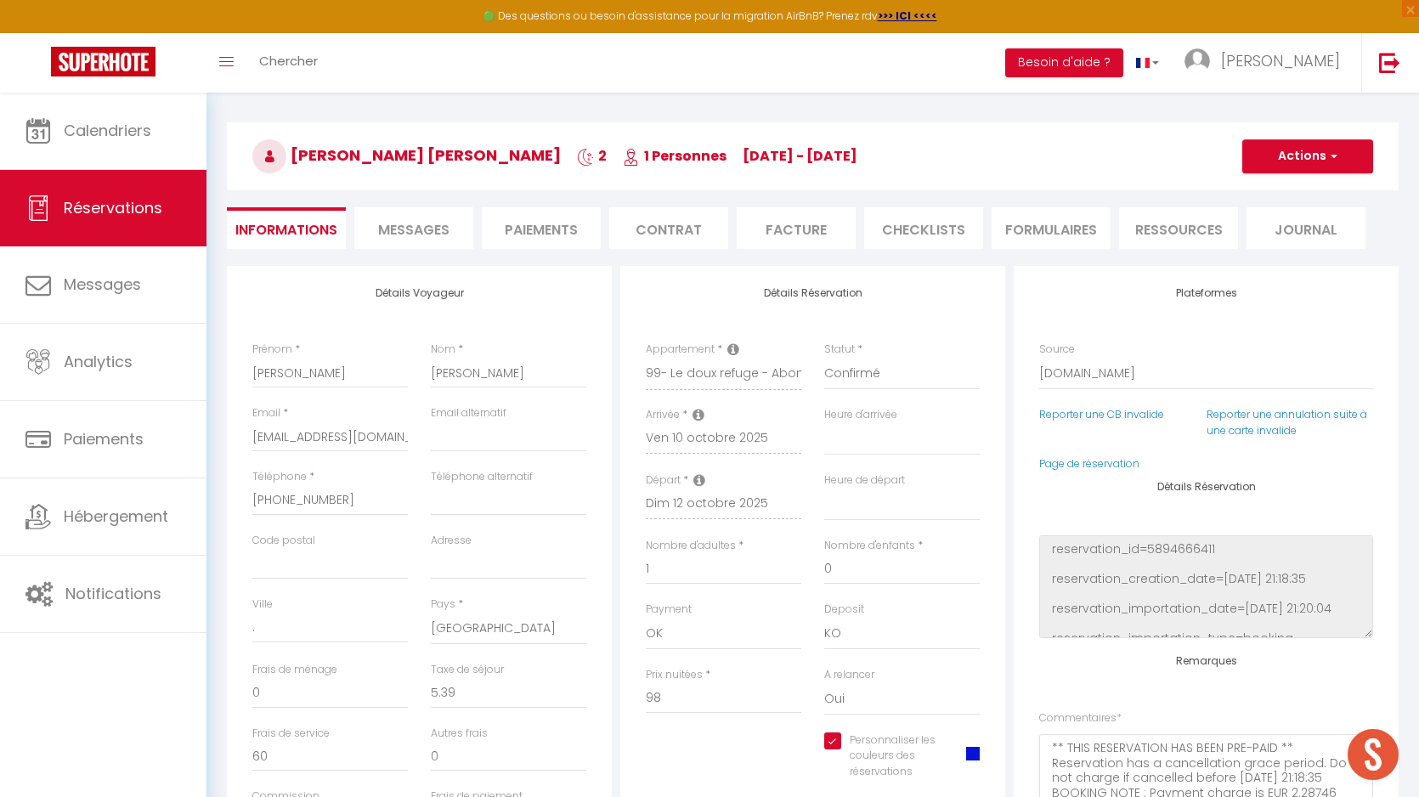
checkbox input "true"
select select
checkbox input "true"
select select
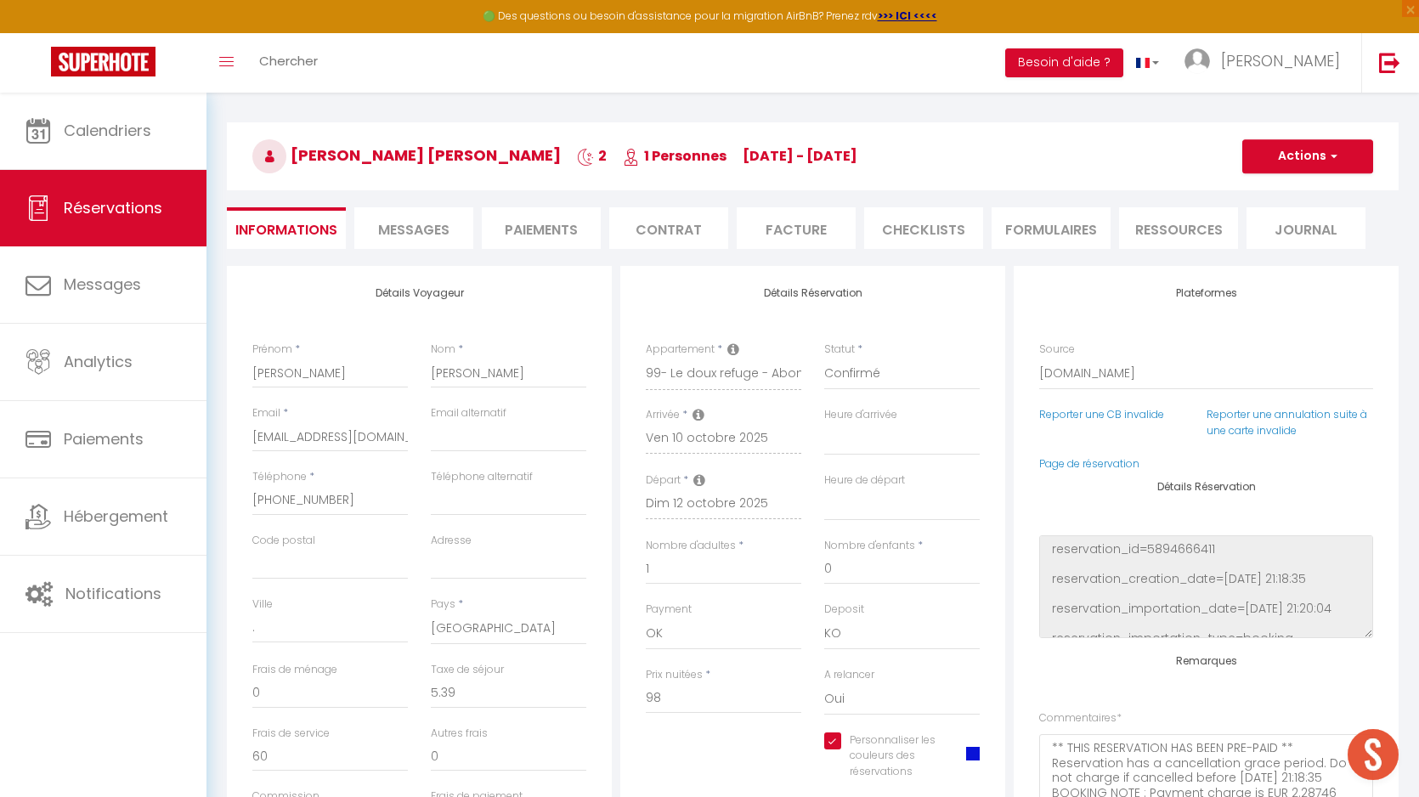
select select
checkbox input "true"
select select
checkbox input "true"
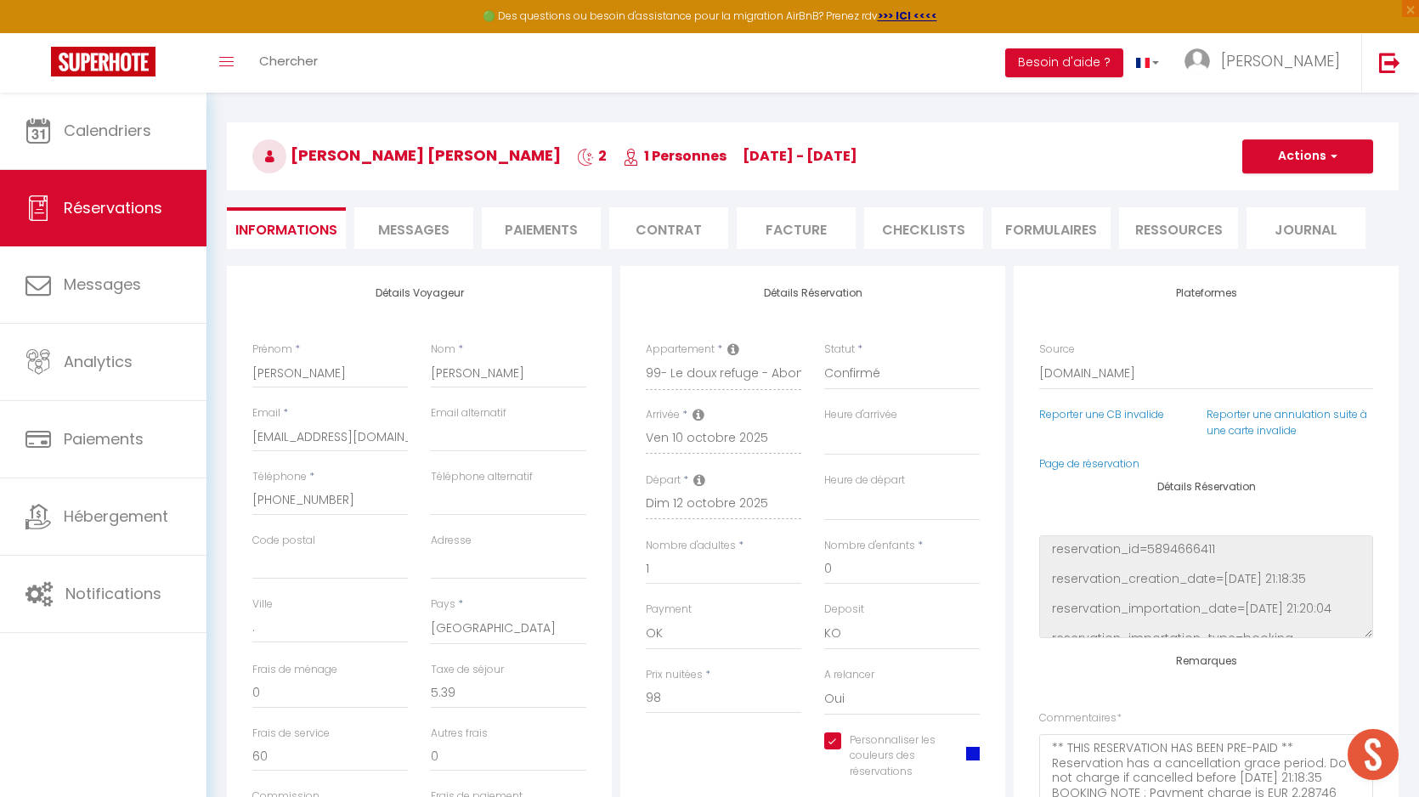
select select
checkbox input "true"
select select
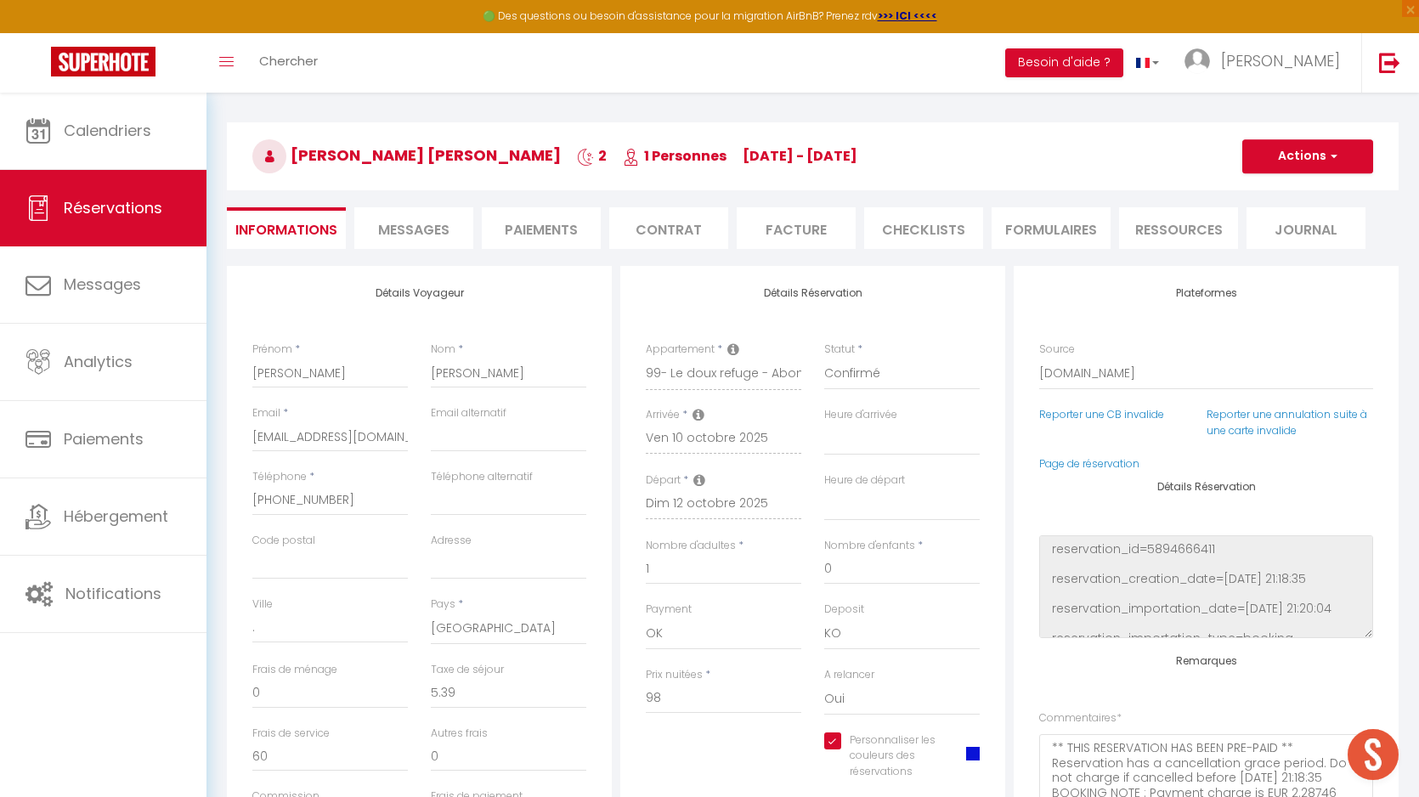
checkbox input "true"
select select
checkbox input "true"
select select
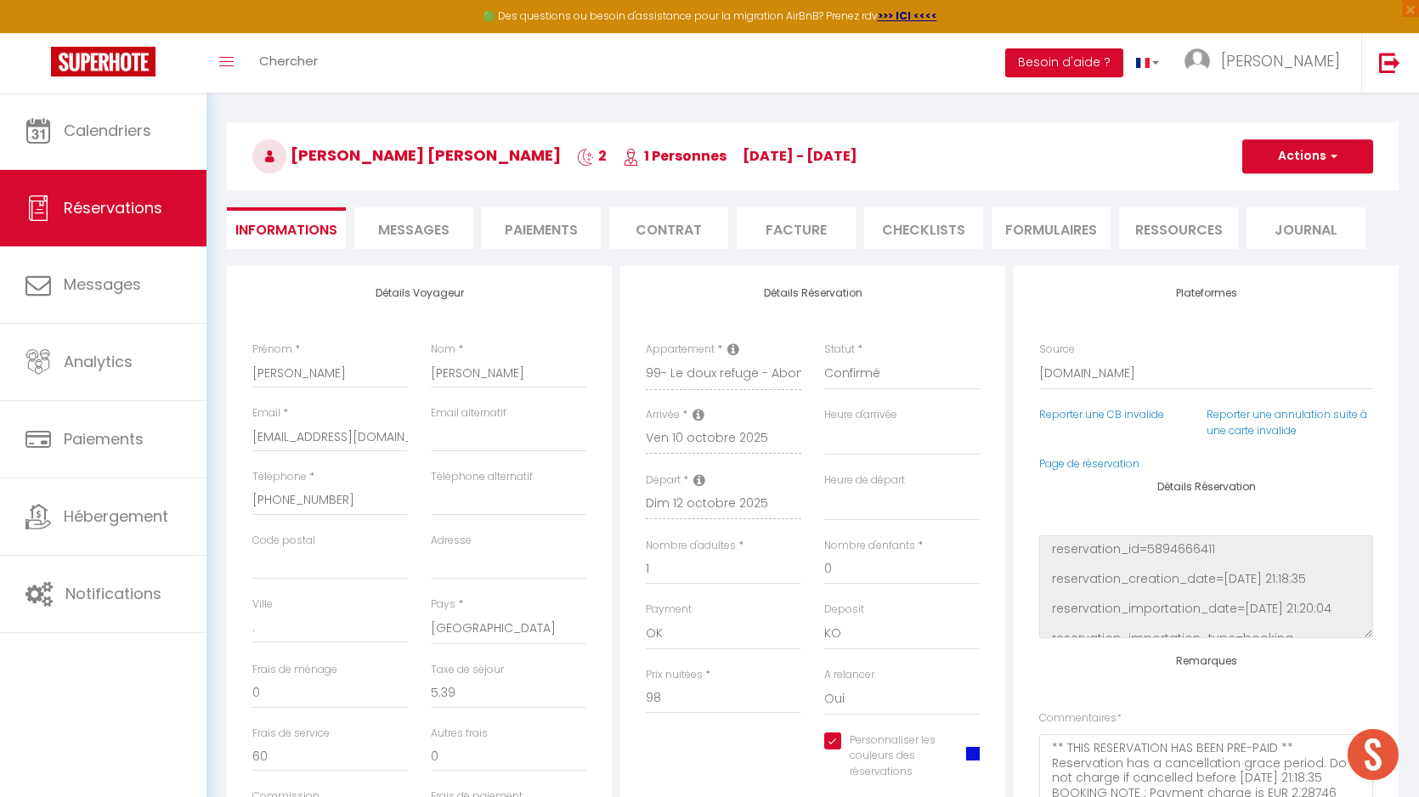
select select
checkbox input "true"
select select
checkbox input "true"
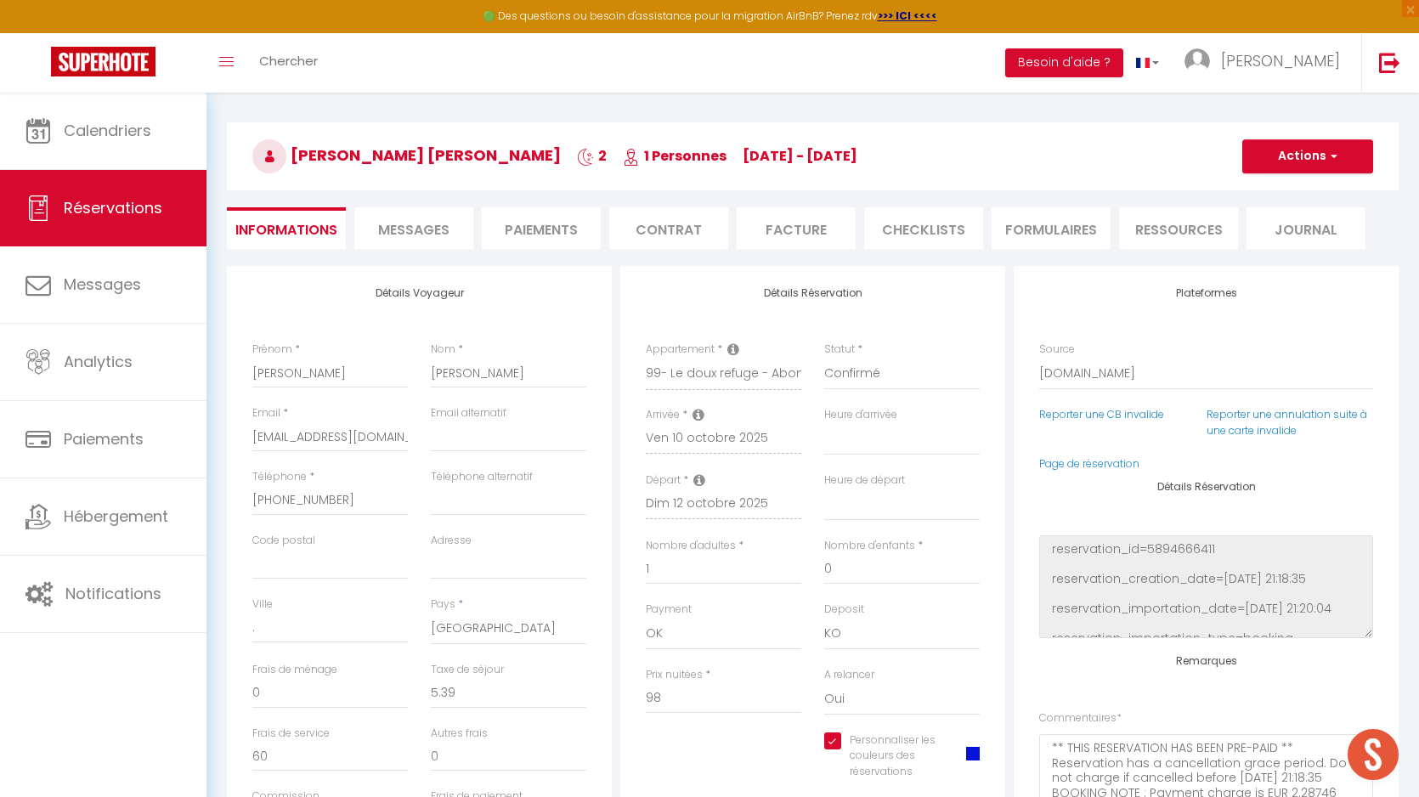
select select
checkbox input "true"
select select
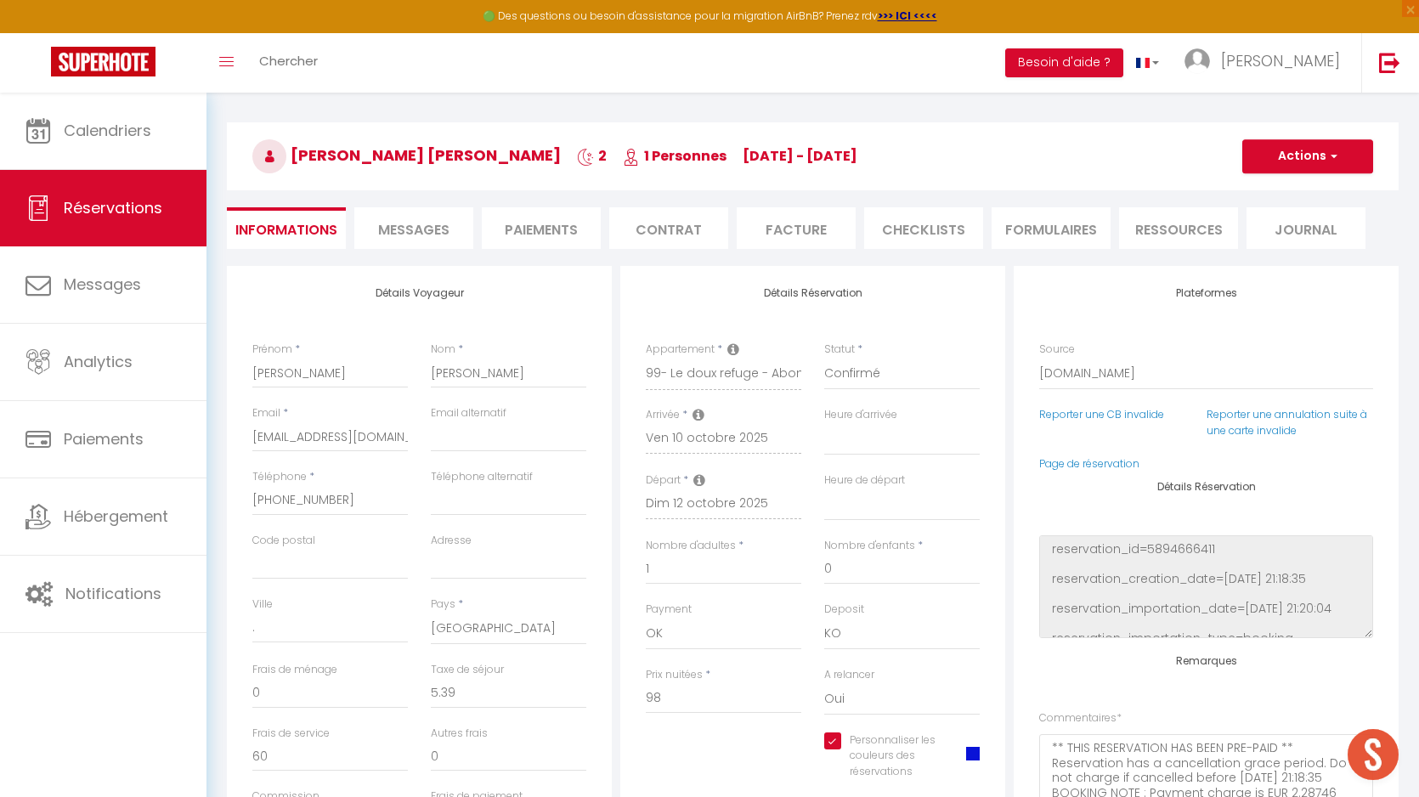
checkbox input "true"
select select
checkbox input "true"
select select
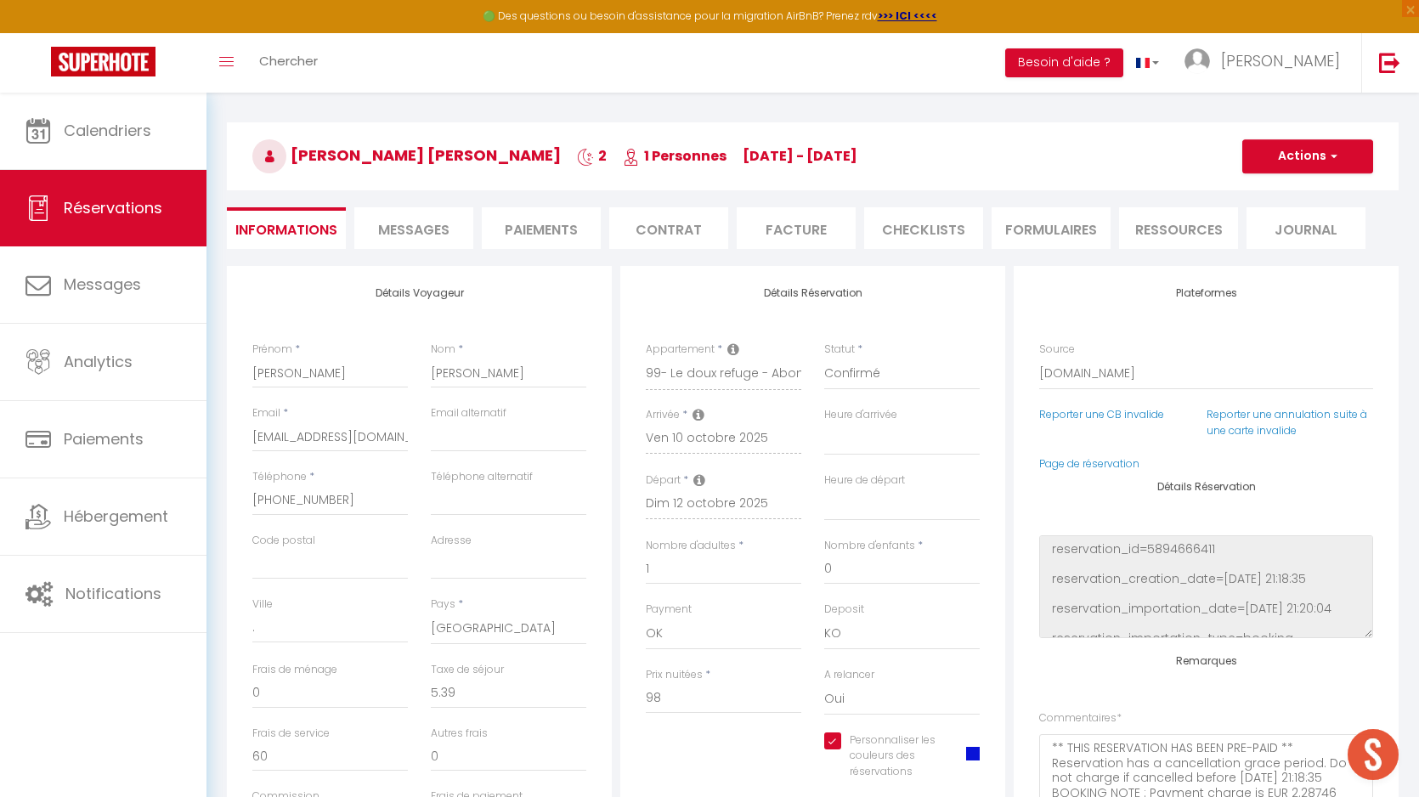
select select
checkbox input "true"
